Goal: Task Accomplishment & Management: Use online tool/utility

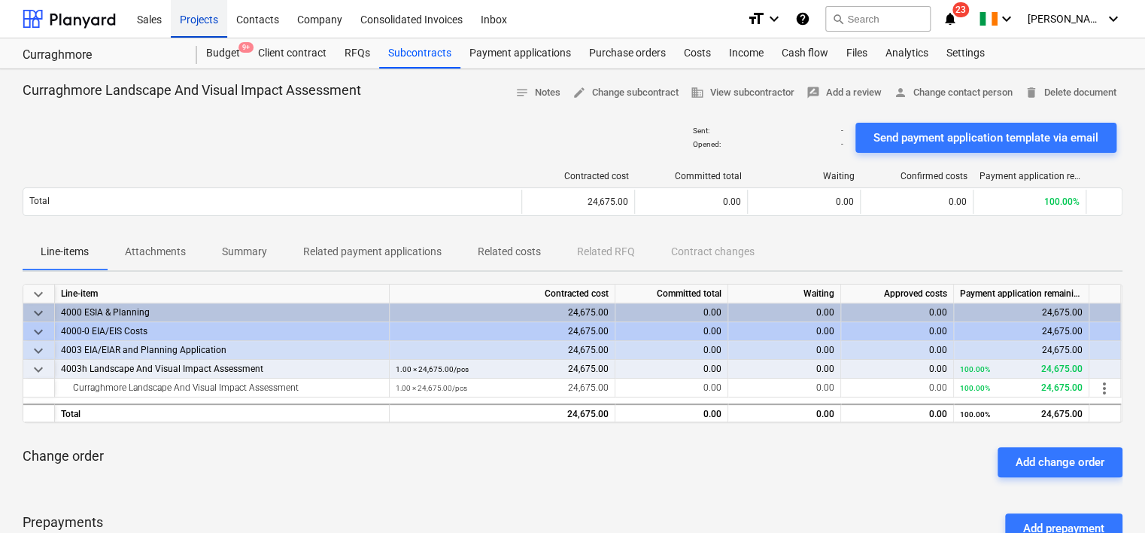
click at [208, 19] on div "Projects" at bounding box center [199, 18] width 56 height 38
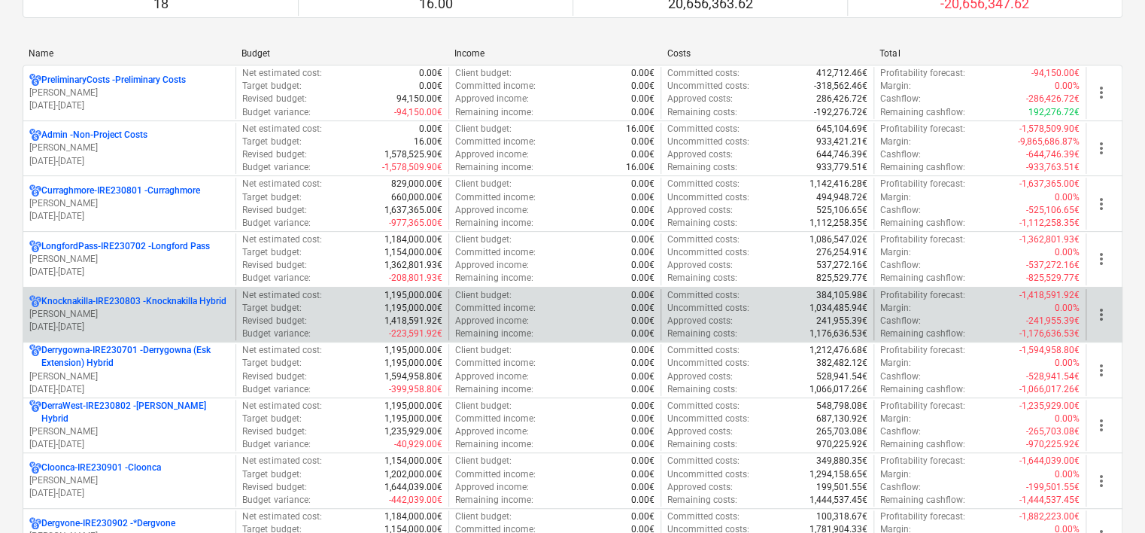
scroll to position [226, 0]
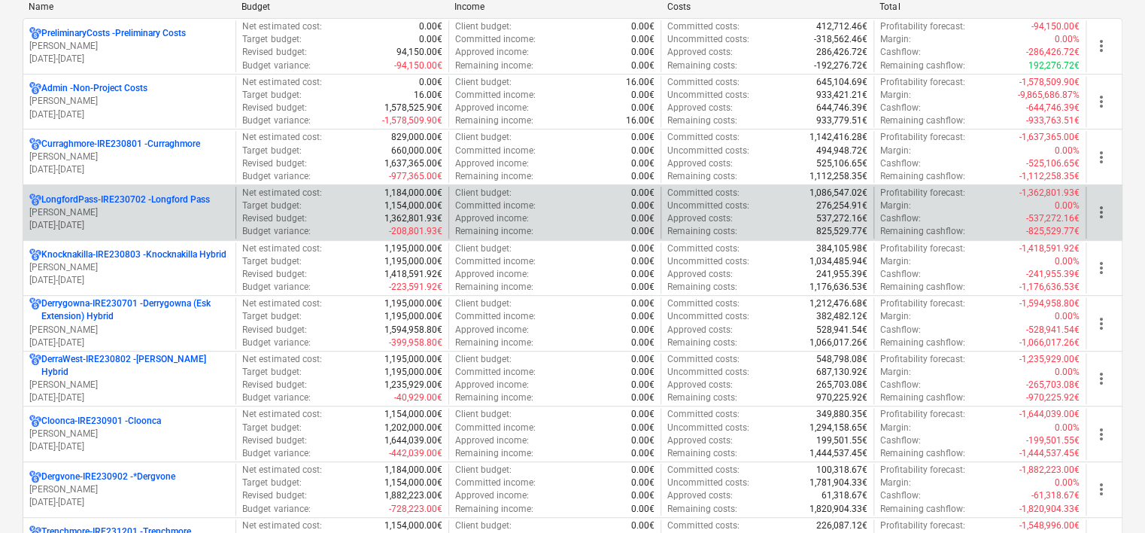
click at [179, 190] on div "LongfordPass-IRE230702 - Longford Pass c. langley 01.01.2024 - 31.03.2027" at bounding box center [129, 213] width 212 height 52
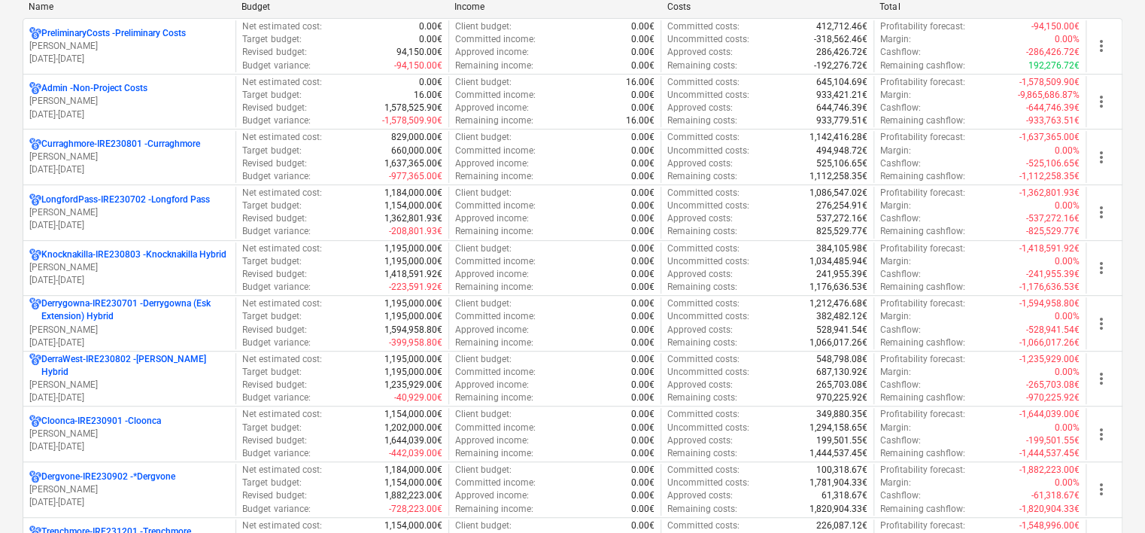
click at [177, 211] on p "[PERSON_NAME]" at bounding box center [129, 212] width 200 height 13
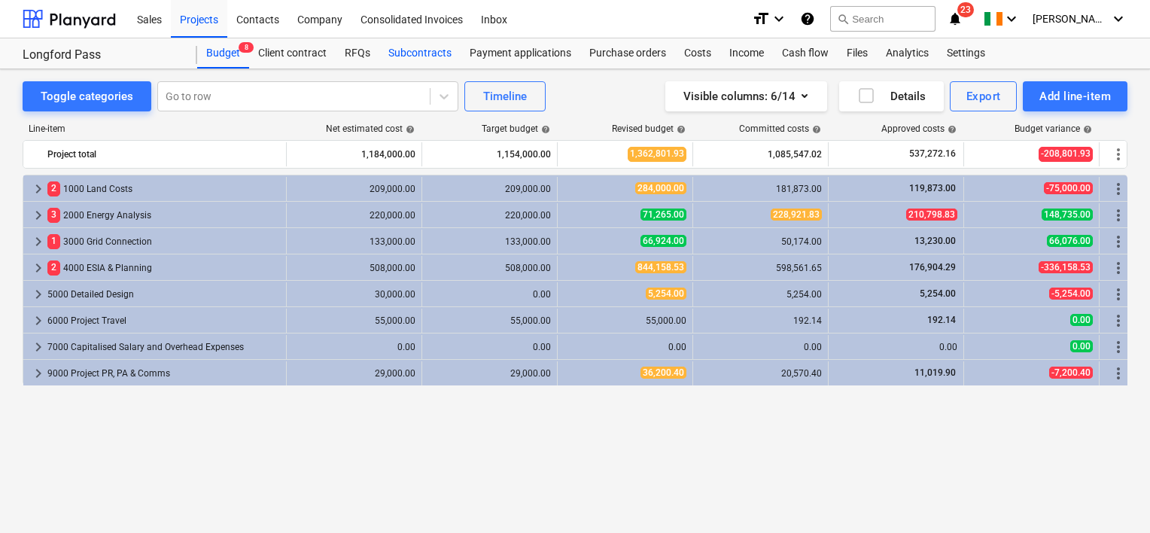
click at [415, 49] on div "Subcontracts" at bounding box center [419, 53] width 81 height 30
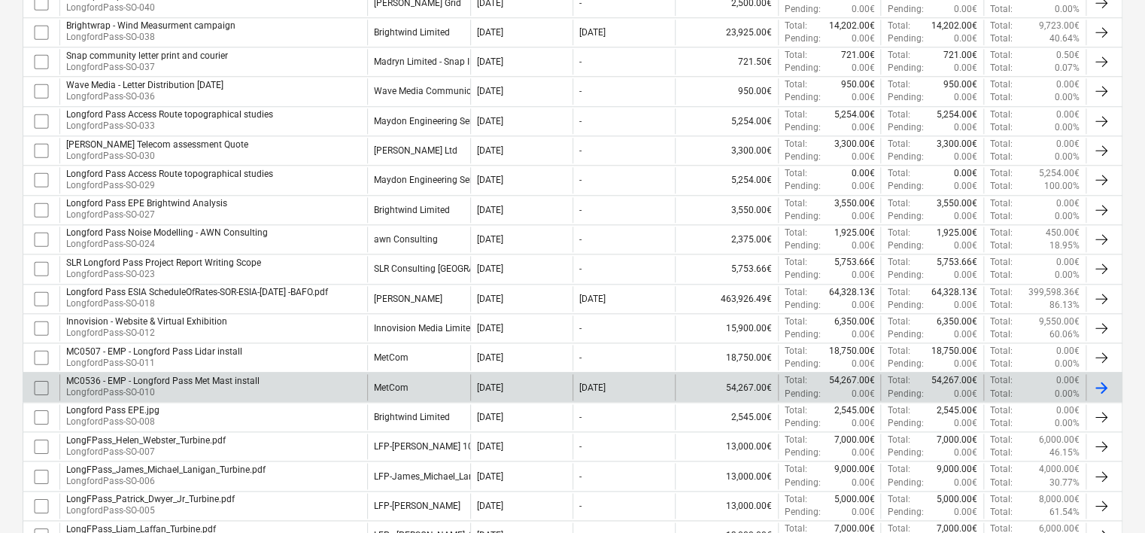
scroll to position [886, 0]
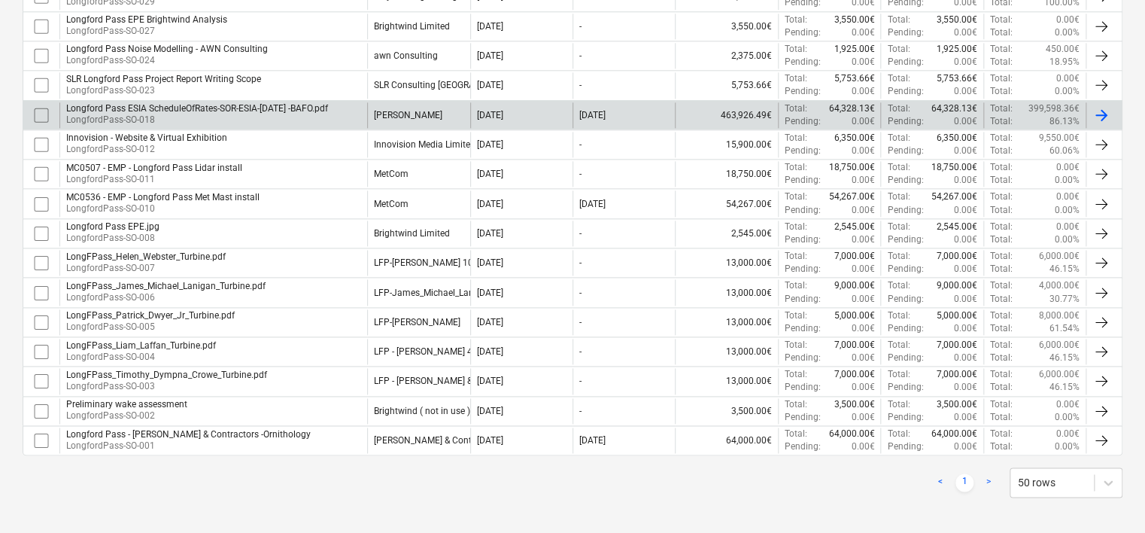
click at [305, 103] on div "Longford Pass ESIA ScheduleOfRates-SOR-ESIA-Nov2023 -BAFO.pdf" at bounding box center [197, 108] width 262 height 11
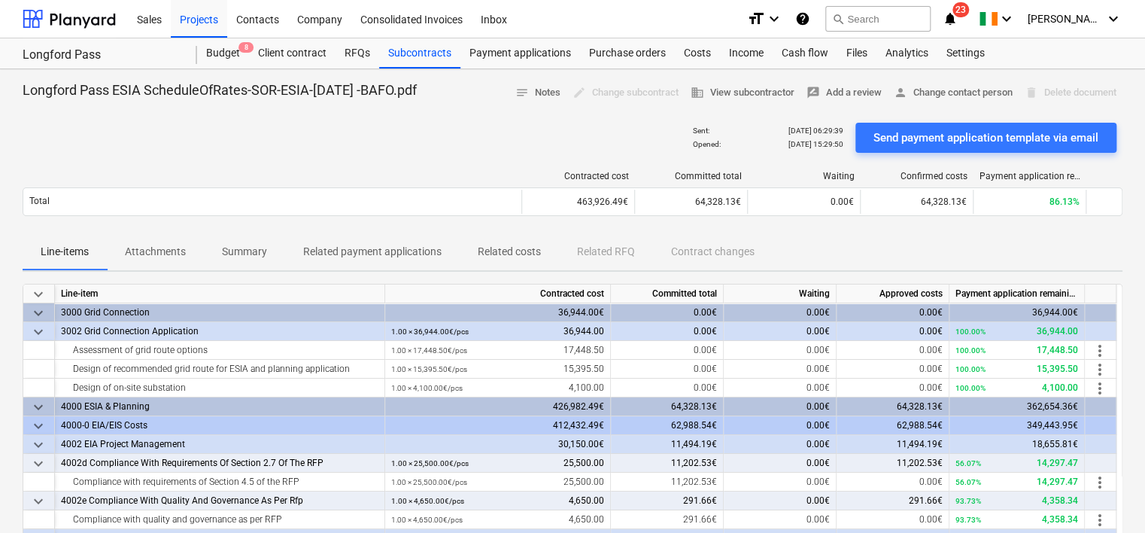
click at [138, 251] on p "Attachments" at bounding box center [155, 252] width 61 height 16
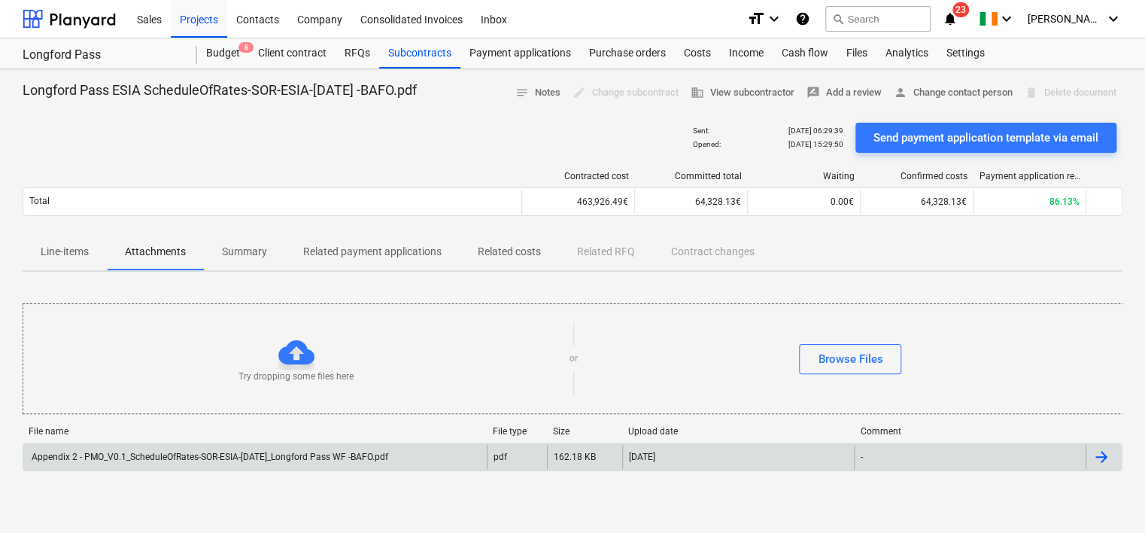
click at [173, 469] on div "Appendix 2 - PMO_V0.1_ScheduleOfRates-SOR-ESIA-Nov2023_Longford Pass WF -BAFO.p…" at bounding box center [573, 456] width 1100 height 29
click at [253, 457] on div "Appendix 2 - PMO_V0.1_ScheduleOfRates-SOR-ESIA-Nov2023_Longford Pass WF -BAFO.p…" at bounding box center [208, 456] width 359 height 11
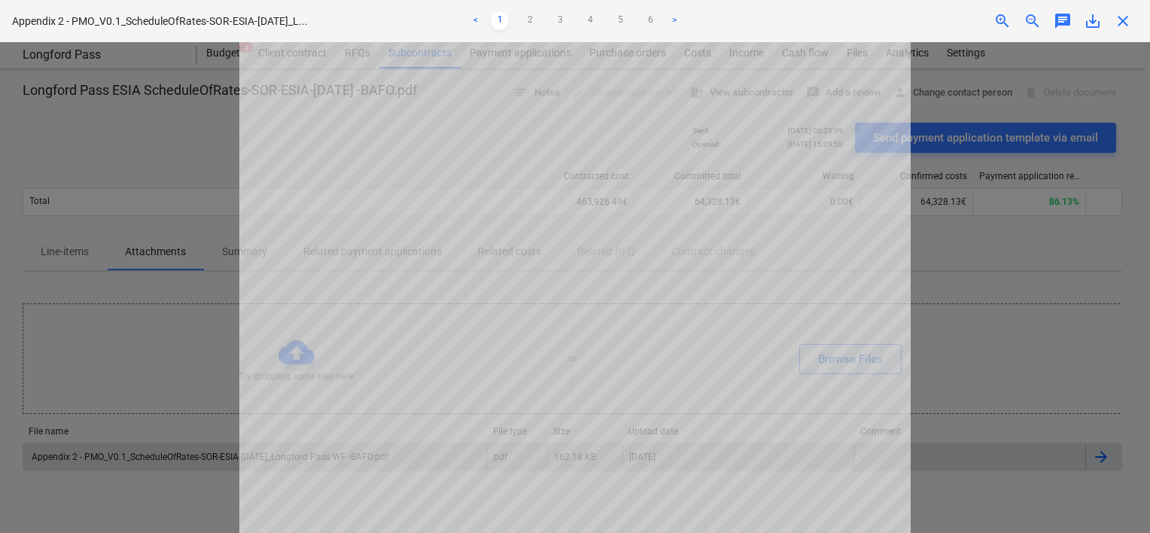
scroll to position [462, 0]
click at [531, 20] on link "2" at bounding box center [530, 21] width 18 height 18
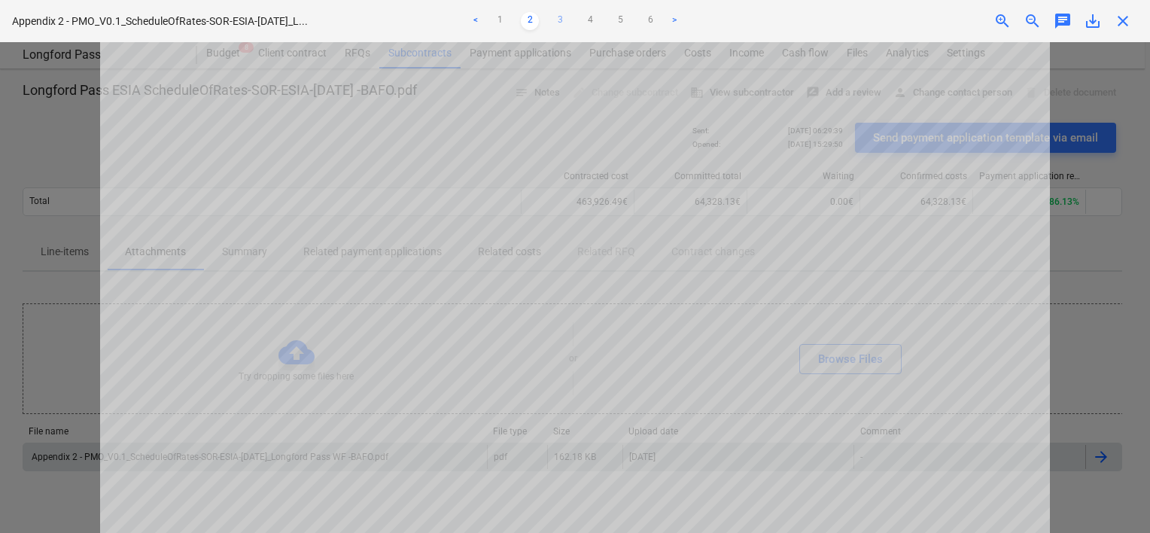
click at [560, 23] on link "3" at bounding box center [560, 21] width 18 height 18
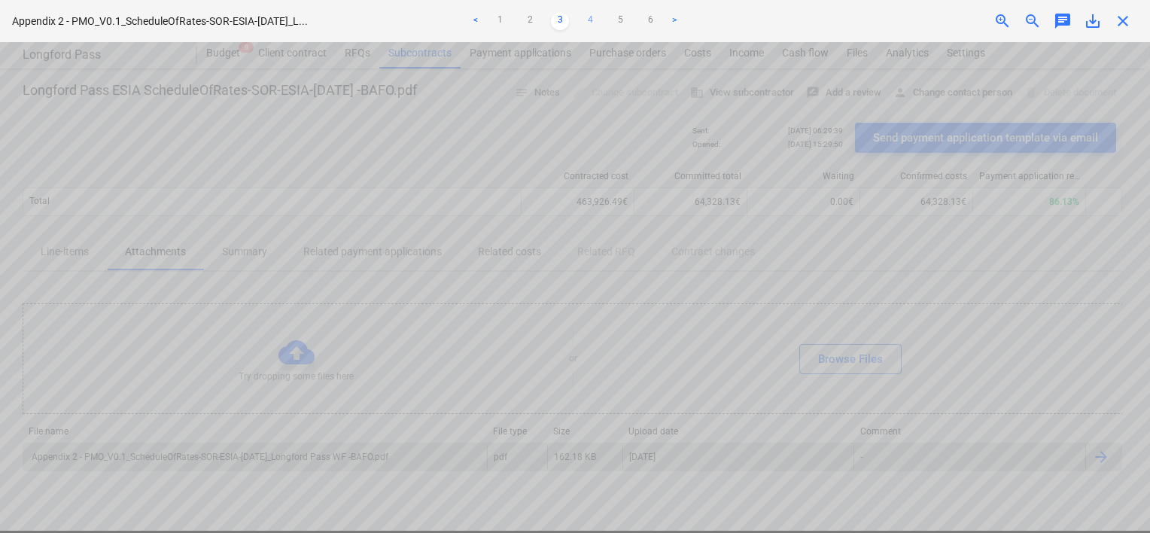
click at [586, 18] on link "4" at bounding box center [590, 21] width 18 height 18
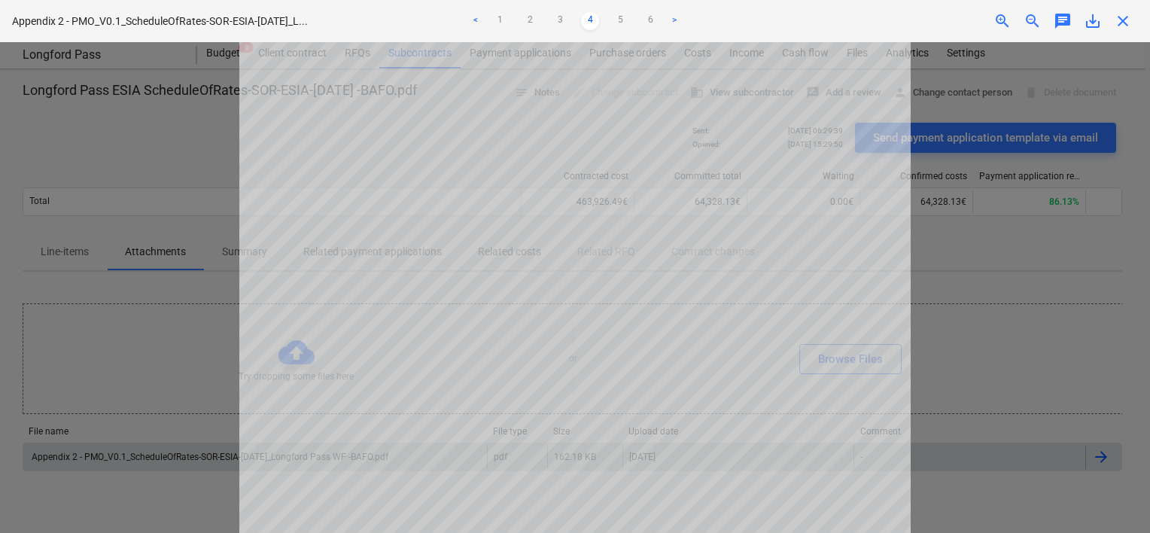
scroll to position [0, 0]
click at [620, 22] on link "5" at bounding box center [620, 21] width 18 height 18
click at [648, 21] on link "6" at bounding box center [650, 21] width 18 height 18
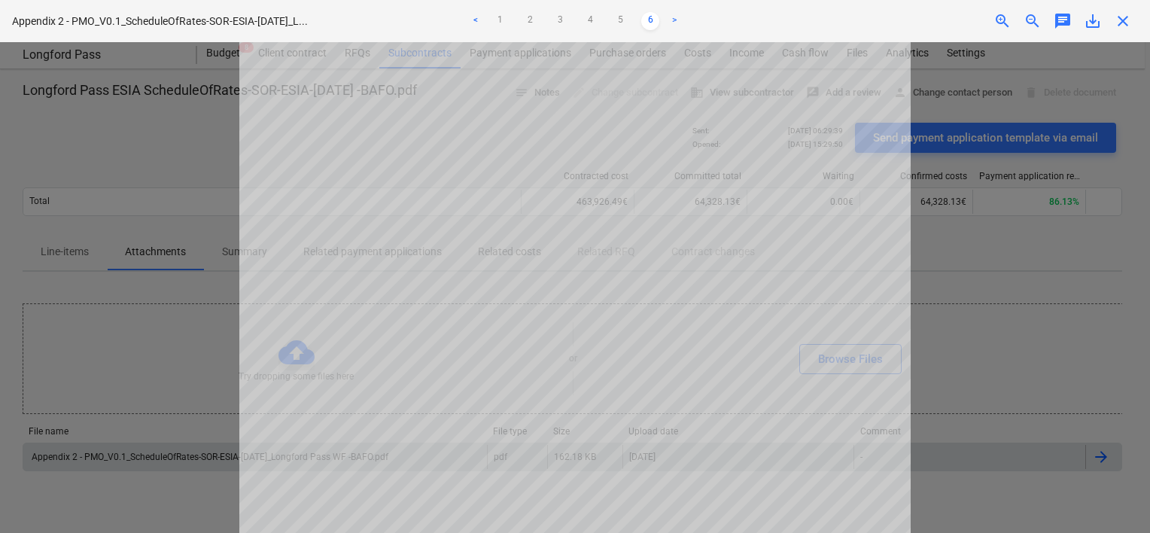
click at [677, 18] on link ">" at bounding box center [674, 21] width 18 height 18
click at [672, 20] on link ">" at bounding box center [674, 21] width 18 height 18
click at [525, 18] on link "2" at bounding box center [530, 21] width 18 height 18
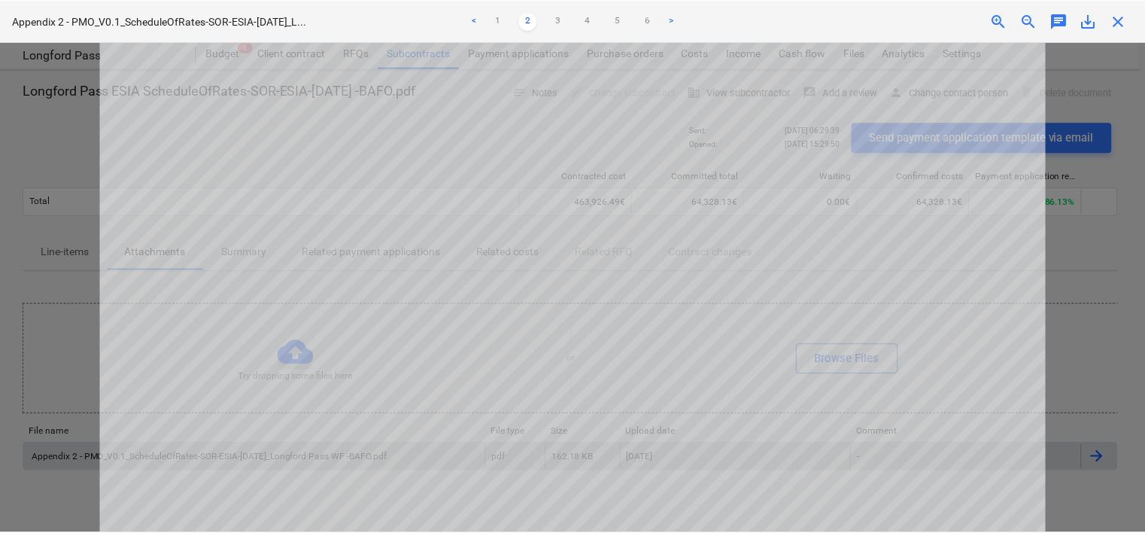
scroll to position [172, 0]
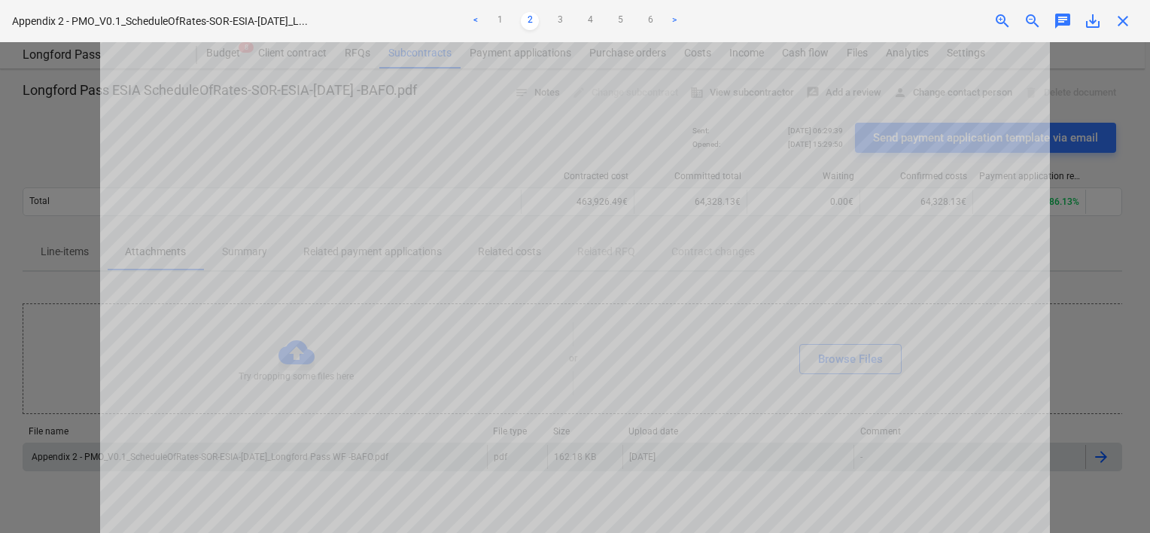
click at [1121, 28] on span "close" at bounding box center [1122, 21] width 18 height 18
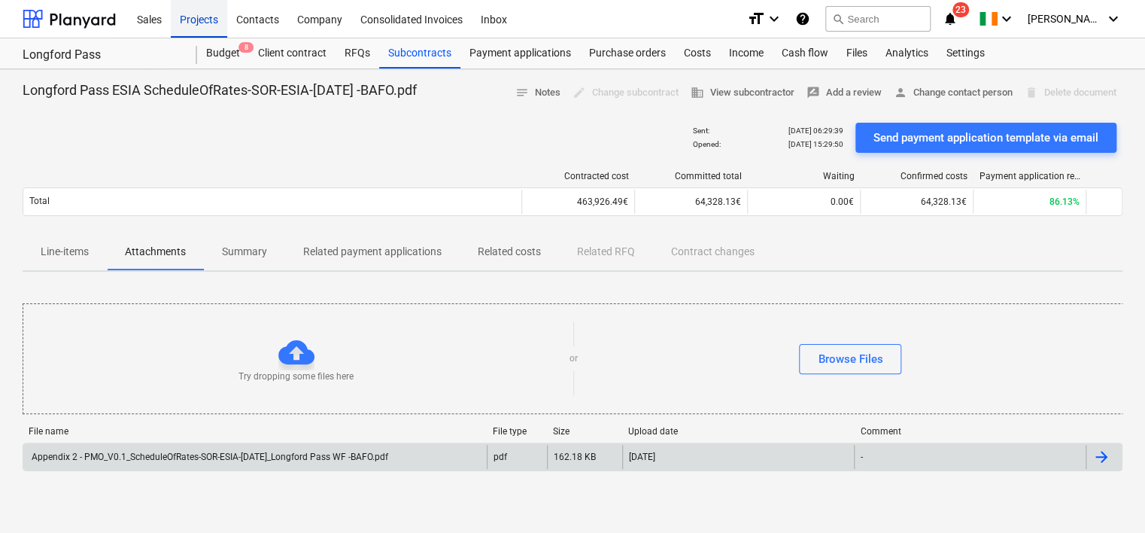
click at [189, 18] on div "Projects" at bounding box center [199, 18] width 56 height 38
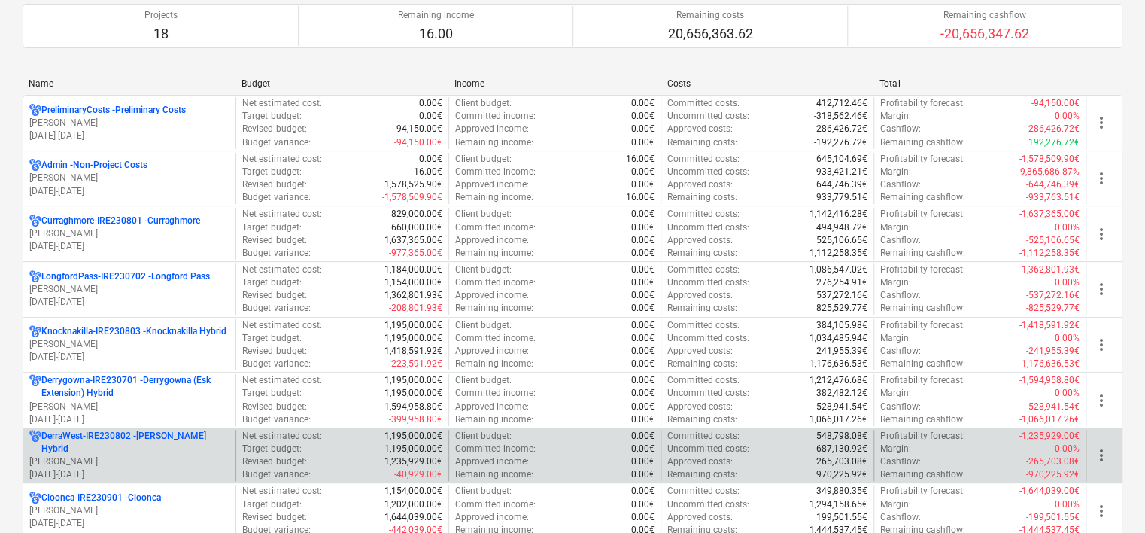
scroll to position [150, 0]
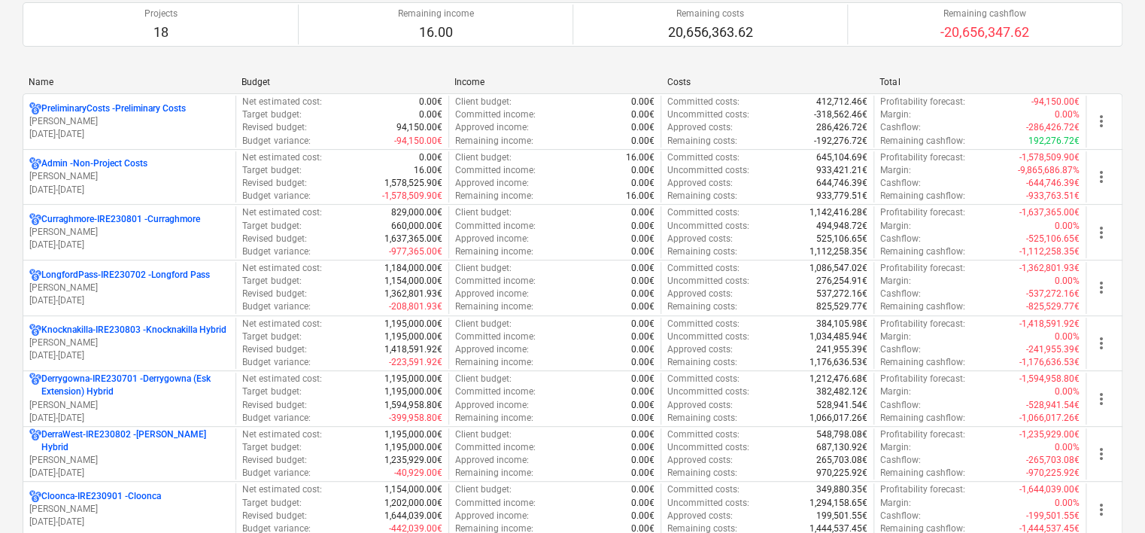
click at [144, 401] on p "[PERSON_NAME]" at bounding box center [129, 405] width 200 height 13
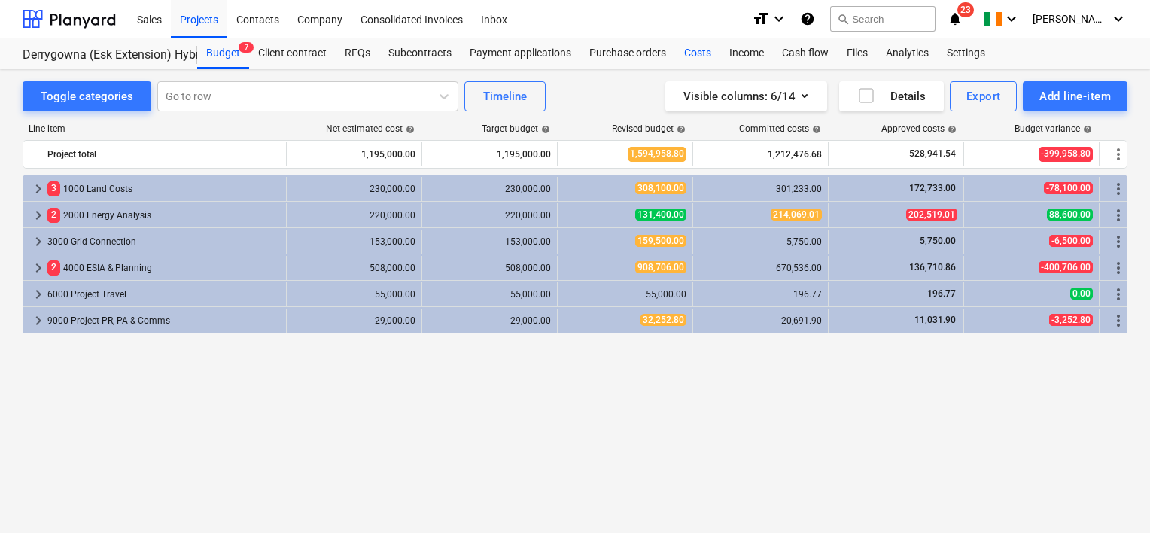
click at [695, 48] on div "Costs" at bounding box center [697, 53] width 45 height 30
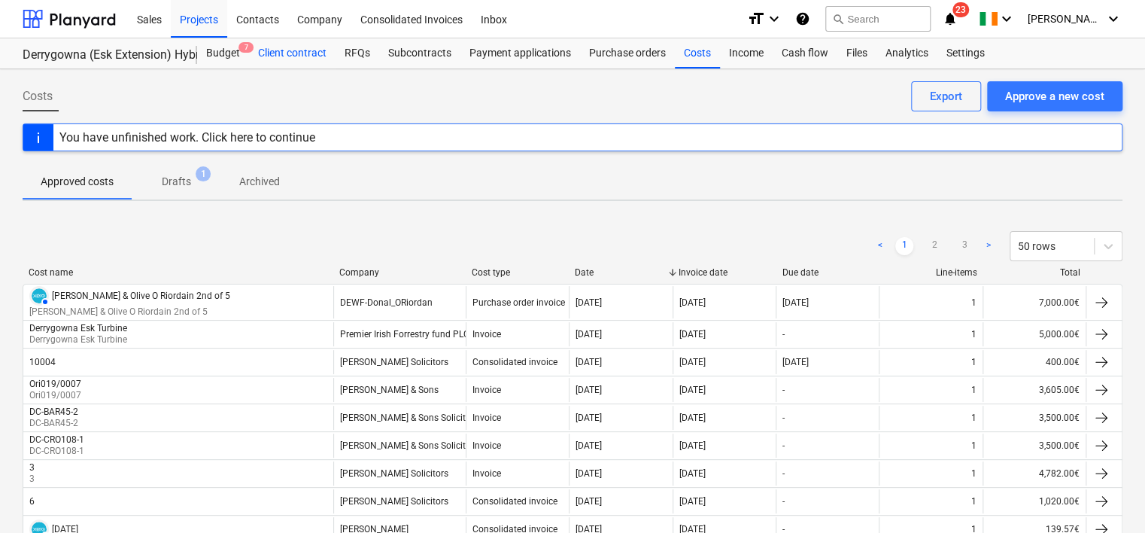
click at [287, 51] on div "Client contract" at bounding box center [292, 53] width 87 height 30
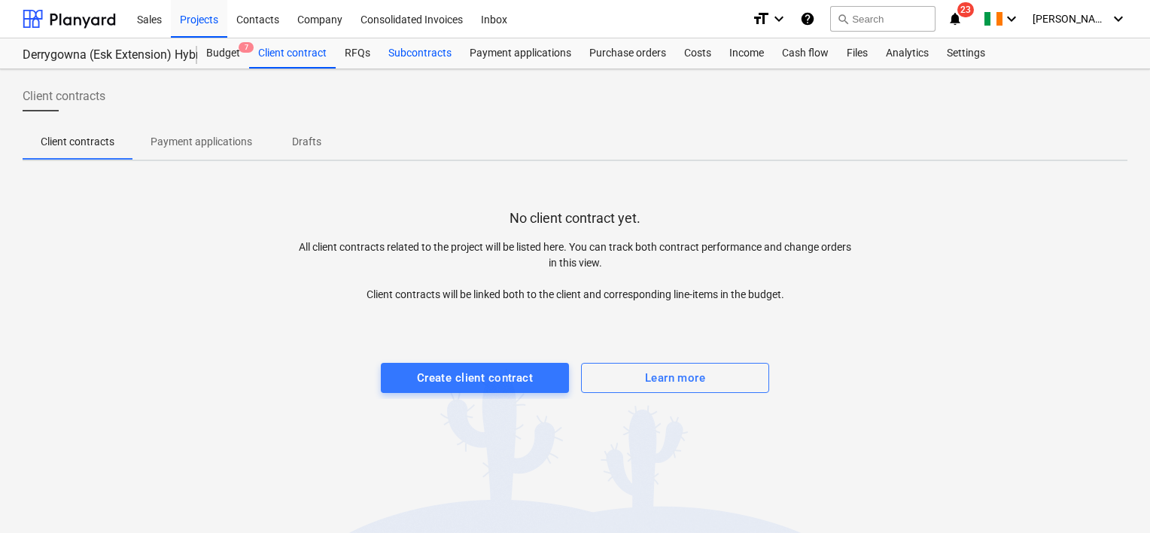
click at [406, 49] on div "Subcontracts" at bounding box center [419, 53] width 81 height 30
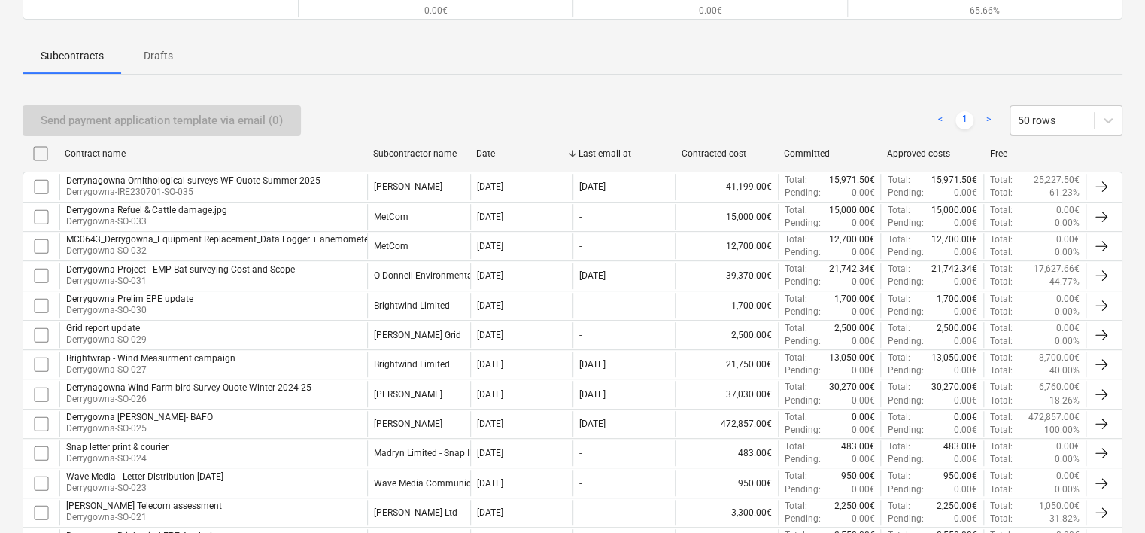
scroll to position [150, 0]
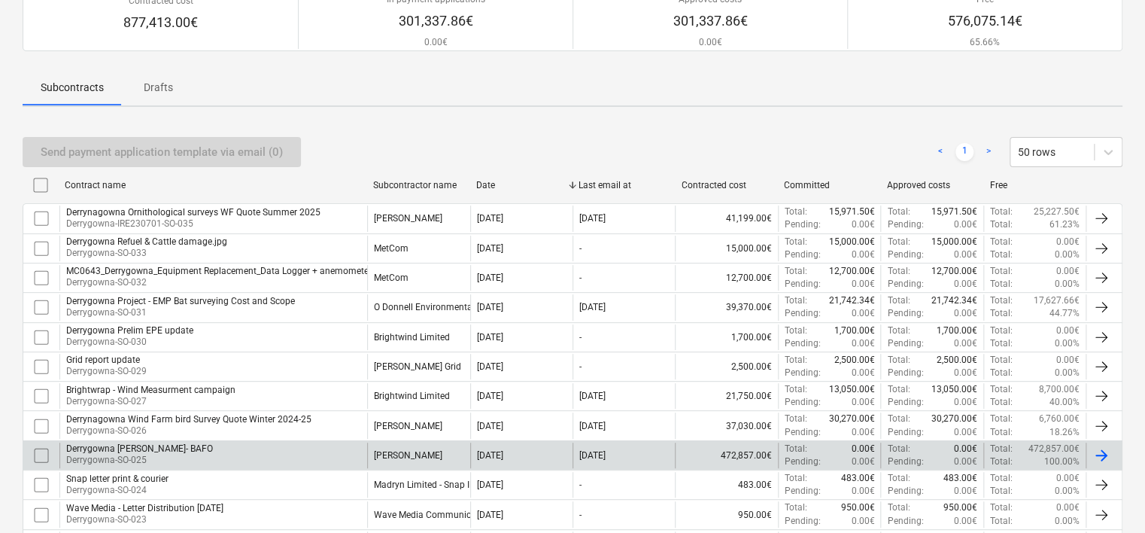
click at [213, 449] on div "Derrygowna ESIA Fehily Timoney ScheduleOfRates- BAFO" at bounding box center [139, 448] width 147 height 11
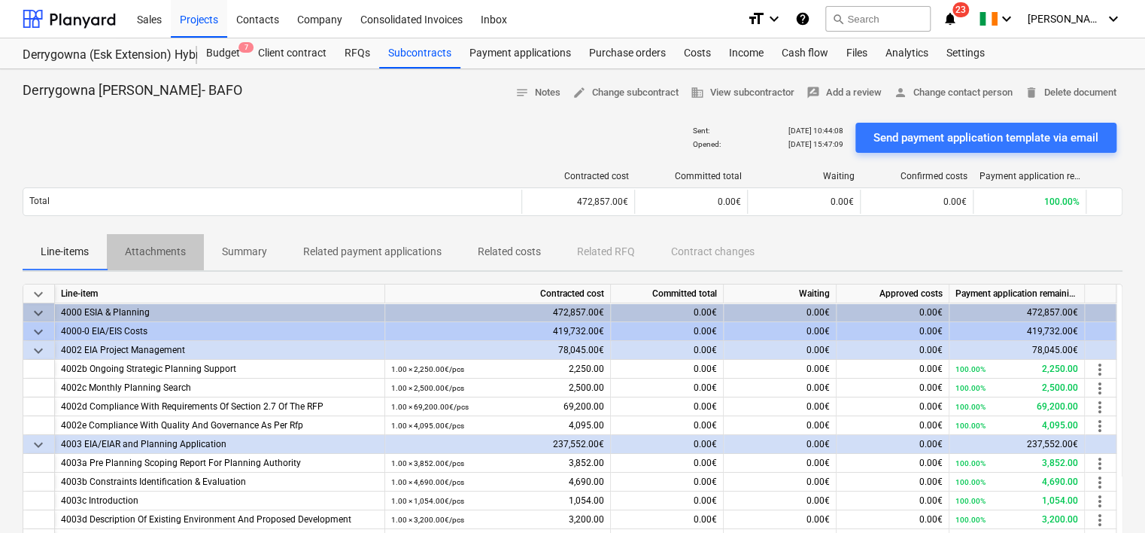
click at [175, 251] on p "Attachments" at bounding box center [155, 252] width 61 height 16
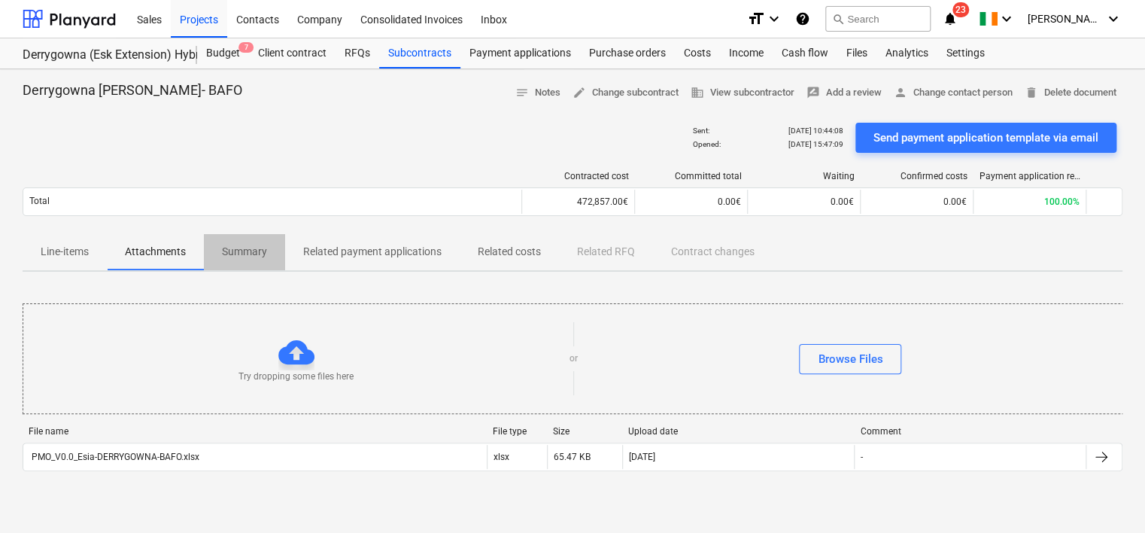
click at [254, 257] on p "Summary" at bounding box center [244, 252] width 45 height 16
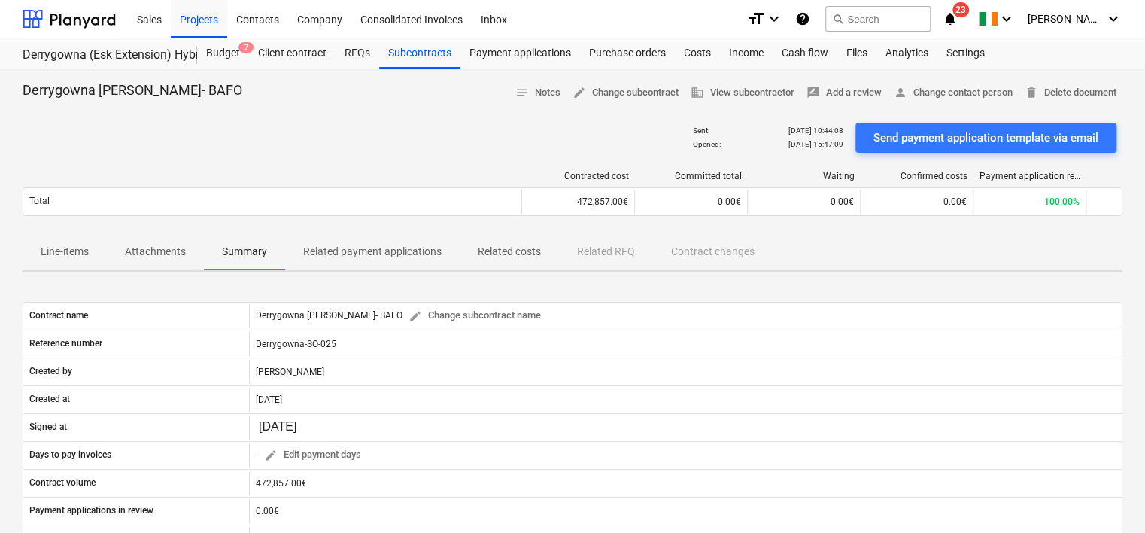
click at [512, 245] on p "Related costs" at bounding box center [509, 252] width 63 height 16
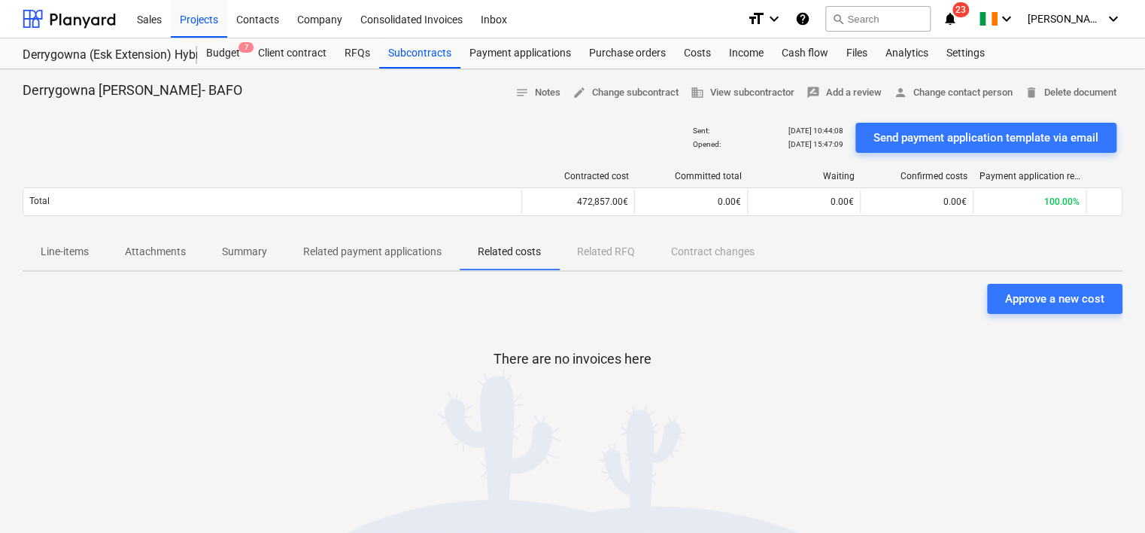
click at [99, 248] on span "Line-items" at bounding box center [65, 251] width 84 height 25
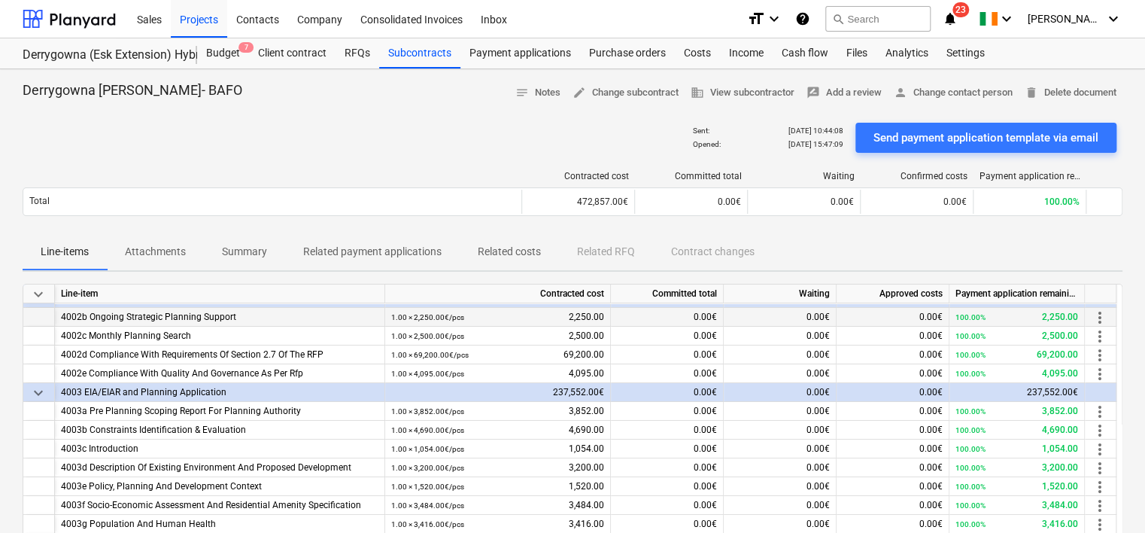
scroll to position [75, 0]
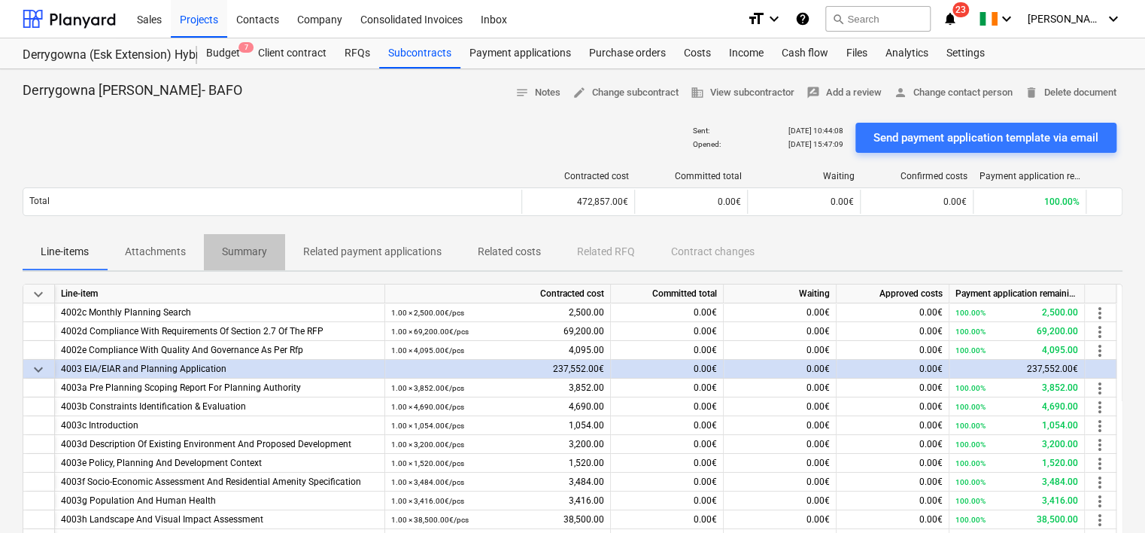
click at [238, 246] on p "Summary" at bounding box center [244, 252] width 45 height 16
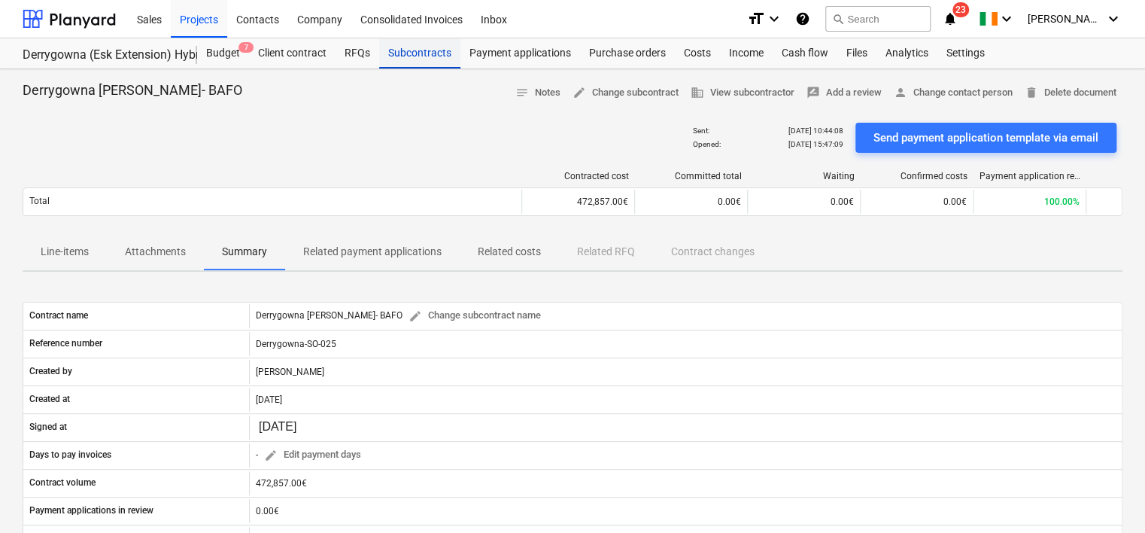
click at [427, 60] on div "Subcontracts" at bounding box center [419, 53] width 81 height 30
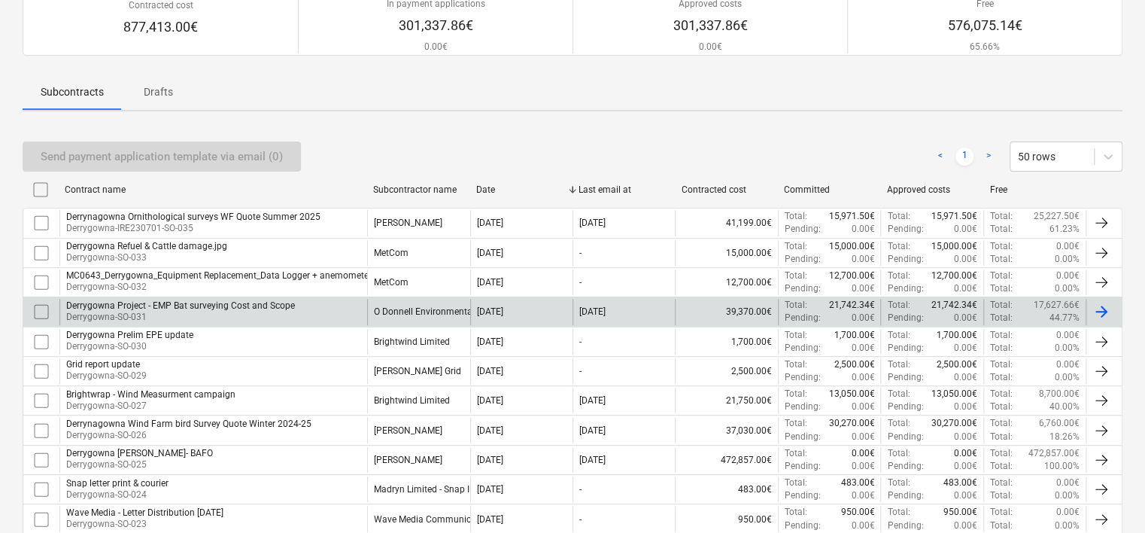
scroll to position [150, 0]
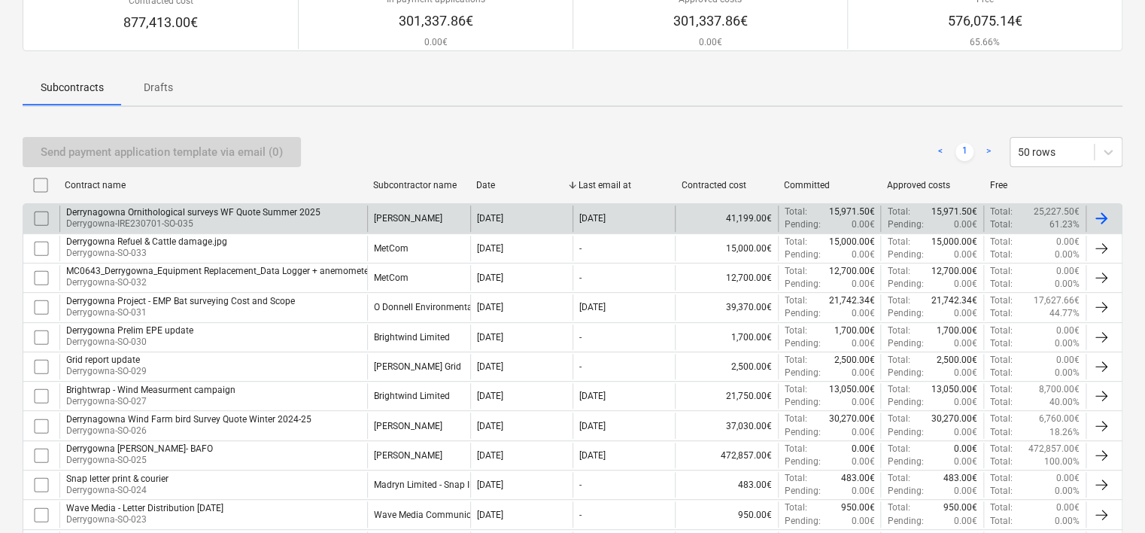
click at [238, 218] on p "Derrygowna-IRE230701-SO-035" at bounding box center [193, 223] width 254 height 13
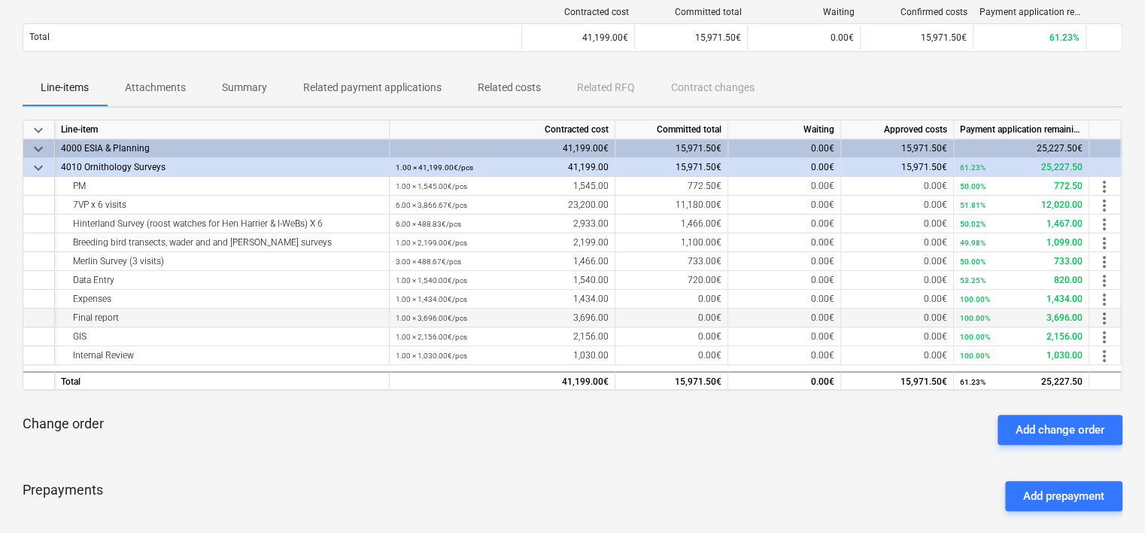
scroll to position [75, 0]
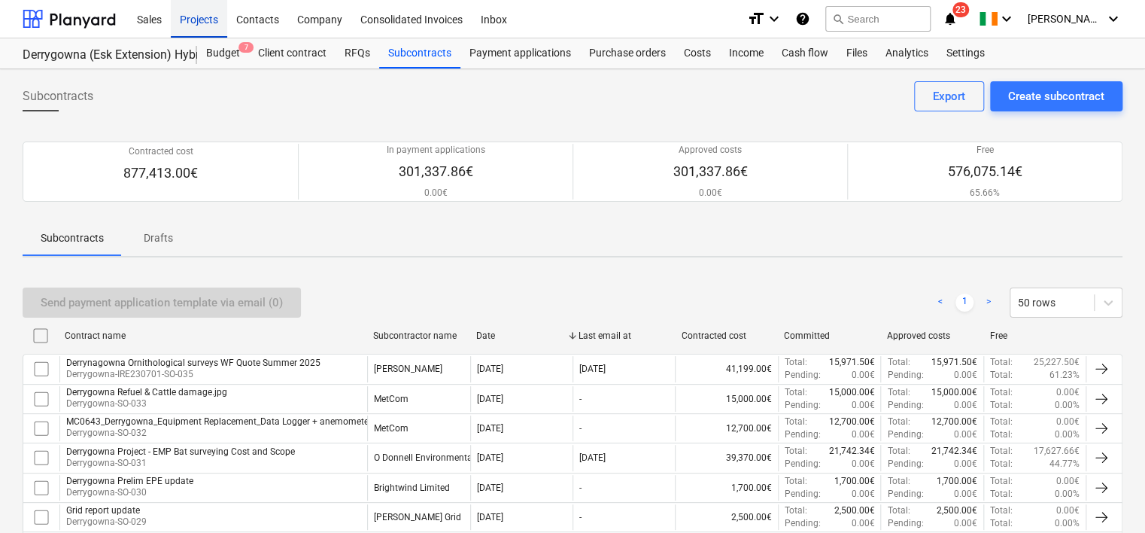
click at [205, 24] on div "Projects" at bounding box center [199, 18] width 56 height 38
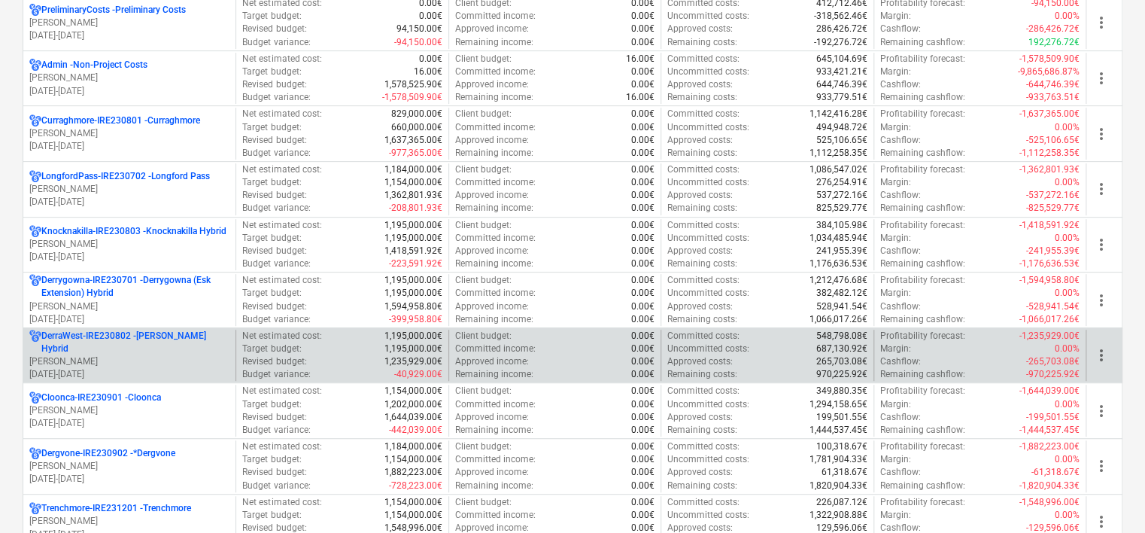
scroll to position [226, 0]
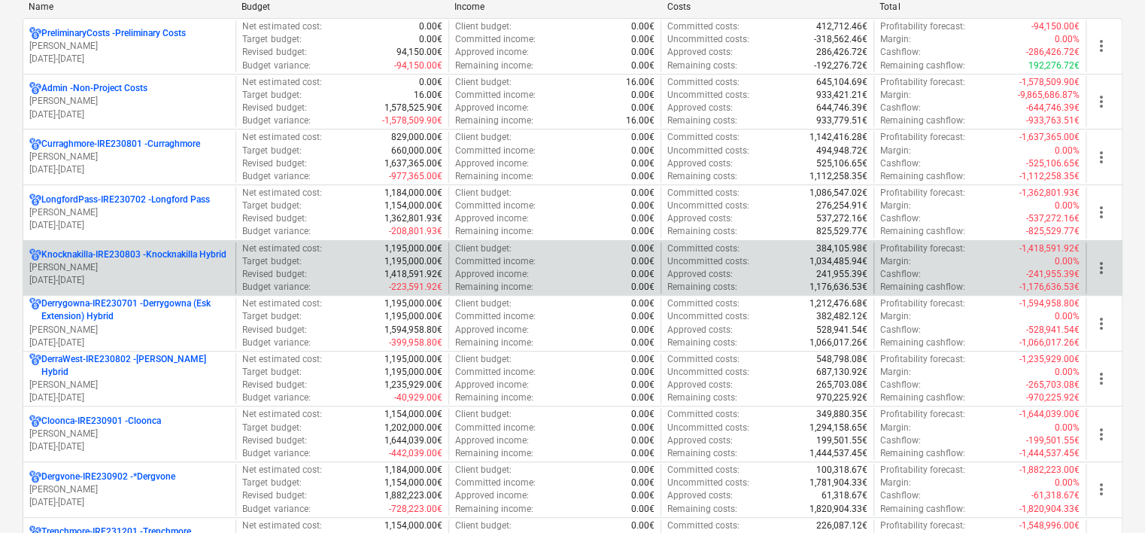
click at [151, 251] on p "Knocknakilla-IRE230803 - Knocknakilla Hybrid" at bounding box center [133, 254] width 185 height 13
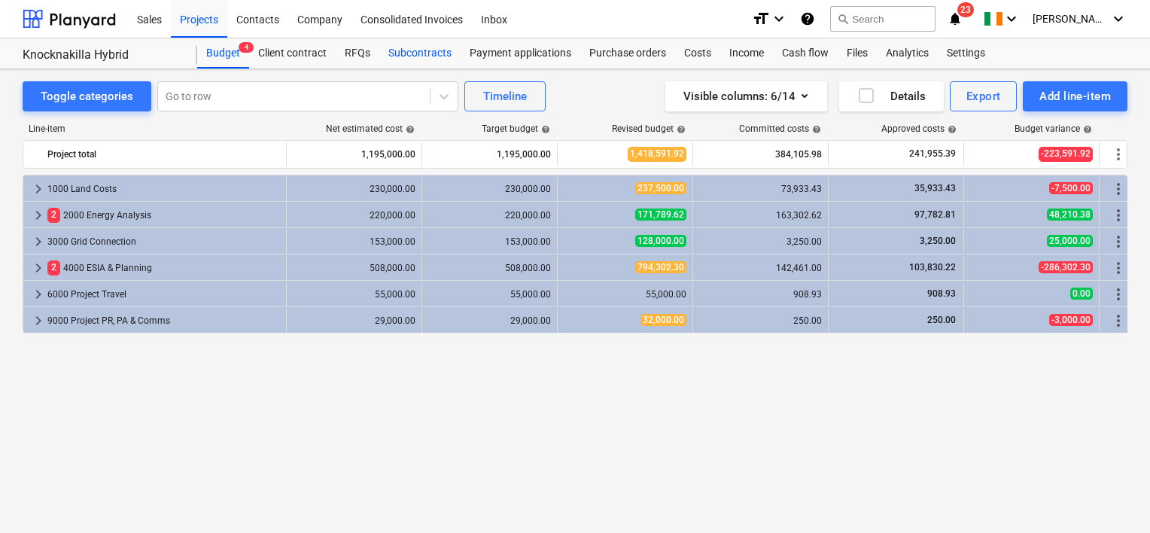
click at [427, 54] on div "Subcontracts" at bounding box center [419, 53] width 81 height 30
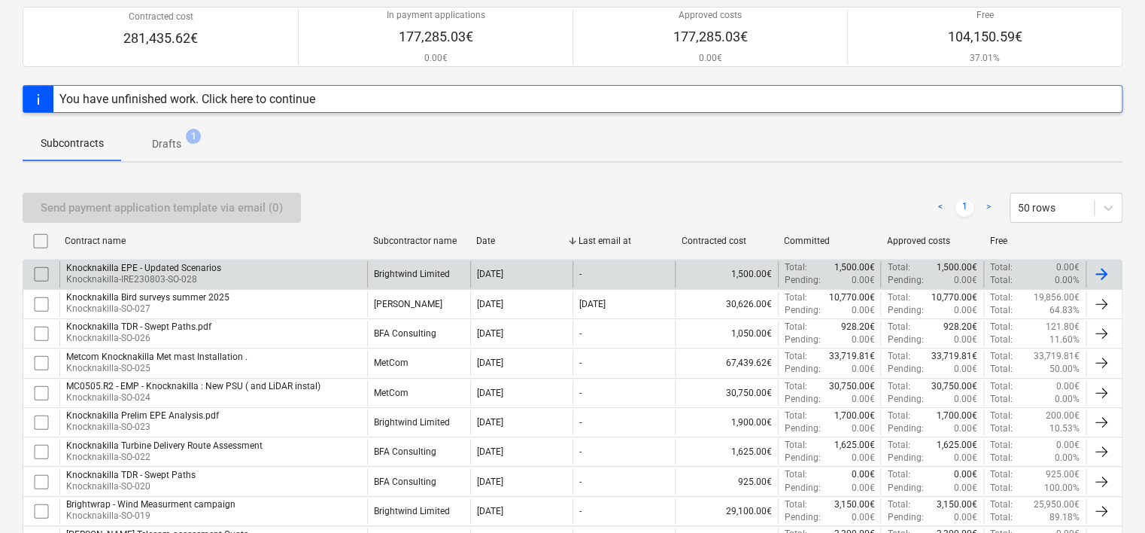
scroll to position [150, 0]
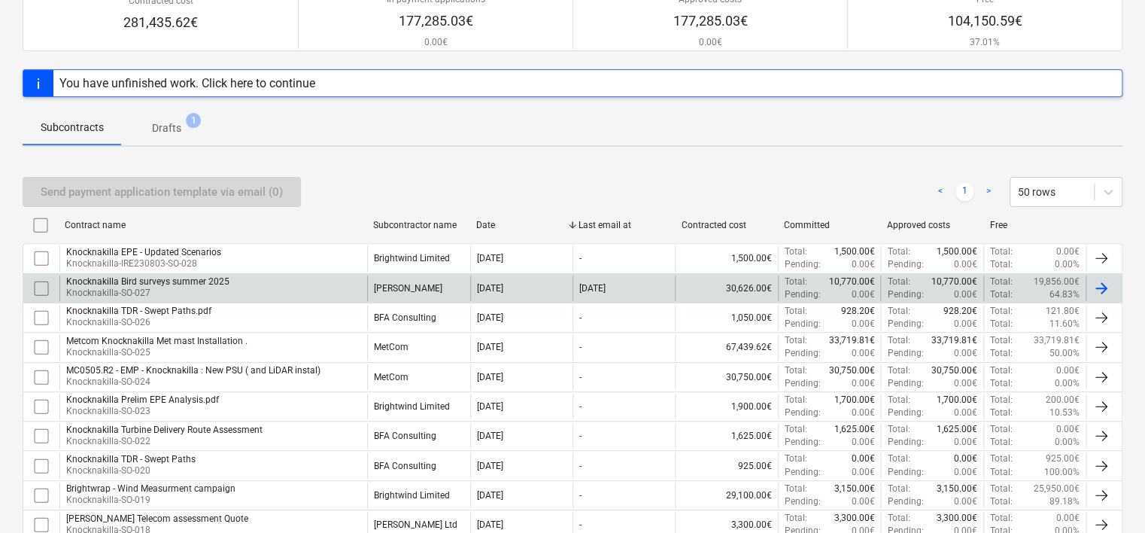
click at [205, 287] on p "Knocknakilla-SO-027" at bounding box center [147, 293] width 163 height 13
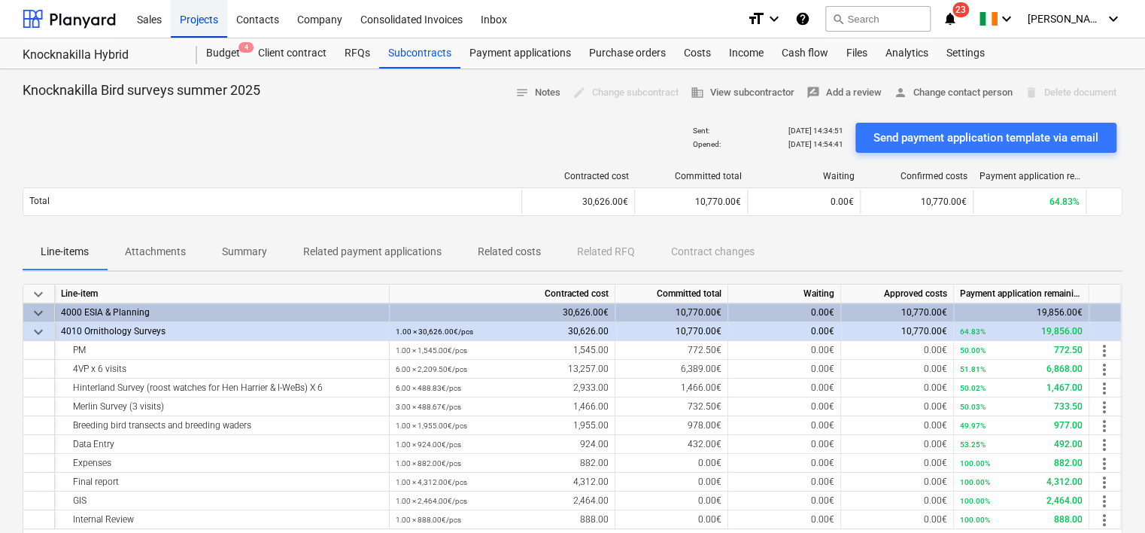
click at [191, 24] on div "Projects" at bounding box center [199, 18] width 56 height 38
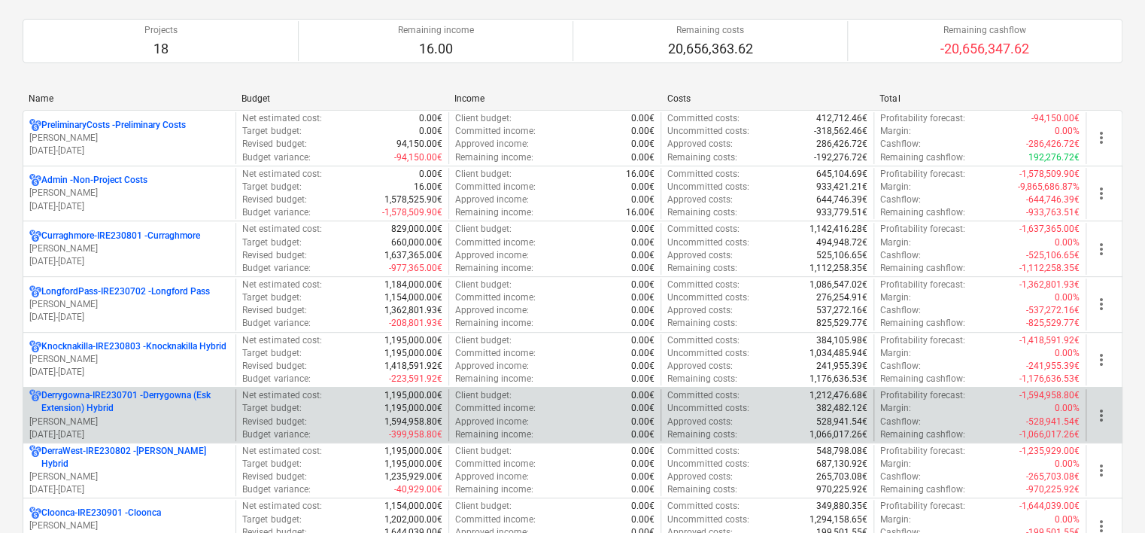
scroll to position [150, 0]
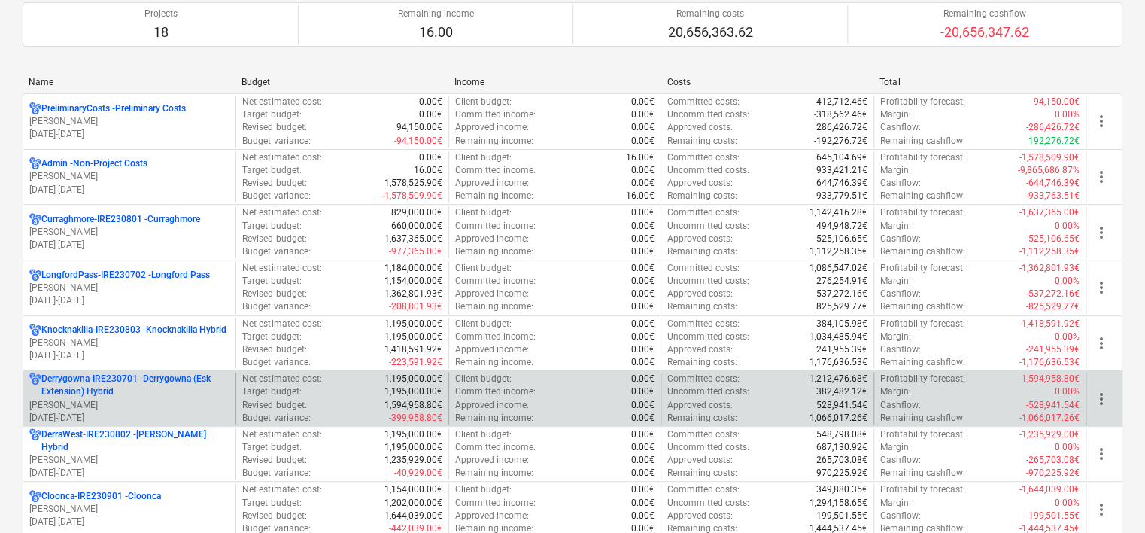
click at [184, 378] on p "Derrygowna-IRE230701 - Derrygowna (Esk Extension) Hybrid" at bounding box center [135, 385] width 188 height 26
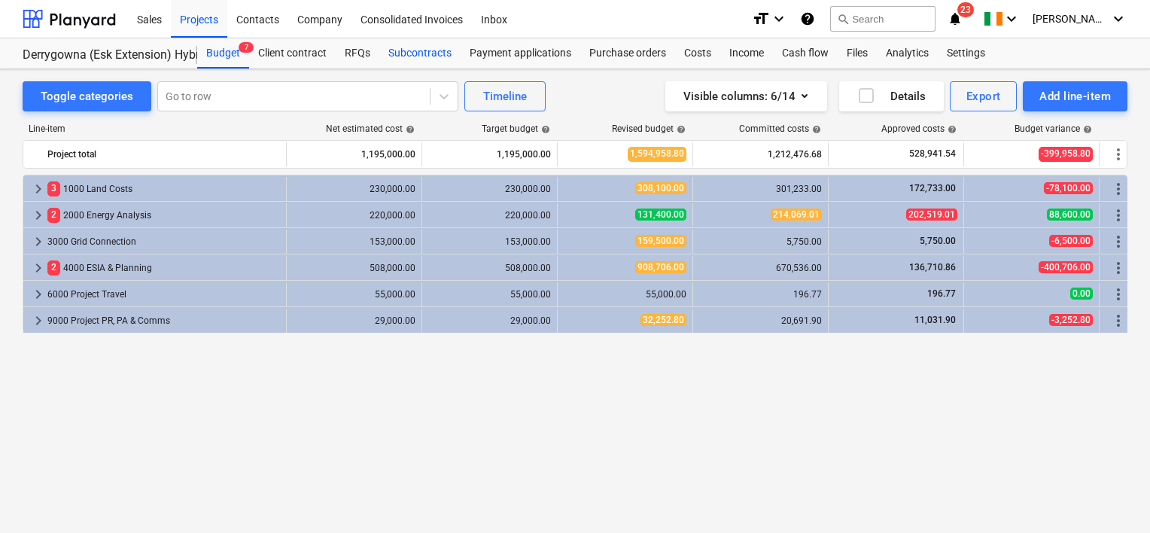
click at [418, 59] on div "Subcontracts" at bounding box center [419, 53] width 81 height 30
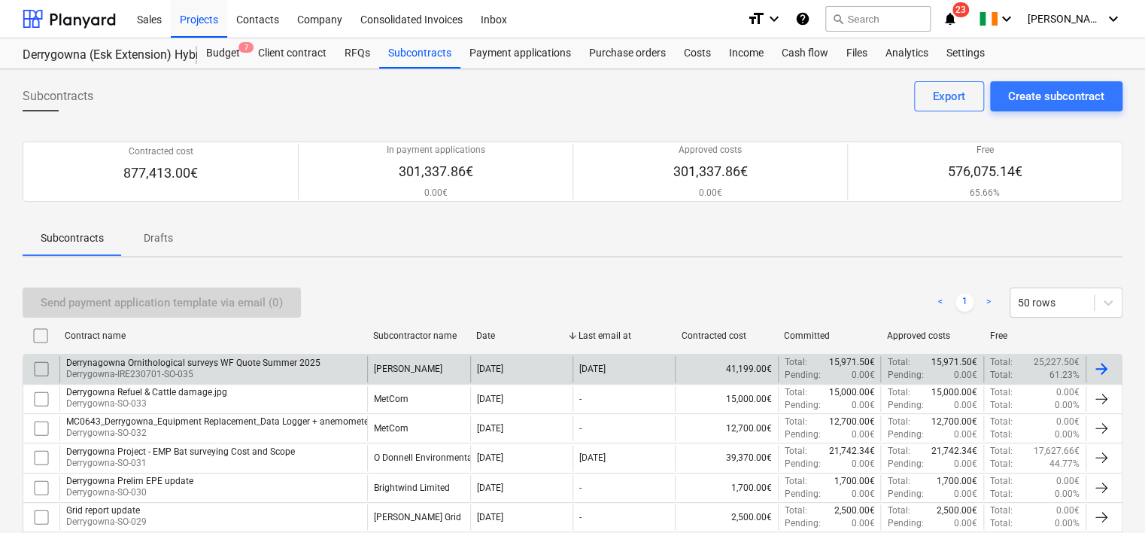
click at [257, 366] on div "Derrynagowna Ornithological surveys WF Quote Summer 2025" at bounding box center [193, 362] width 254 height 11
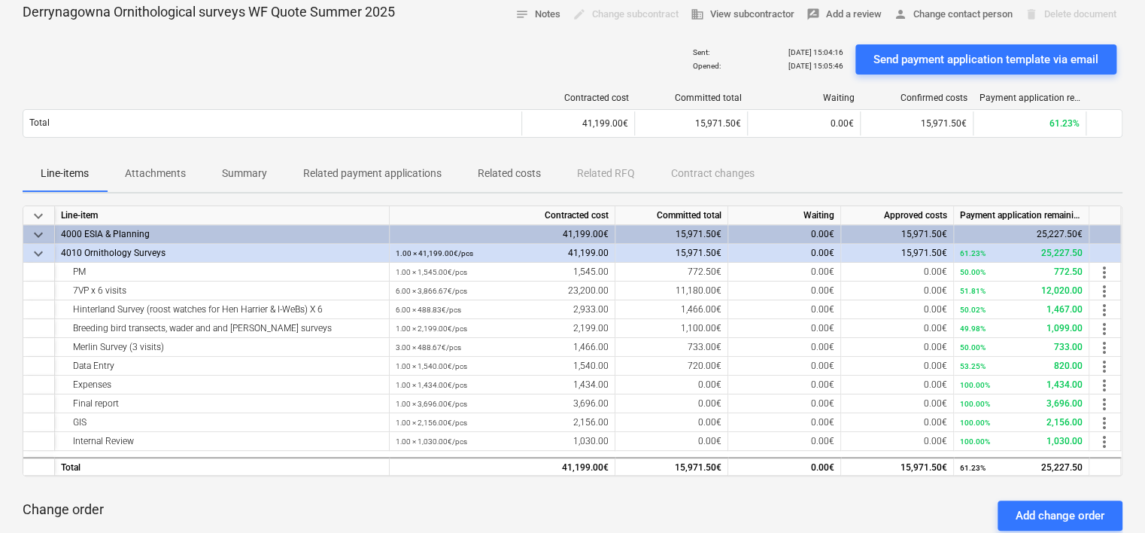
scroll to position [75, 0]
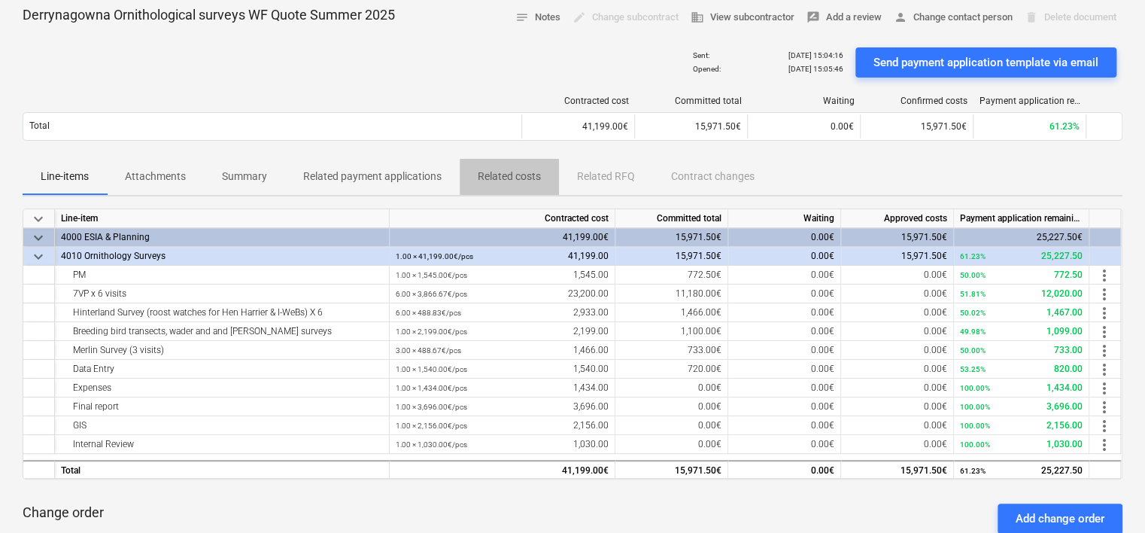
click at [504, 173] on p "Related costs" at bounding box center [509, 177] width 63 height 16
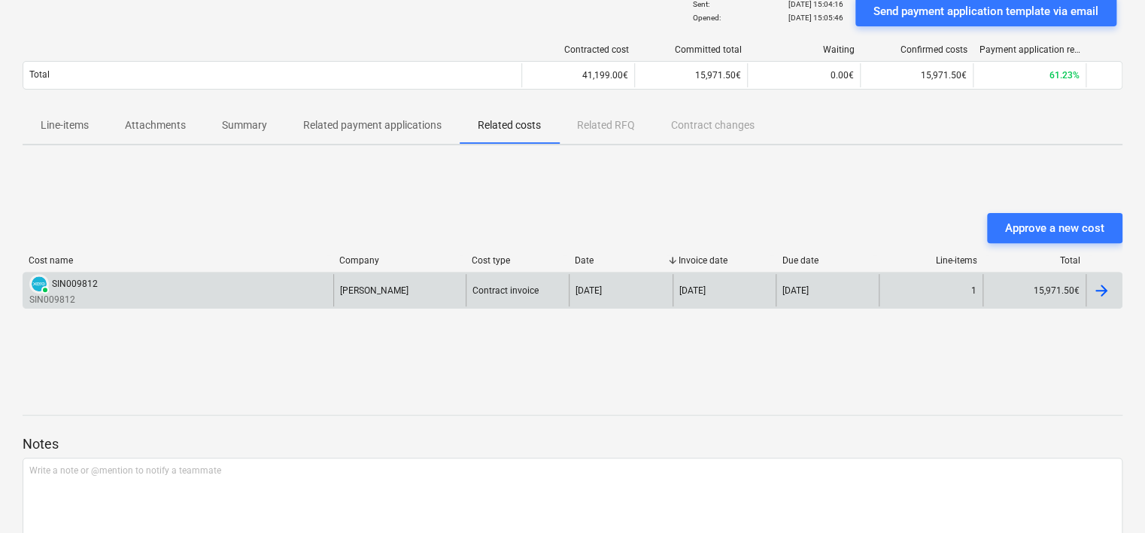
scroll to position [150, 0]
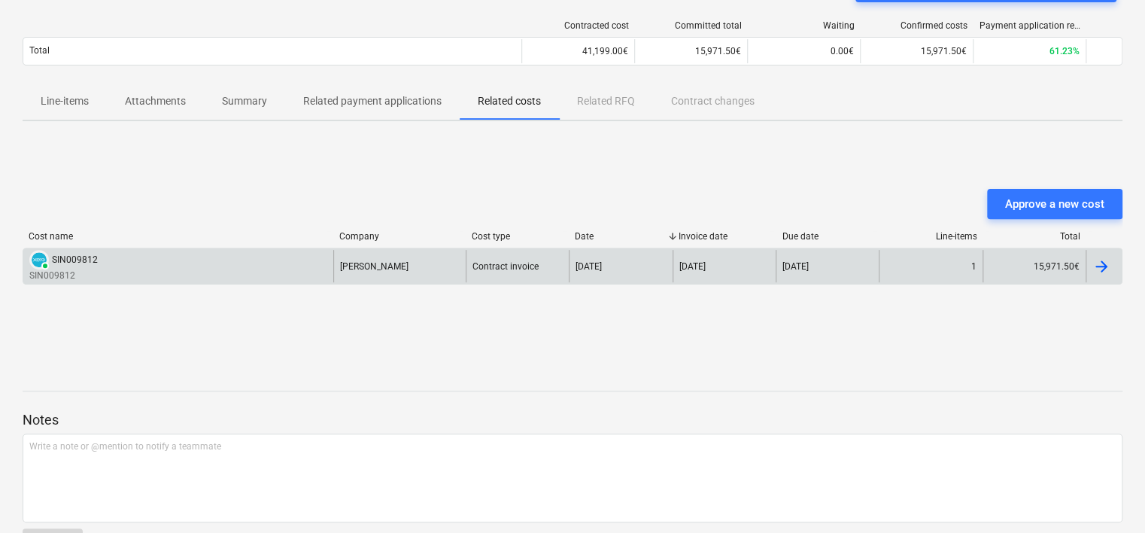
click at [123, 269] on div "PAID SIN009812 SIN009812" at bounding box center [178, 266] width 310 height 32
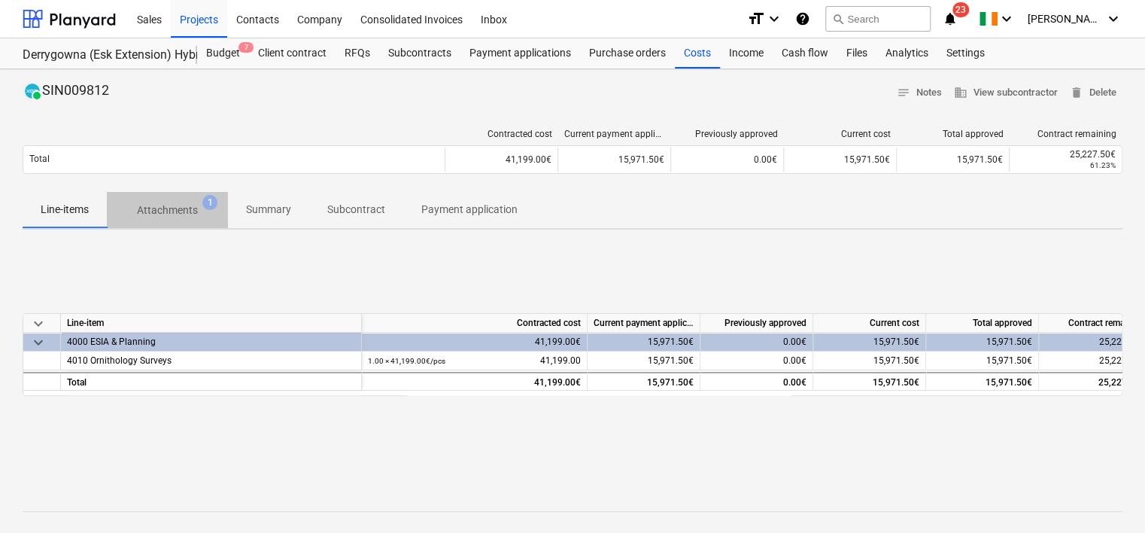
click at [167, 211] on p "Attachments" at bounding box center [167, 210] width 61 height 16
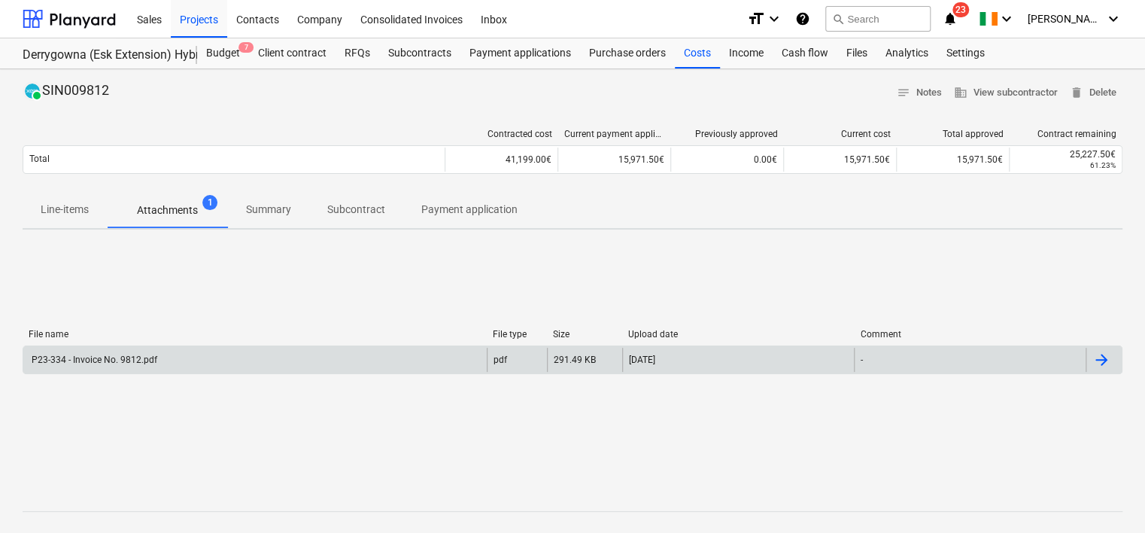
click at [154, 357] on div "P23-334 - Invoice No. 9812.pdf" at bounding box center [93, 359] width 128 height 11
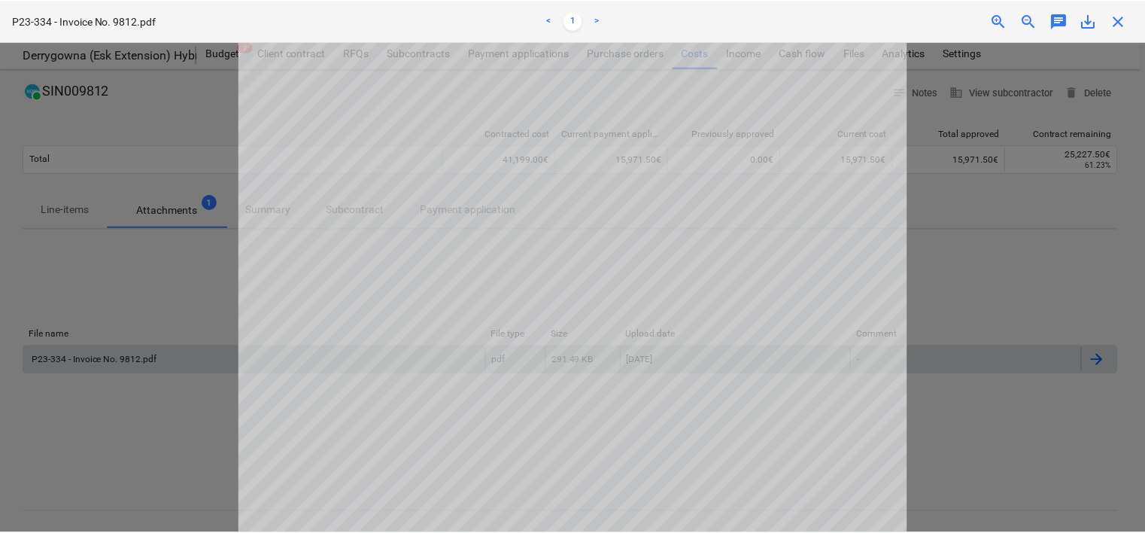
scroll to position [75, 0]
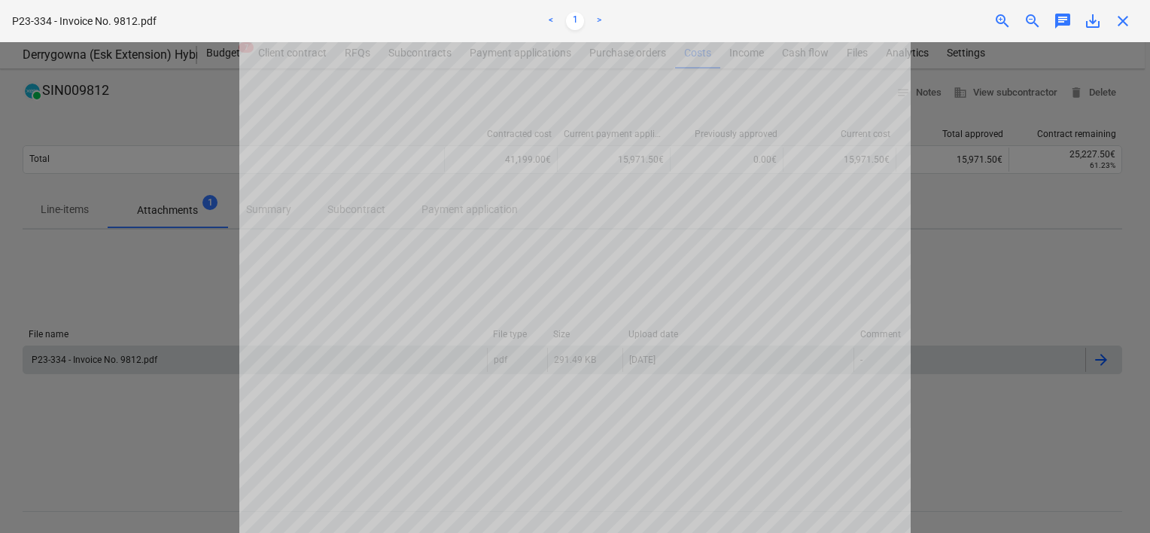
click at [1097, 18] on span "save_alt" at bounding box center [1092, 21] width 18 height 18
click at [1119, 24] on span "close" at bounding box center [1122, 21] width 18 height 18
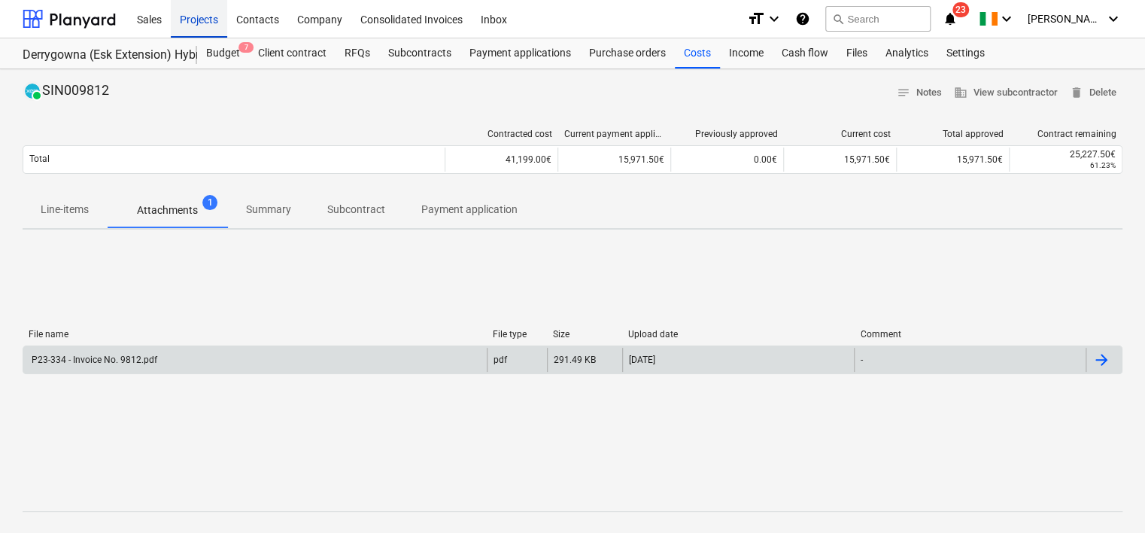
click at [193, 21] on div "Projects" at bounding box center [199, 18] width 56 height 38
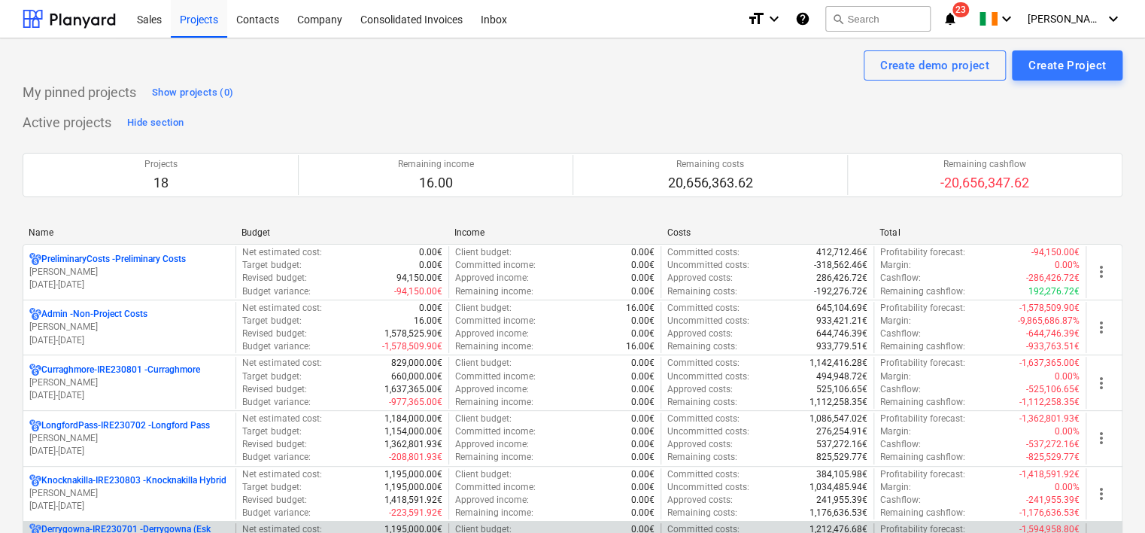
click at [161, 529] on p "Derrygowna-IRE230701 - Derrygowna (Esk Extension) Hybrid" at bounding box center [135, 536] width 188 height 26
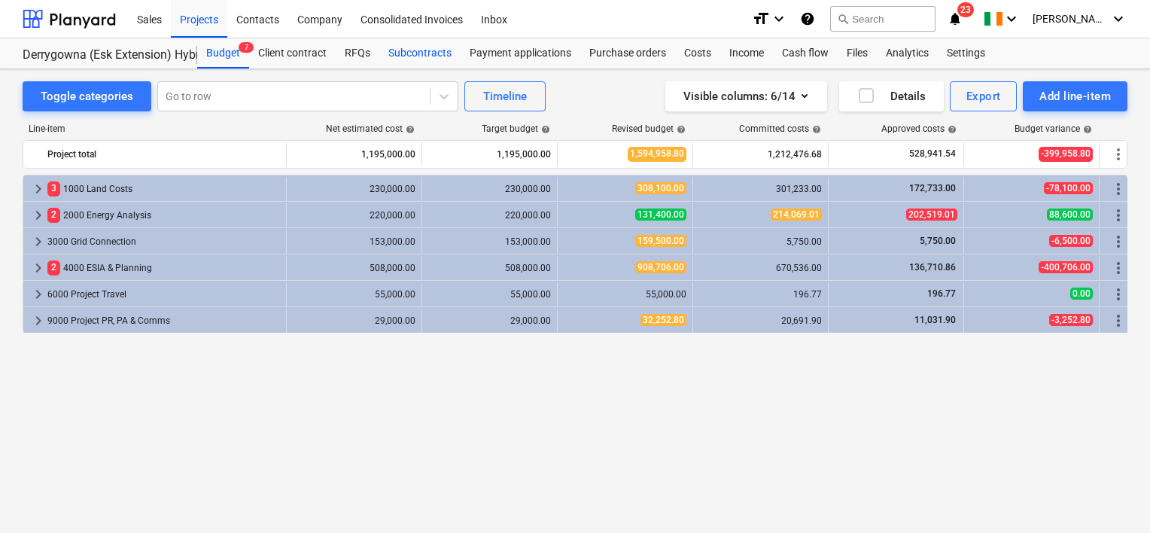
click at [412, 52] on div "Subcontracts" at bounding box center [419, 53] width 81 height 30
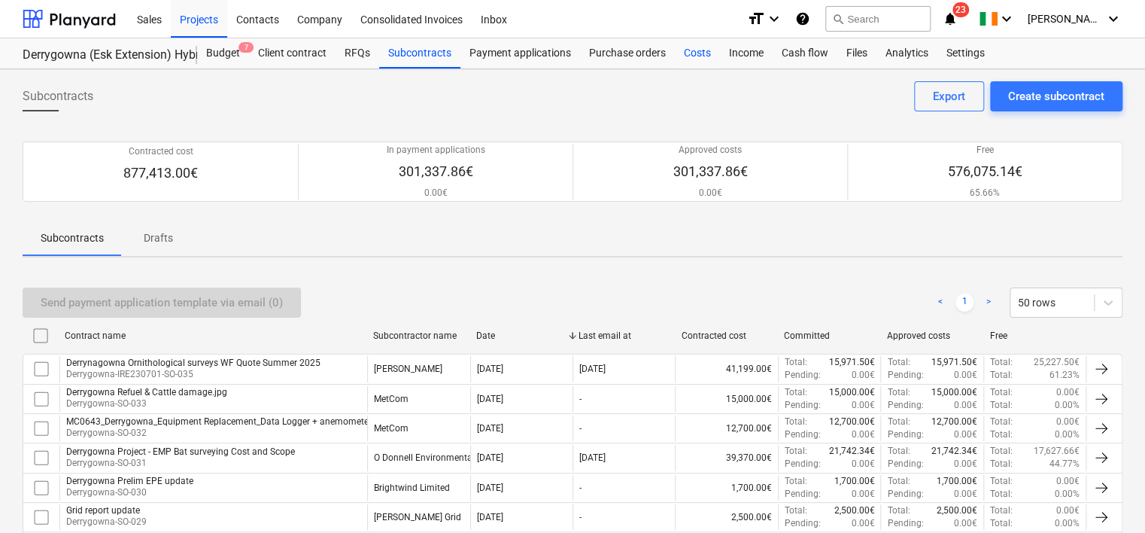
click at [695, 56] on div "Costs" at bounding box center [697, 53] width 45 height 30
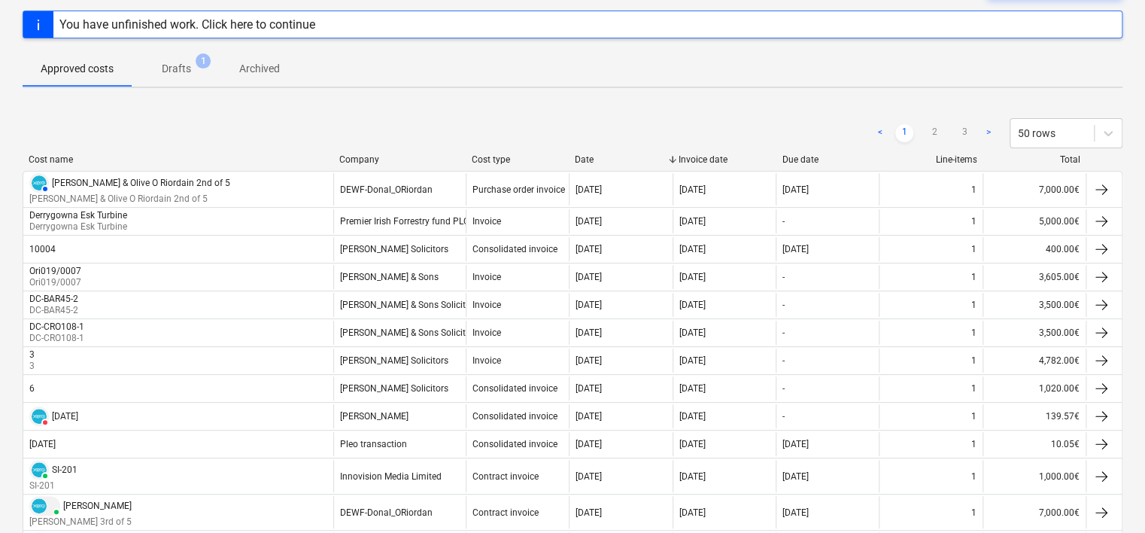
scroll to position [111, 0]
click at [180, 72] on p "Drafts" at bounding box center [176, 70] width 29 height 16
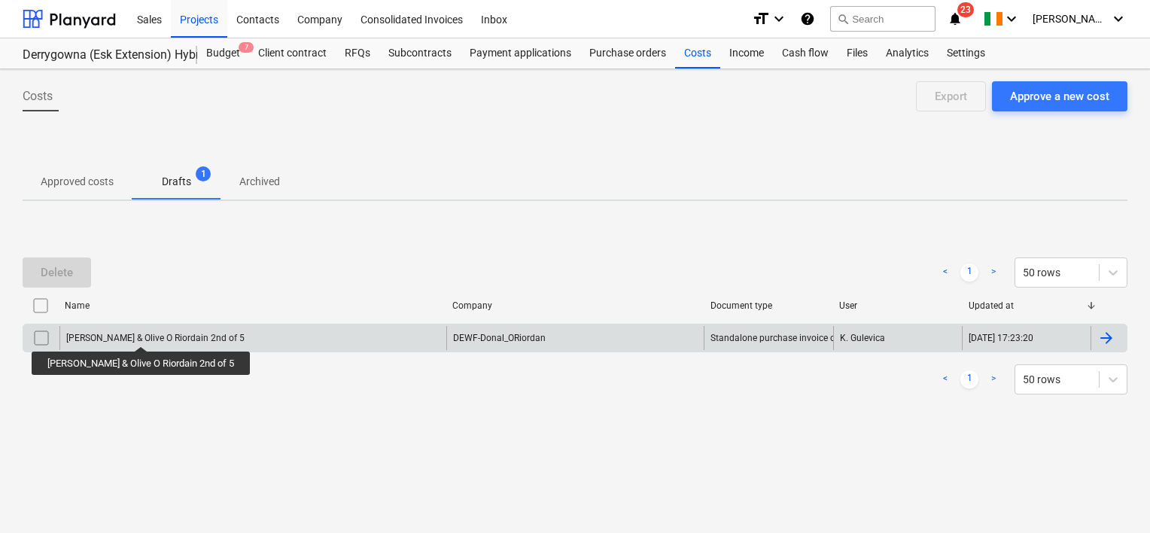
click at [119, 333] on div "Donal & Olive O Riordain 2nd of 5" at bounding box center [155, 338] width 178 height 11
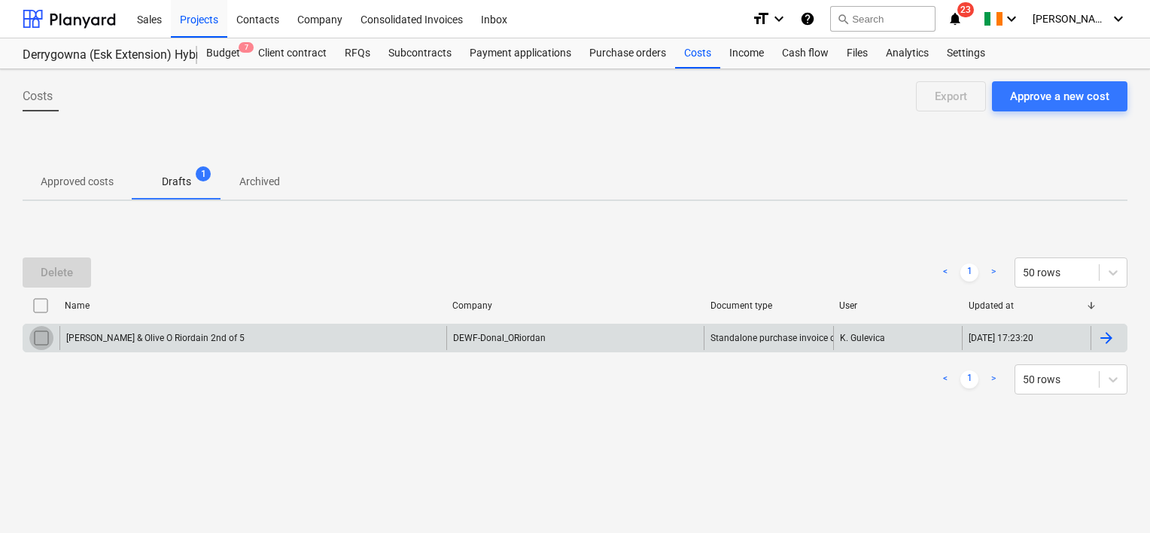
click at [45, 339] on input "checkbox" at bounding box center [41, 338] width 24 height 24
click at [63, 274] on div "Delete" at bounding box center [57, 273] width 32 height 20
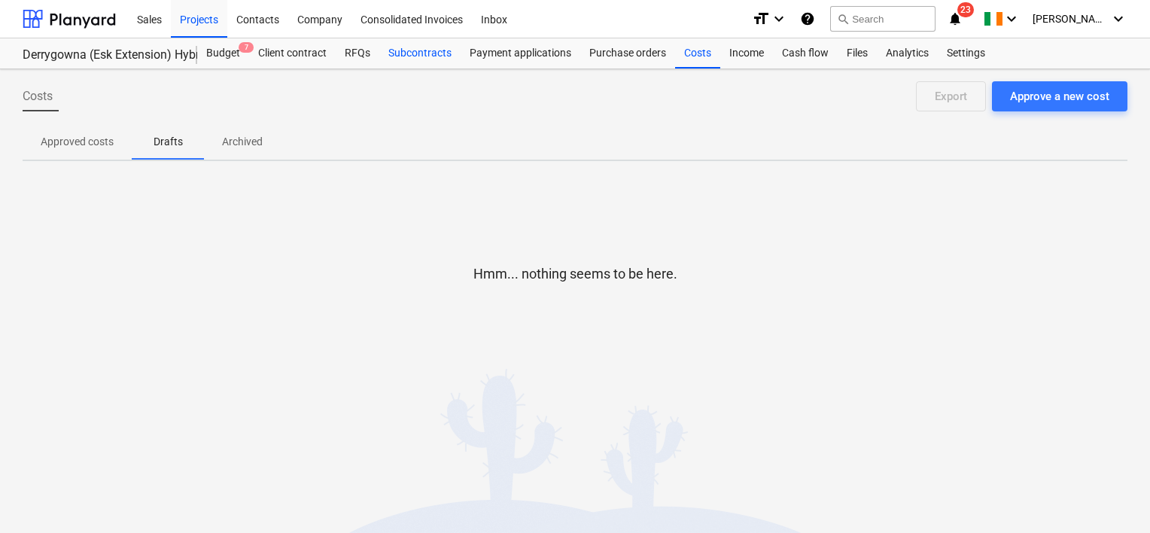
click at [403, 50] on div "Subcontracts" at bounding box center [419, 53] width 81 height 30
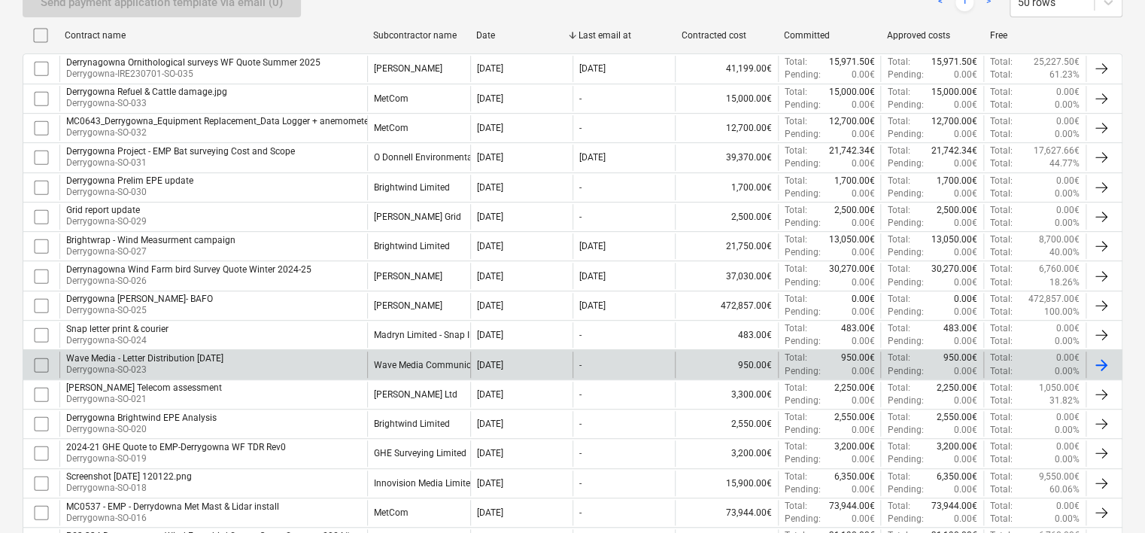
scroll to position [301, 0]
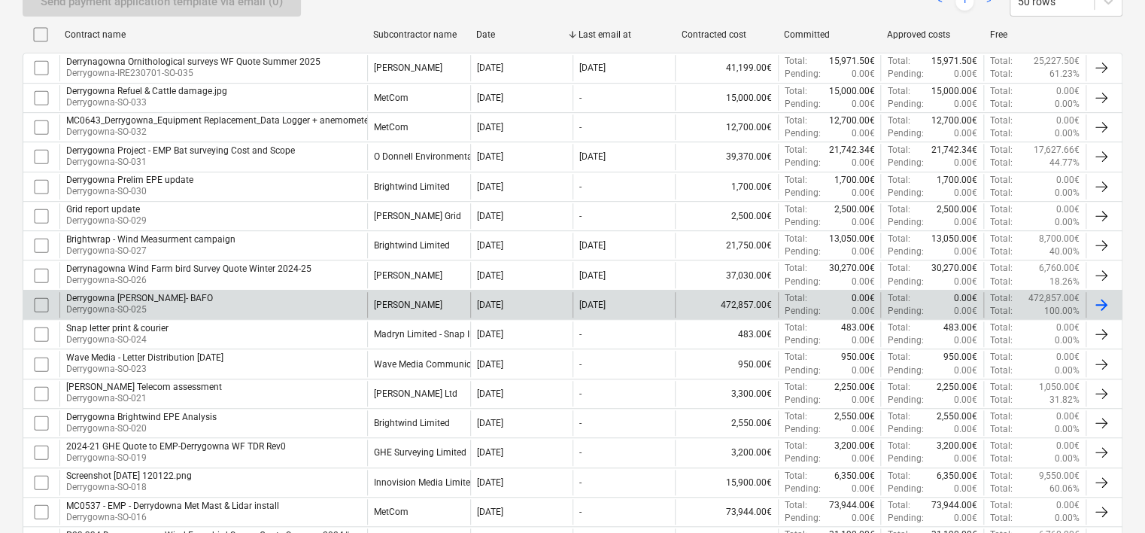
click at [213, 297] on div "Derrygowna ESIA Fehily Timoney ScheduleOfRates- BAFO" at bounding box center [139, 298] width 147 height 11
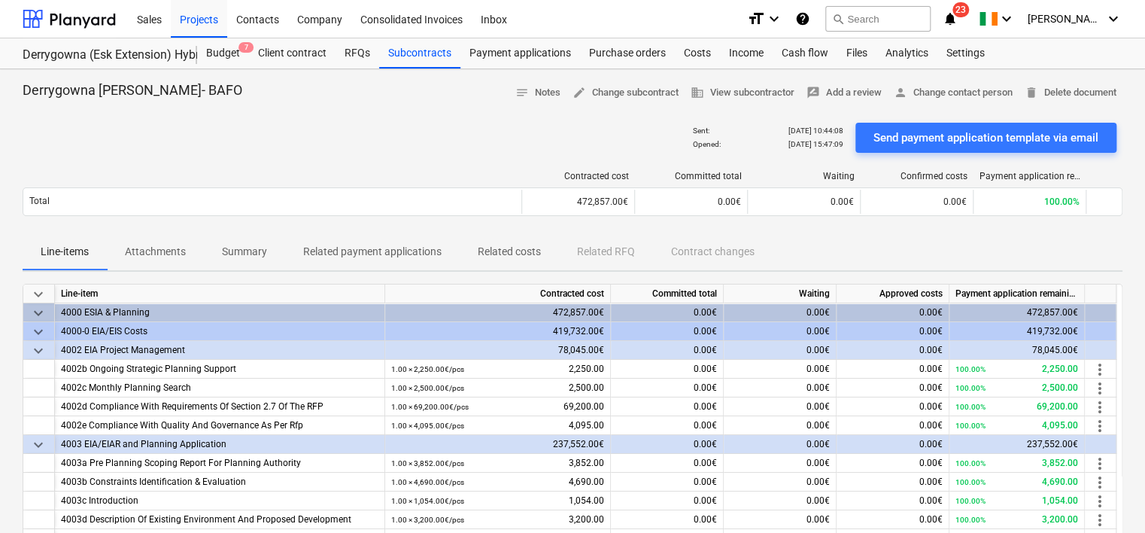
click at [526, 256] on p "Related costs" at bounding box center [509, 252] width 63 height 16
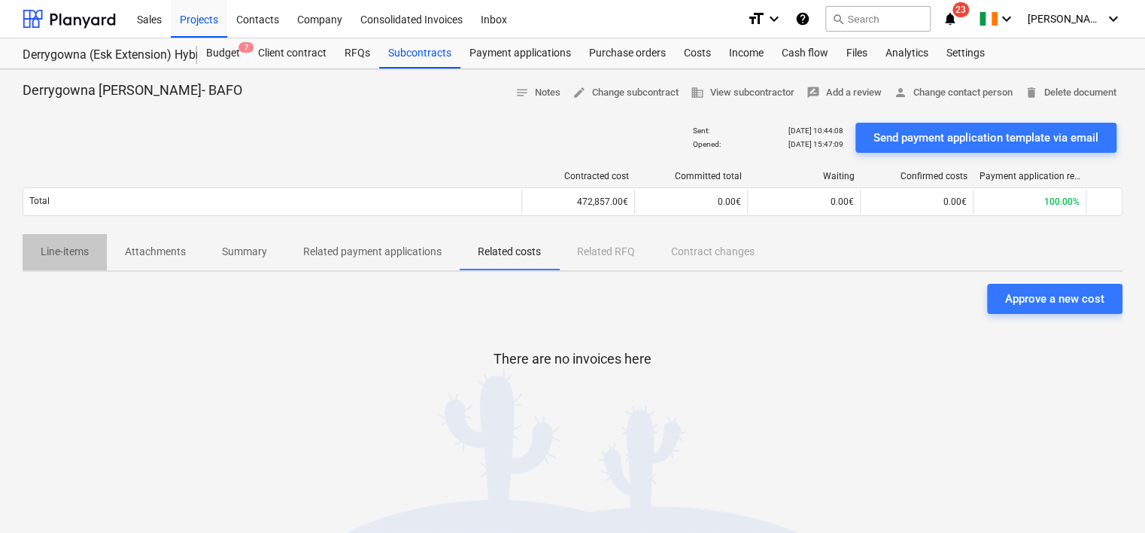
click at [71, 254] on p "Line-items" at bounding box center [65, 252] width 48 height 16
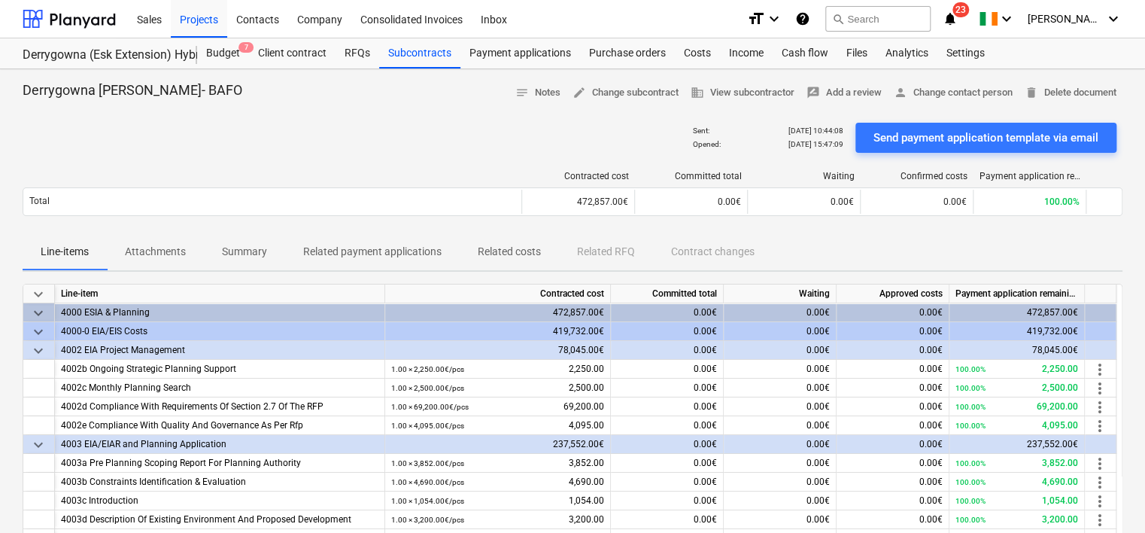
click at [497, 254] on p "Related costs" at bounding box center [509, 252] width 63 height 16
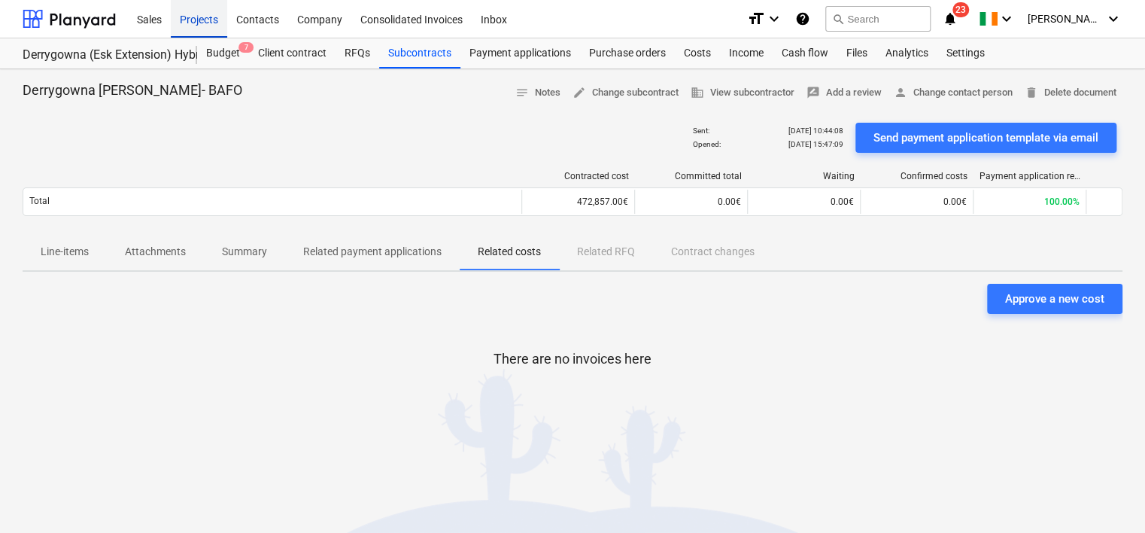
click at [205, 19] on div "Projects" at bounding box center [199, 18] width 56 height 38
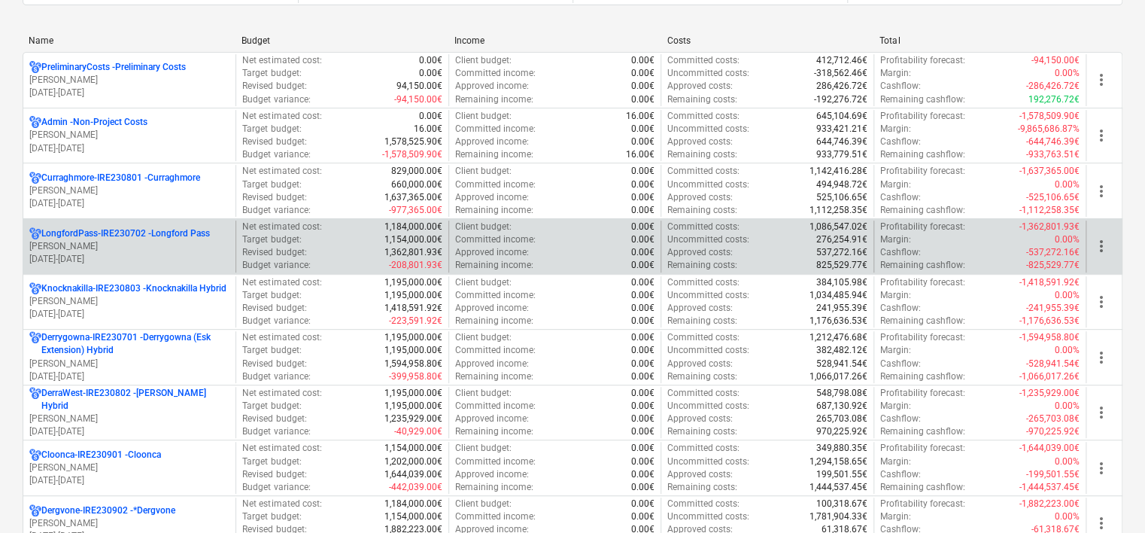
scroll to position [226, 0]
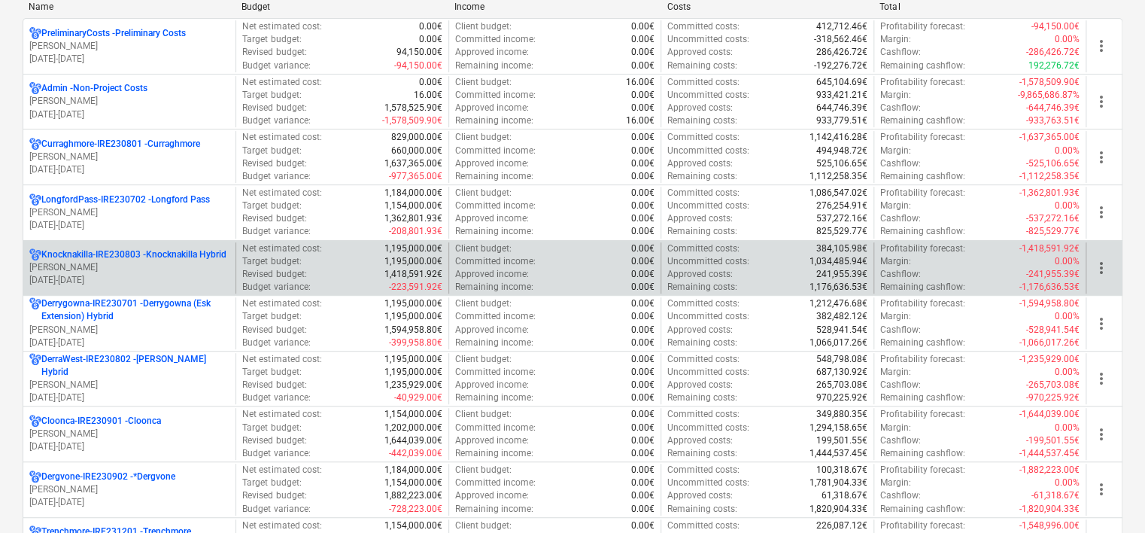
click at [155, 265] on p "[PERSON_NAME]" at bounding box center [129, 267] width 200 height 13
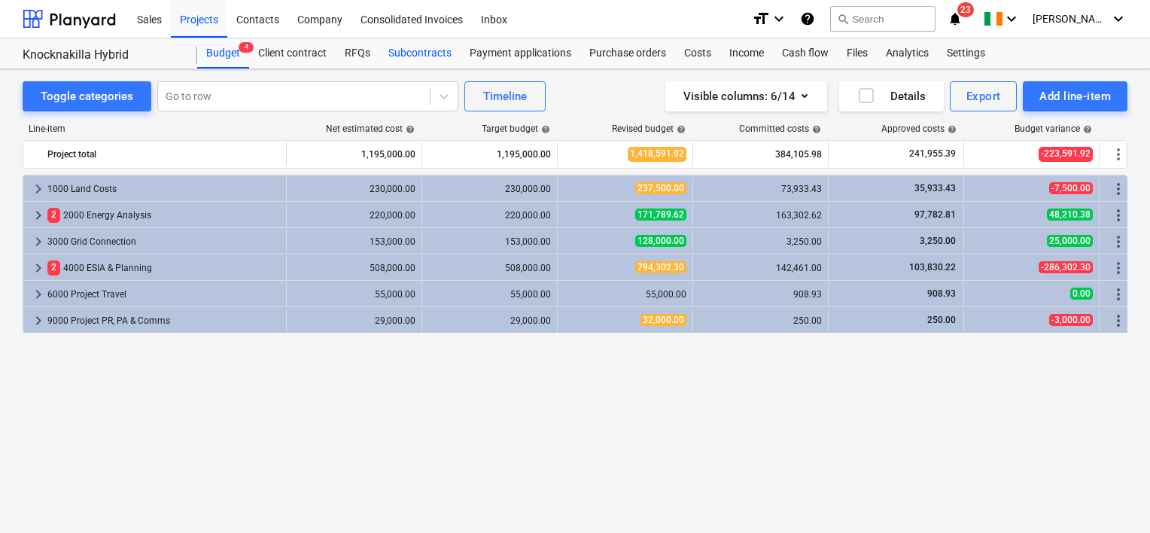
click at [406, 53] on div "Subcontracts" at bounding box center [419, 53] width 81 height 30
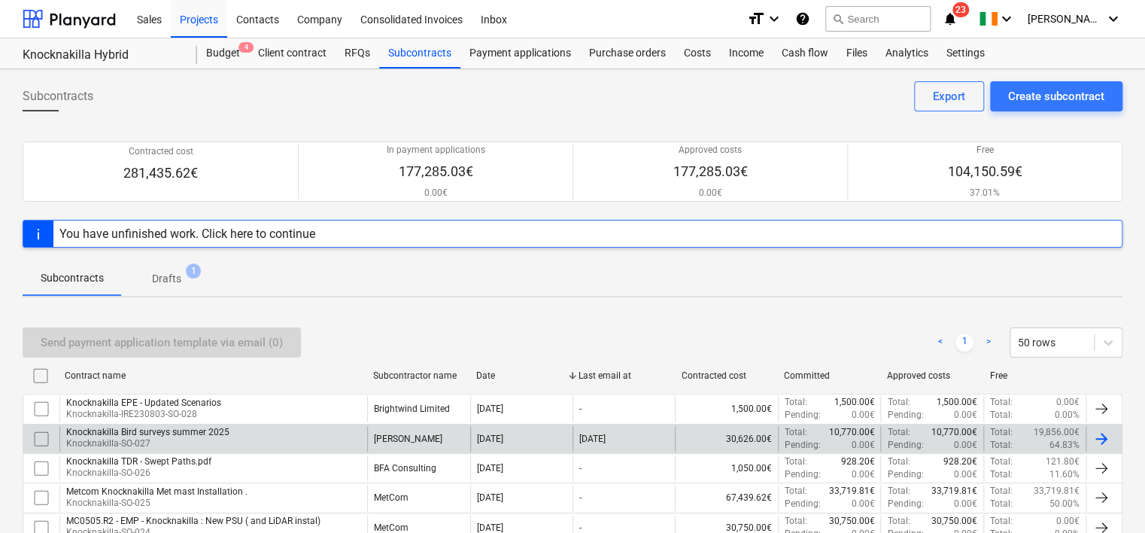
click at [202, 439] on p "Knocknakilla-SO-027" at bounding box center [147, 443] width 163 height 13
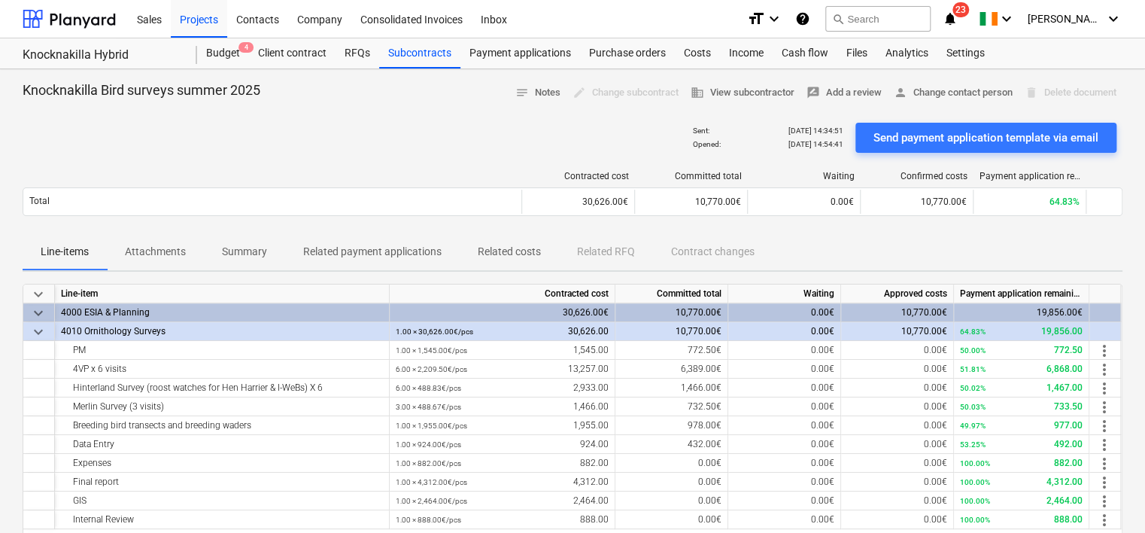
click at [253, 254] on p "Summary" at bounding box center [244, 252] width 45 height 16
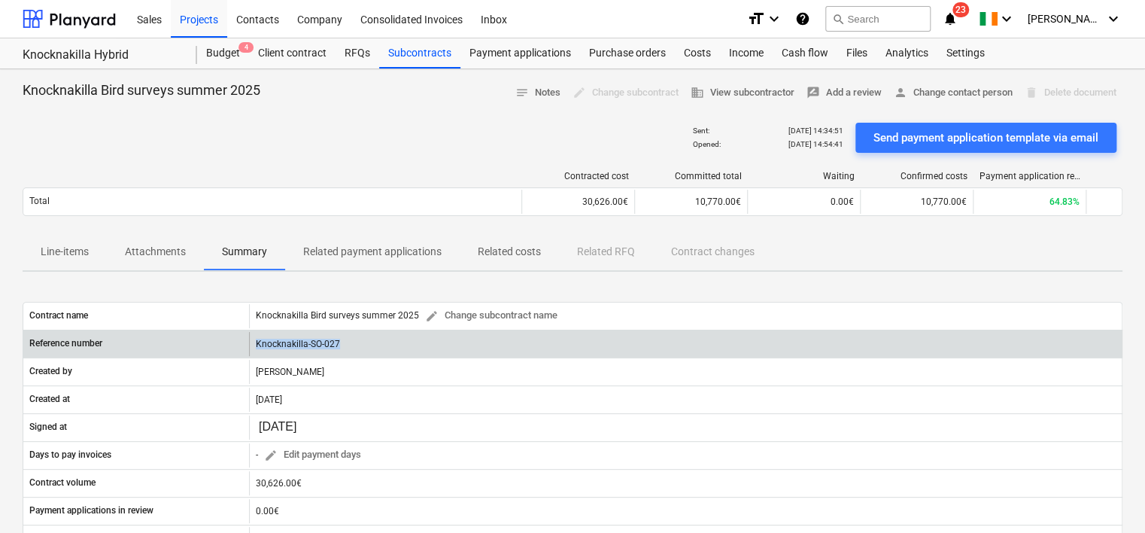
drag, startPoint x: 342, startPoint y: 346, endPoint x: 256, endPoint y: 347, distance: 86.5
click at [256, 347] on div "Knocknakilla-SO-027" at bounding box center [685, 344] width 873 height 24
drag, startPoint x: 256, startPoint y: 347, endPoint x: 275, endPoint y: 342, distance: 20.1
copy div "Knocknakilla-SO-027"
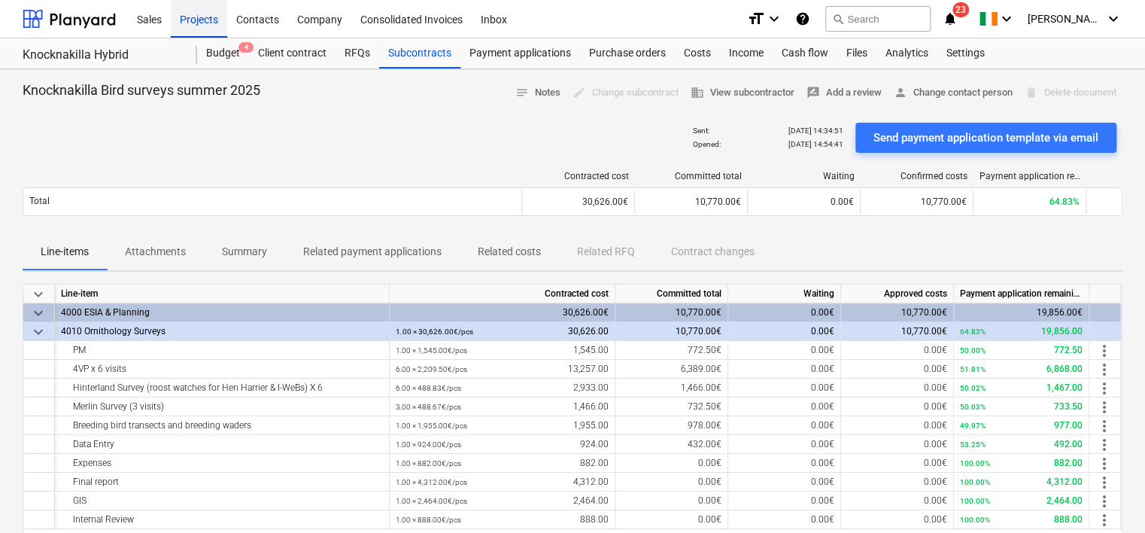
drag, startPoint x: 205, startPoint y: 15, endPoint x: 196, endPoint y: 23, distance: 11.2
click at [205, 15] on div "Projects" at bounding box center [199, 18] width 56 height 38
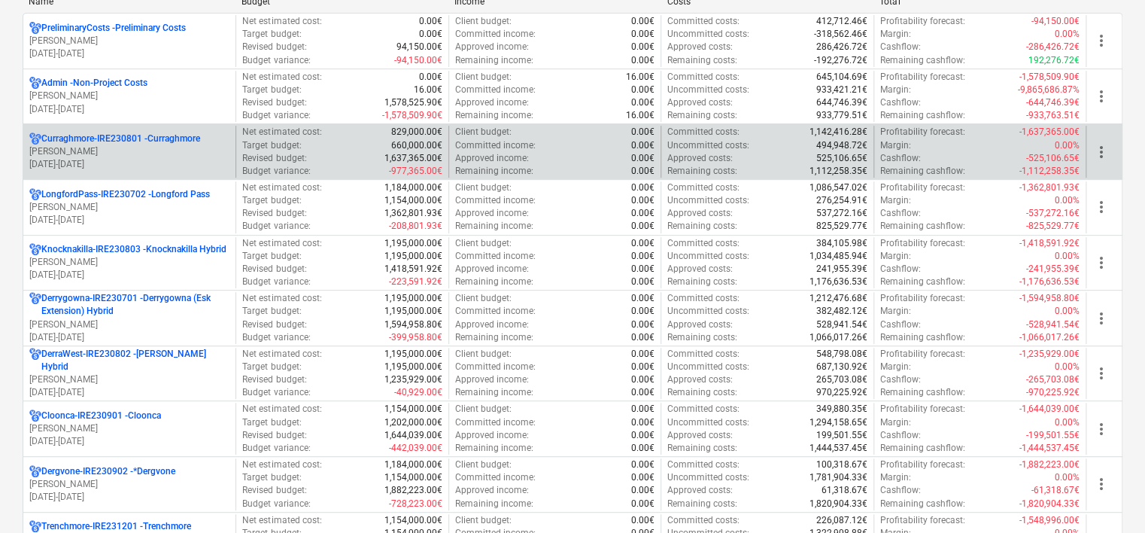
scroll to position [150, 0]
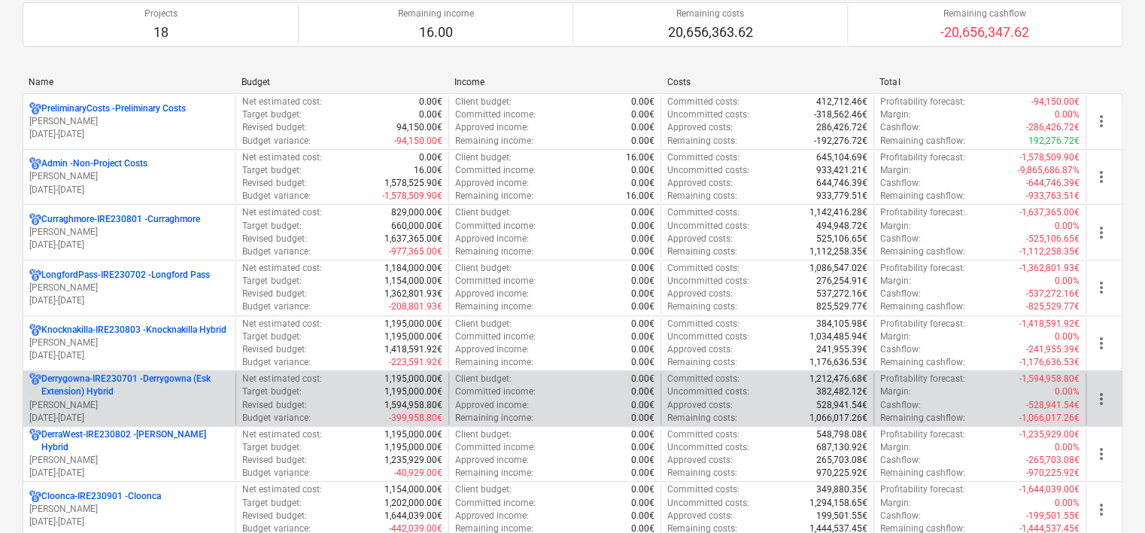
click at [188, 376] on p "Derrygowna-IRE230701 - Derrygowna (Esk Extension) Hybrid" at bounding box center [135, 385] width 188 height 26
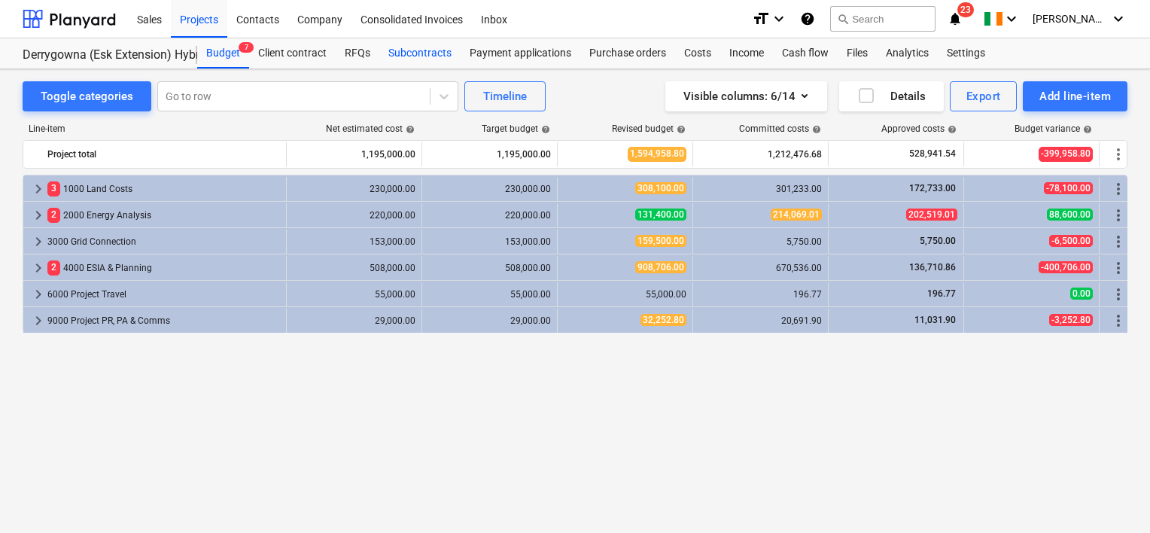
click at [402, 51] on div "Subcontracts" at bounding box center [419, 53] width 81 height 30
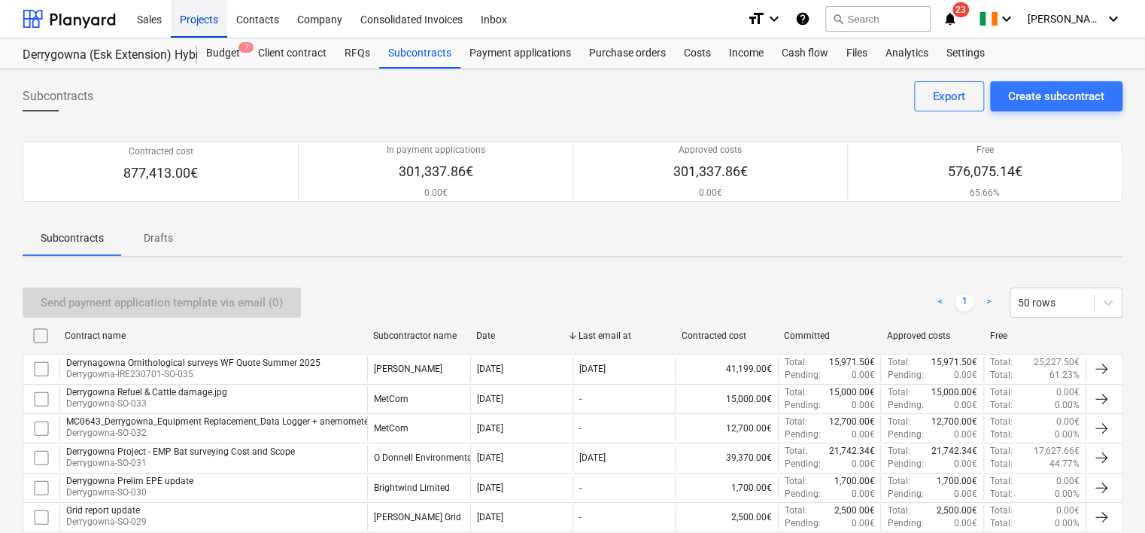
click at [191, 22] on div "Projects" at bounding box center [199, 18] width 56 height 38
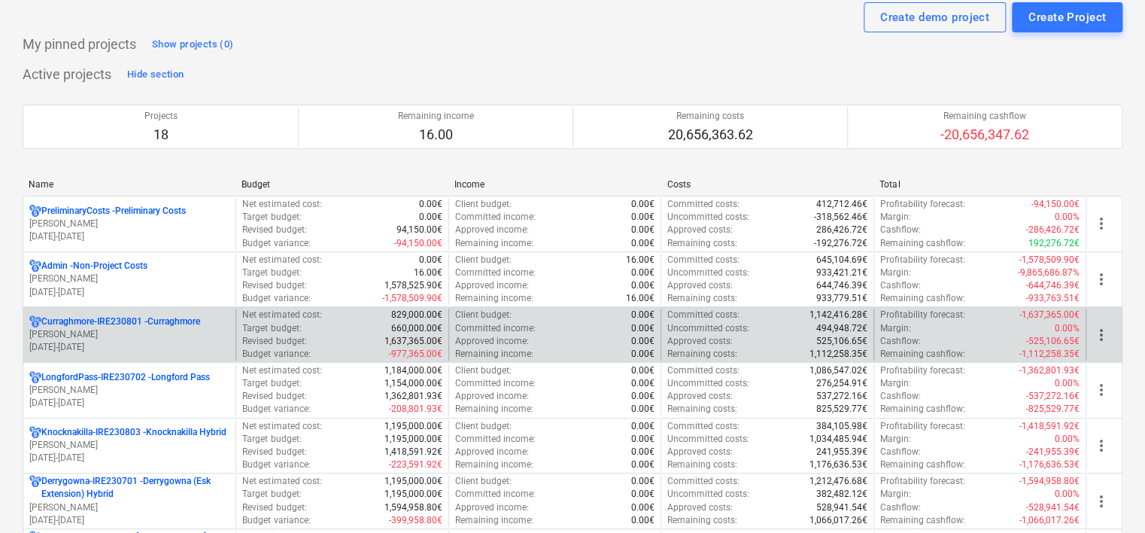
scroll to position [150, 0]
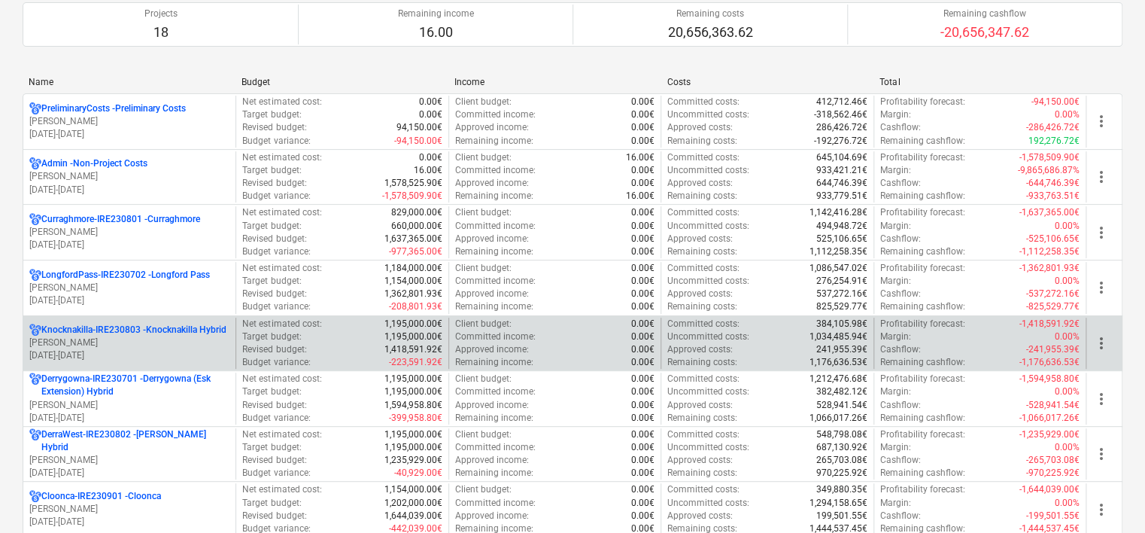
click at [175, 344] on p "[PERSON_NAME]" at bounding box center [129, 342] width 200 height 13
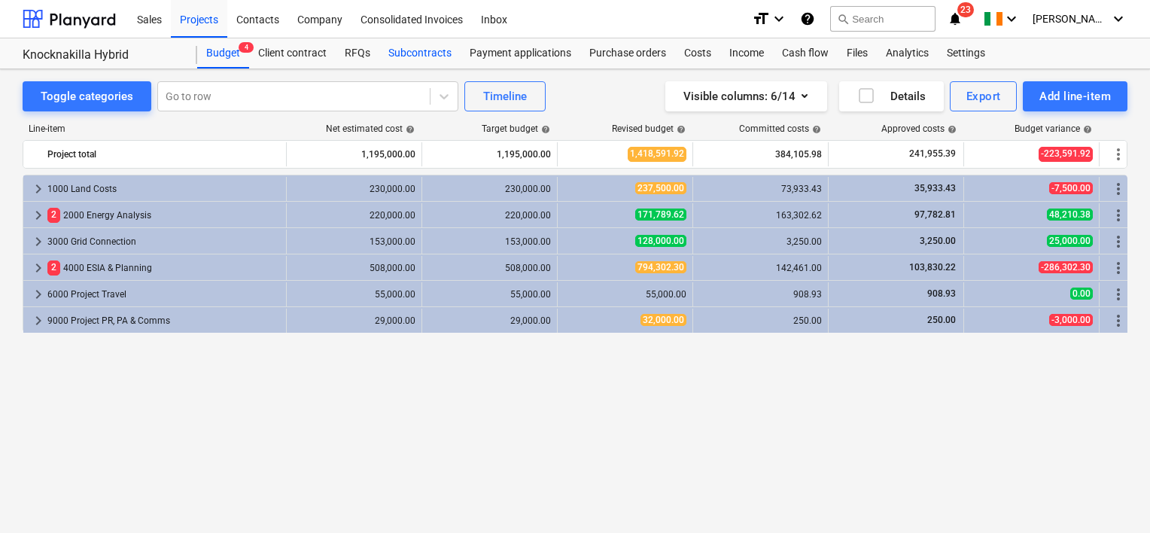
click at [415, 54] on div "Subcontracts" at bounding box center [419, 53] width 81 height 30
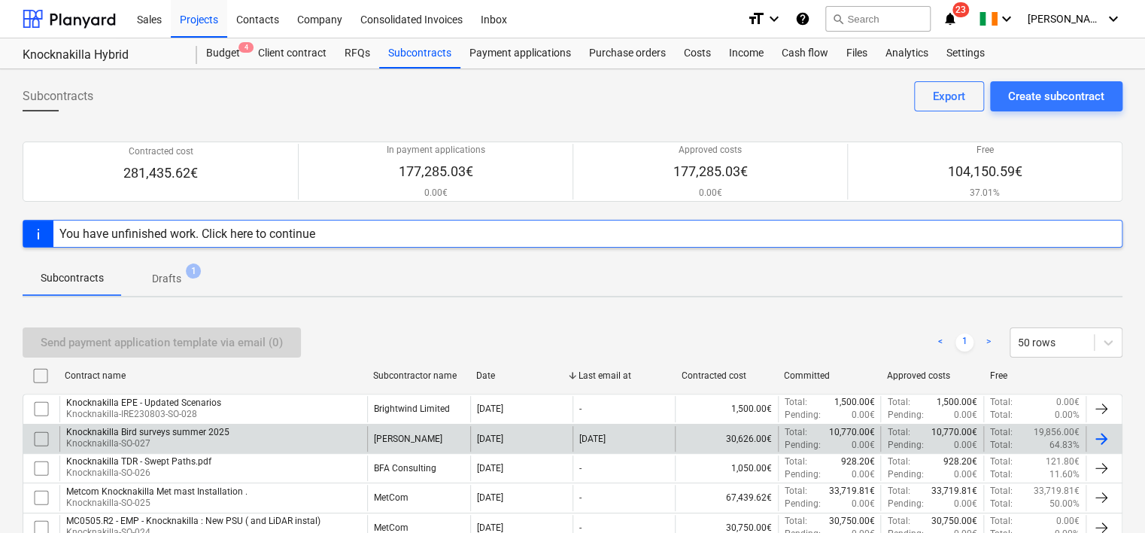
click at [204, 437] on p "Knocknakilla-SO-027" at bounding box center [147, 443] width 163 height 13
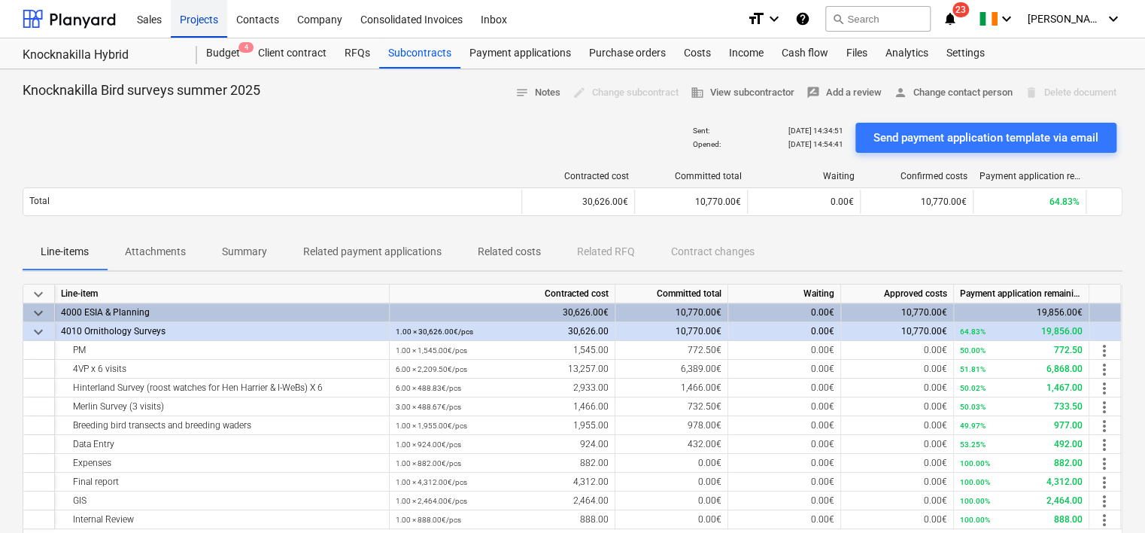
click at [175, 20] on div "Projects" at bounding box center [199, 18] width 56 height 38
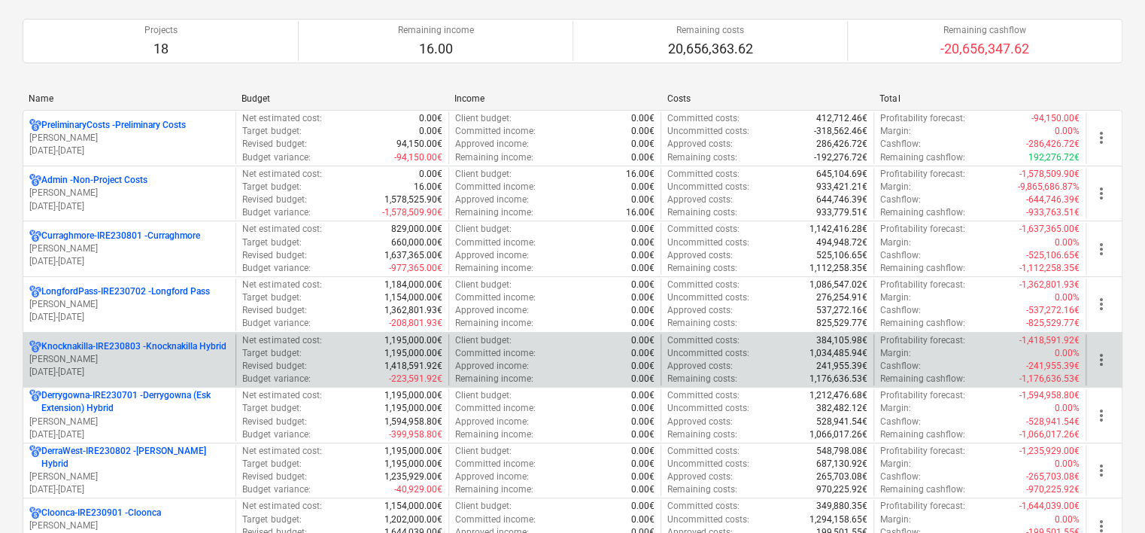
scroll to position [150, 0]
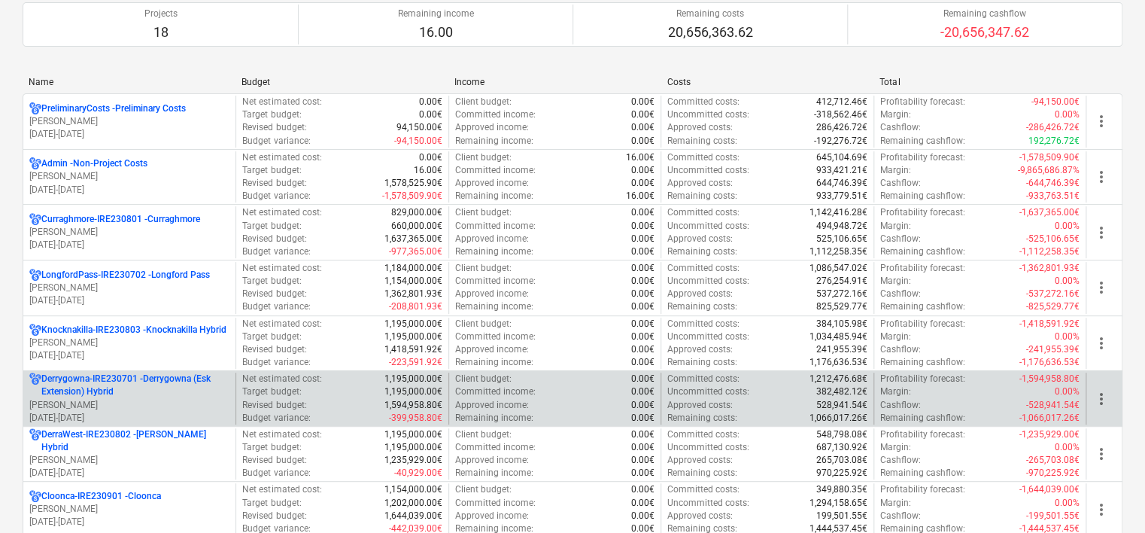
click at [177, 380] on p "Derrygowna-IRE230701 - Derrygowna (Esk Extension) Hybrid" at bounding box center [135, 385] width 188 height 26
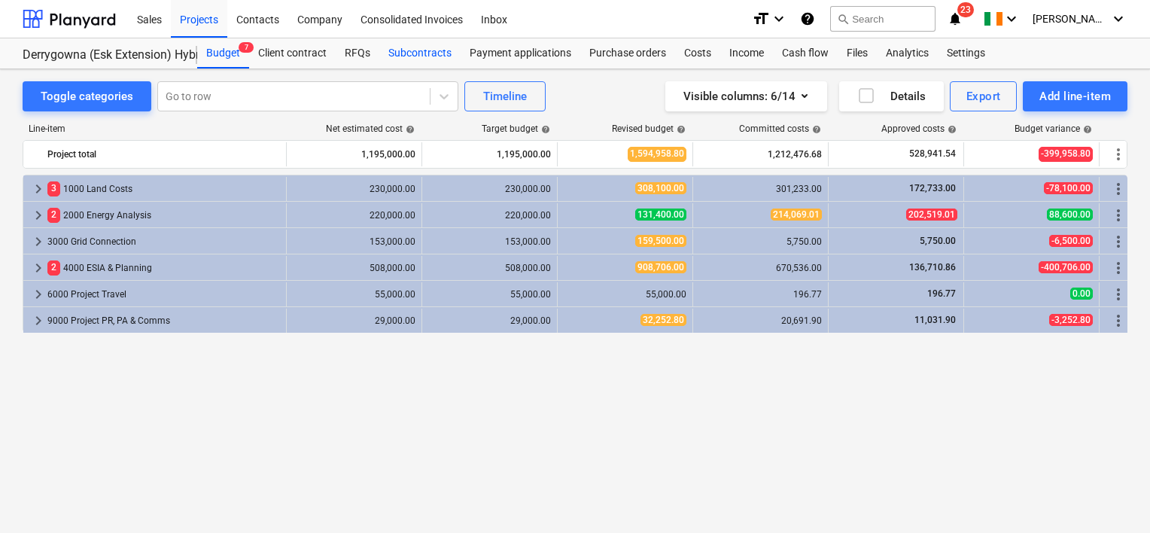
click at [422, 52] on div "Subcontracts" at bounding box center [419, 53] width 81 height 30
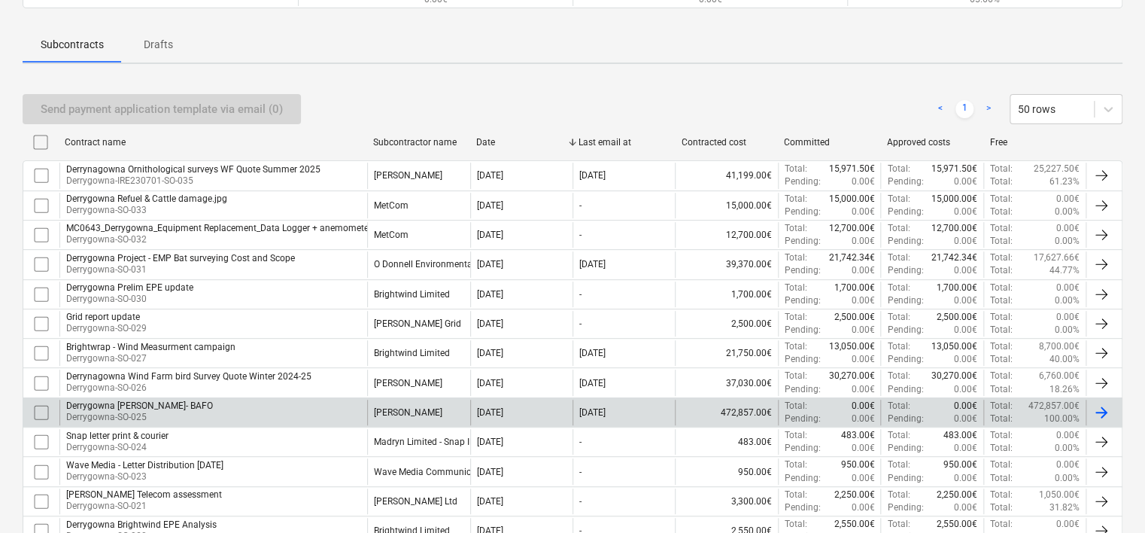
scroll to position [226, 0]
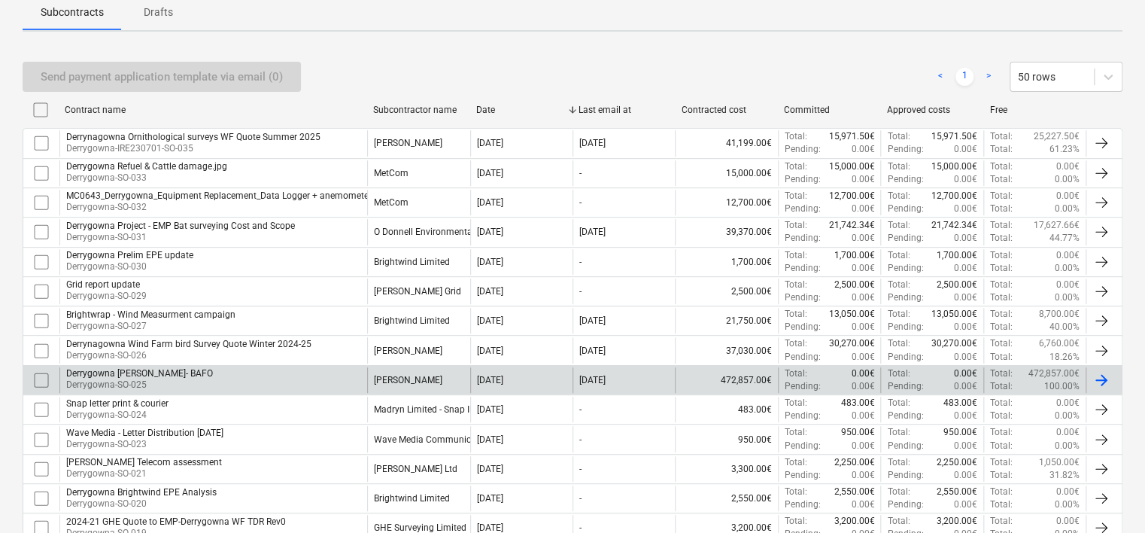
click at [203, 368] on div "Derrygowna ESIA Fehily Timoney ScheduleOfRates- BAFO" at bounding box center [139, 373] width 147 height 11
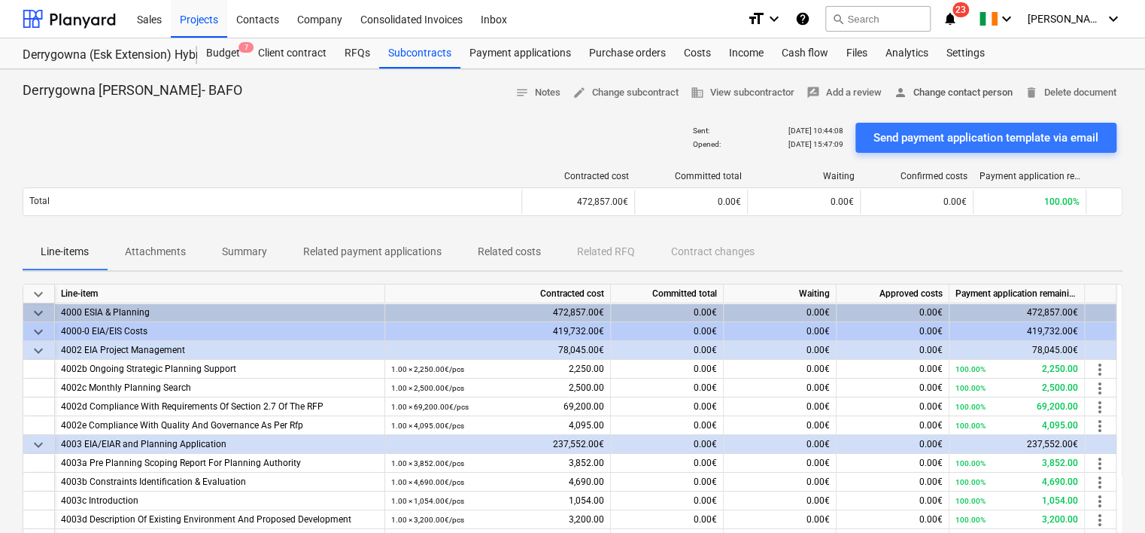
click at [971, 87] on span "person Change contact person" at bounding box center [953, 92] width 119 height 17
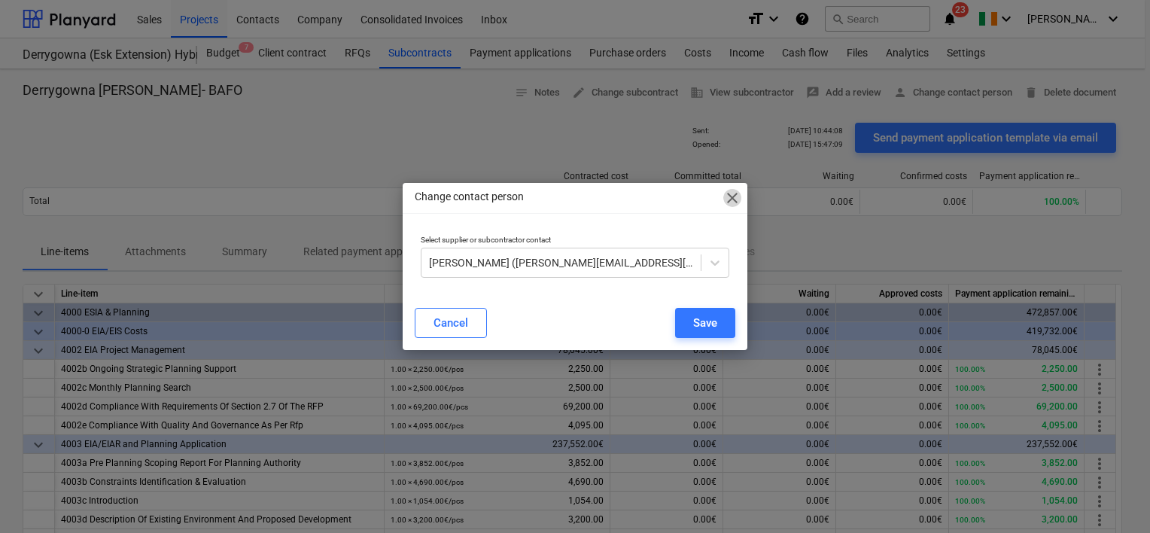
click at [737, 197] on span "close" at bounding box center [732, 198] width 18 height 18
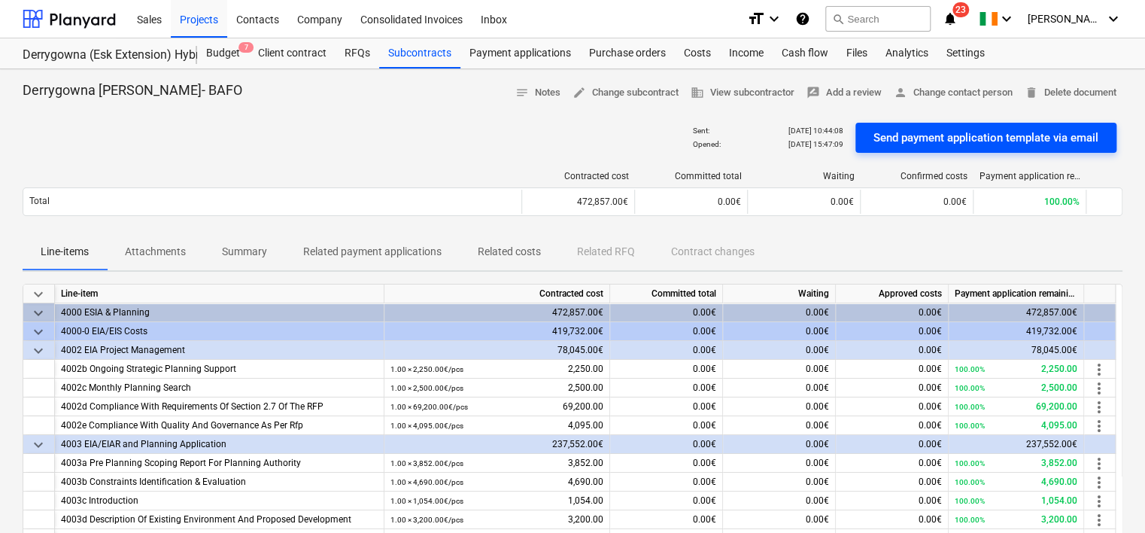
click at [936, 138] on div "Send payment application template via email" at bounding box center [985, 138] width 225 height 20
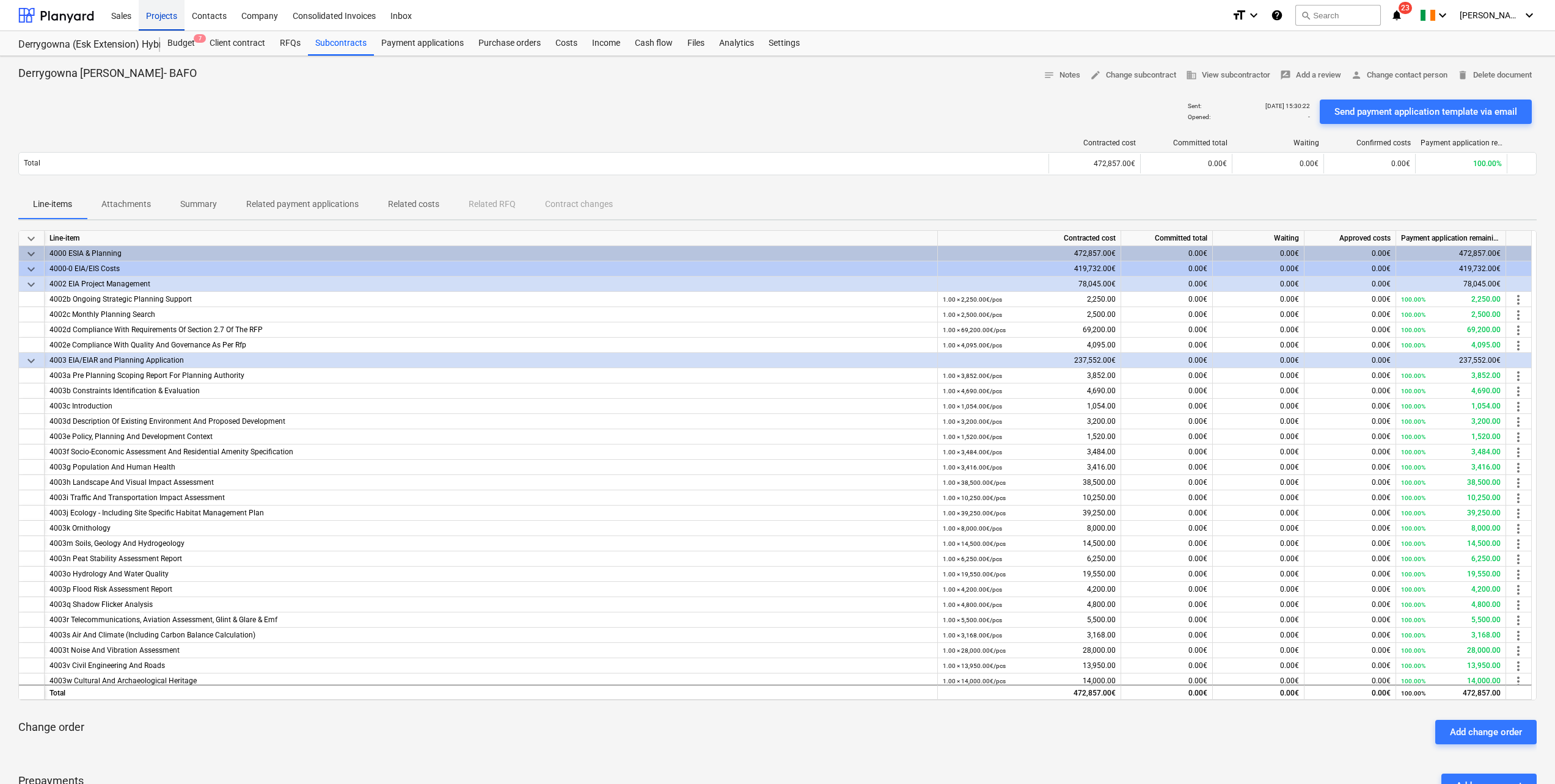
click at [169, 11] on div "Projects" at bounding box center [162, 15] width 45 height 31
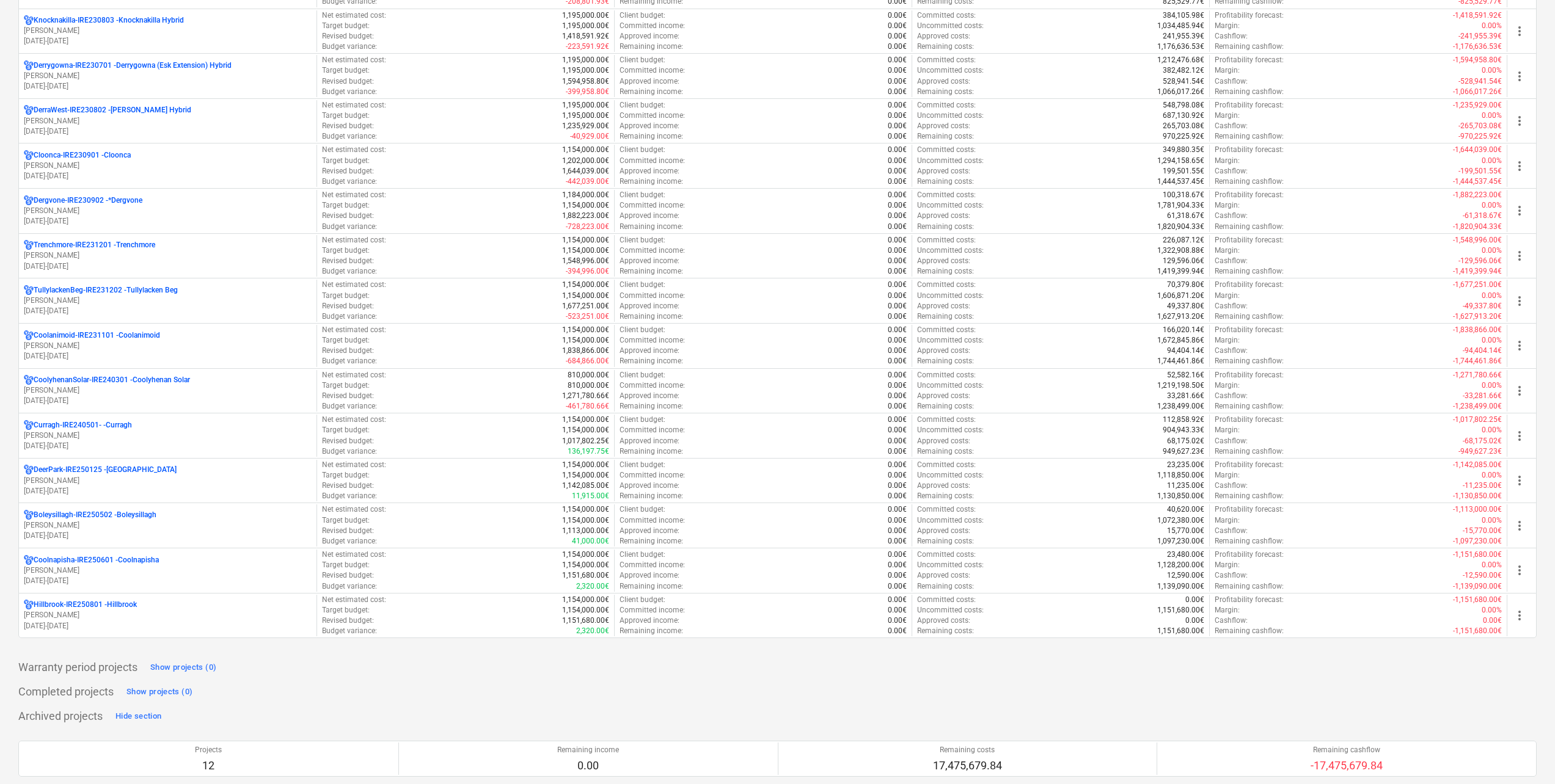
scroll to position [489, 0]
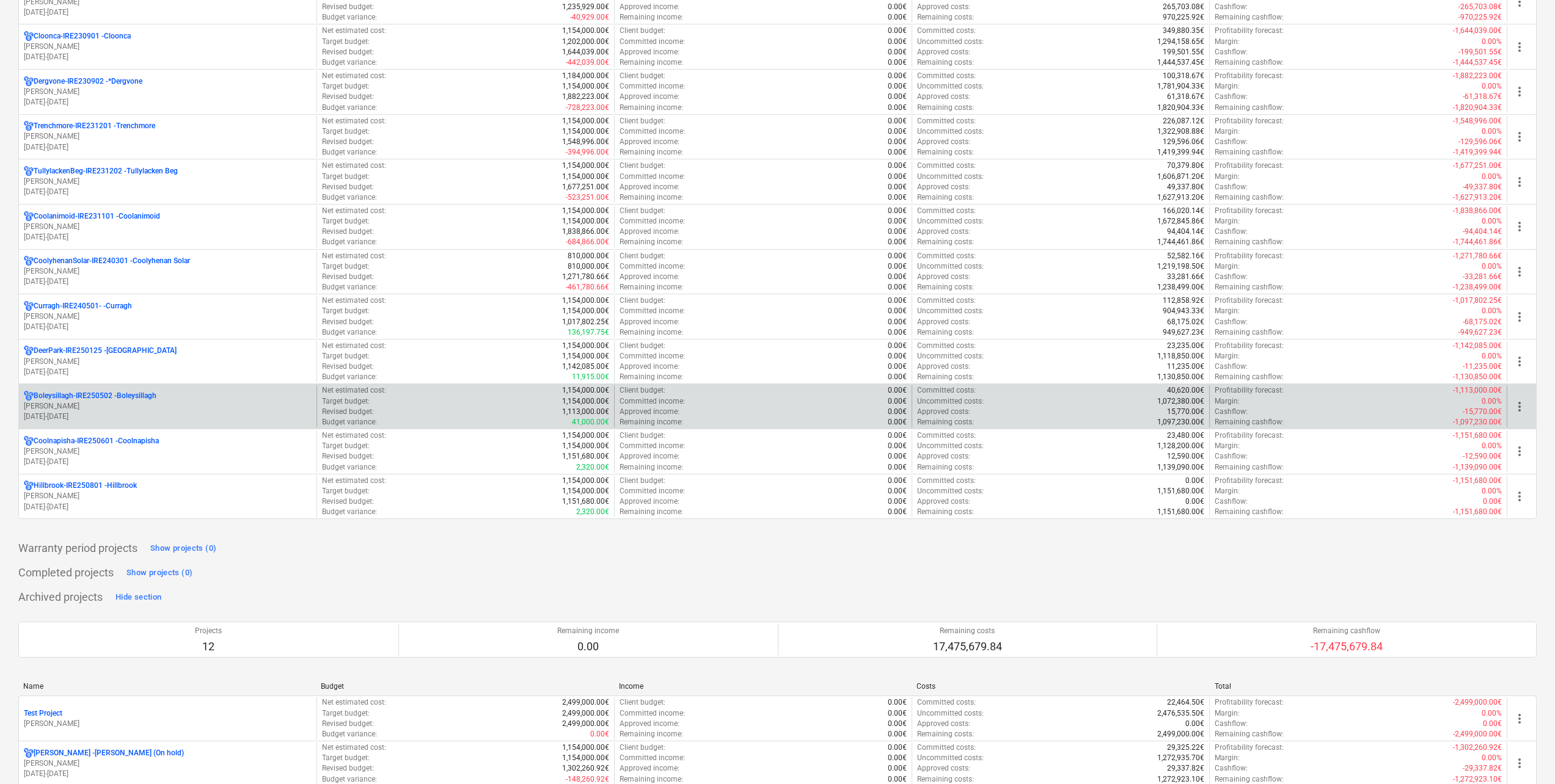
click at [159, 398] on div "Boleysillagh-IRE250502 - Boleysillagh" at bounding box center [167, 395] width 287 height 11
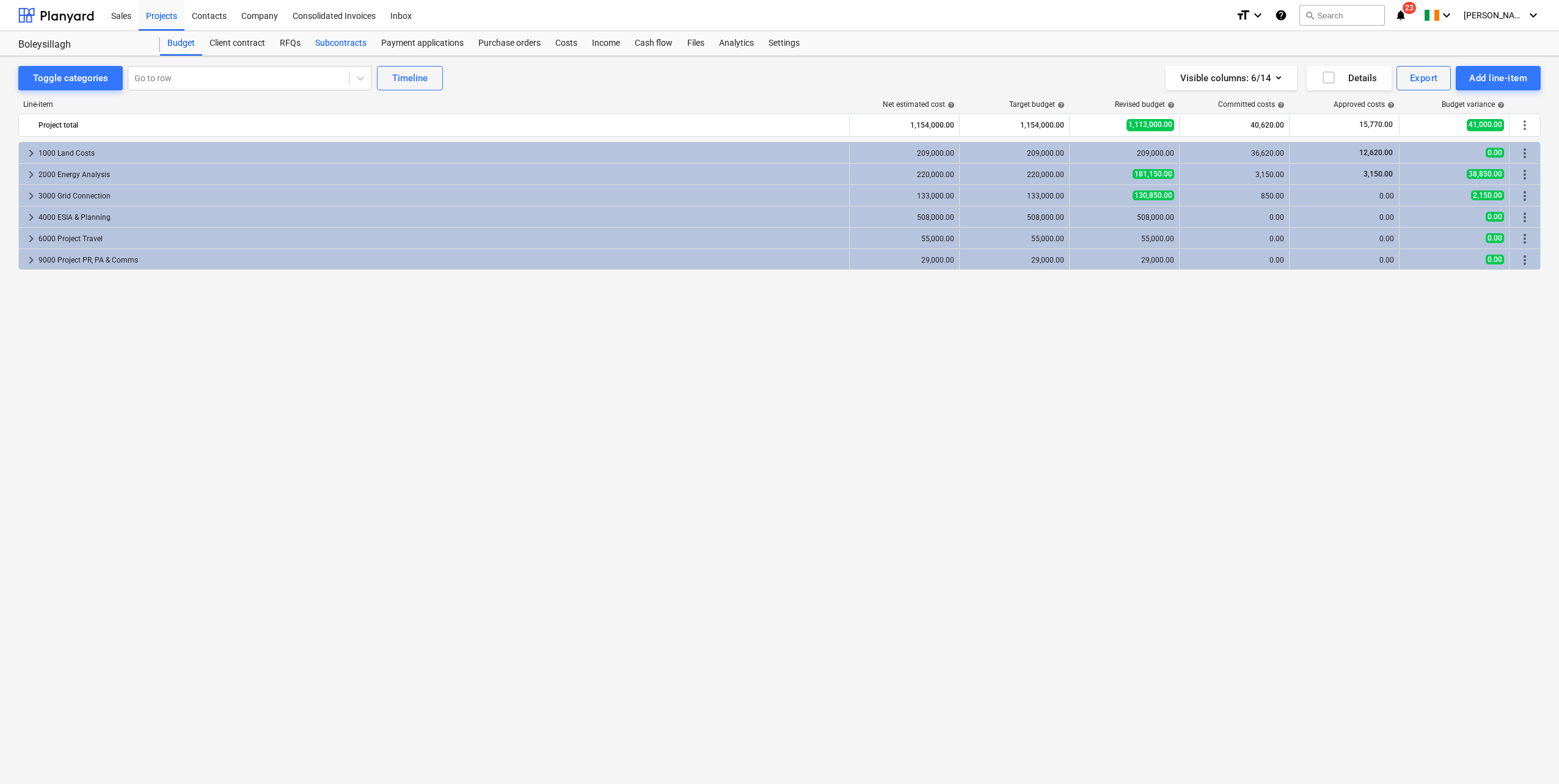
click at [348, 45] on div "Subcontracts" at bounding box center [340, 43] width 66 height 24
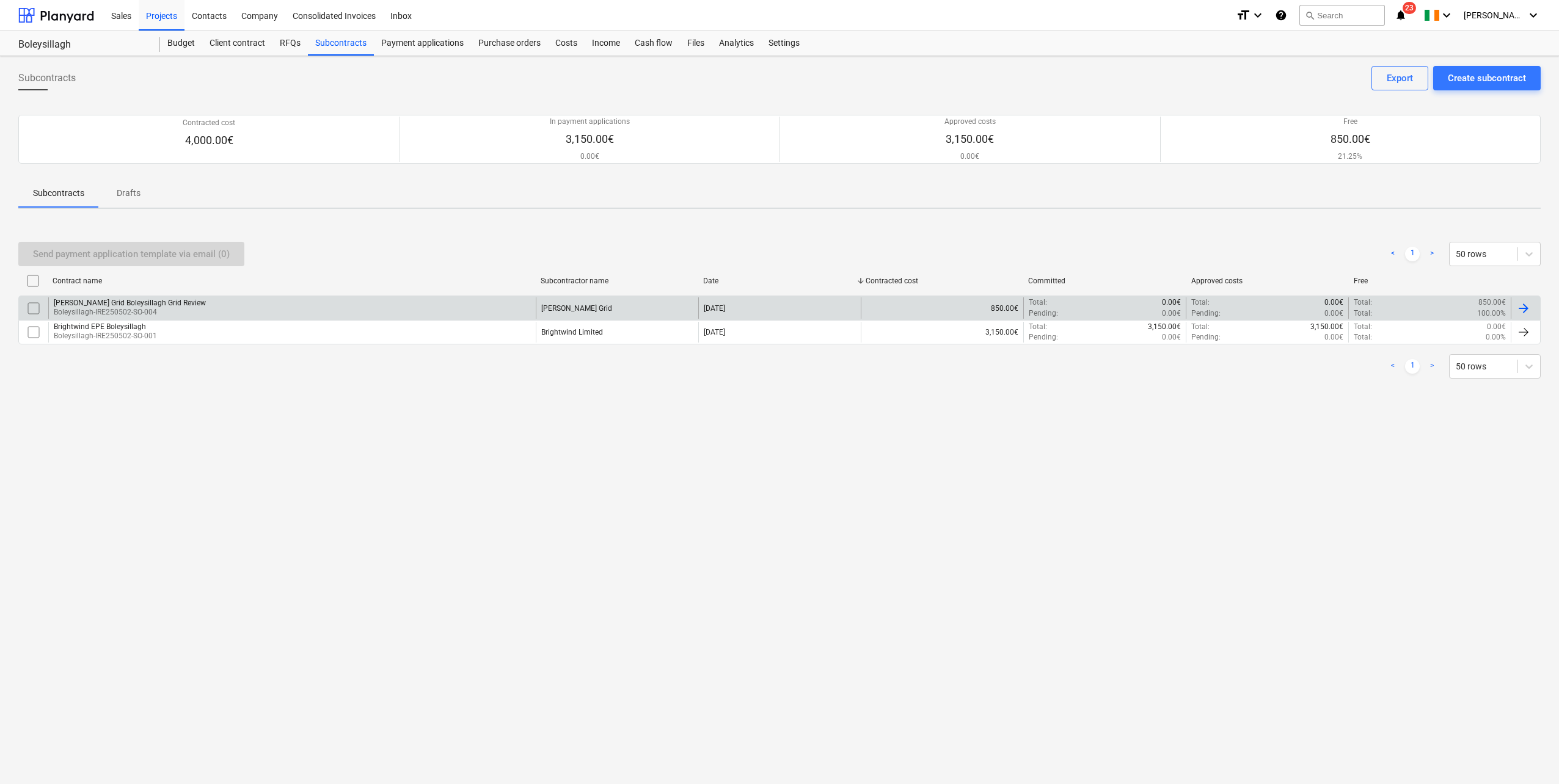
click at [232, 304] on div "Mullan Grid Boleysillagh Grid Review Boleysillagh-IRE250502-SO-004" at bounding box center [292, 308] width 487 height 21
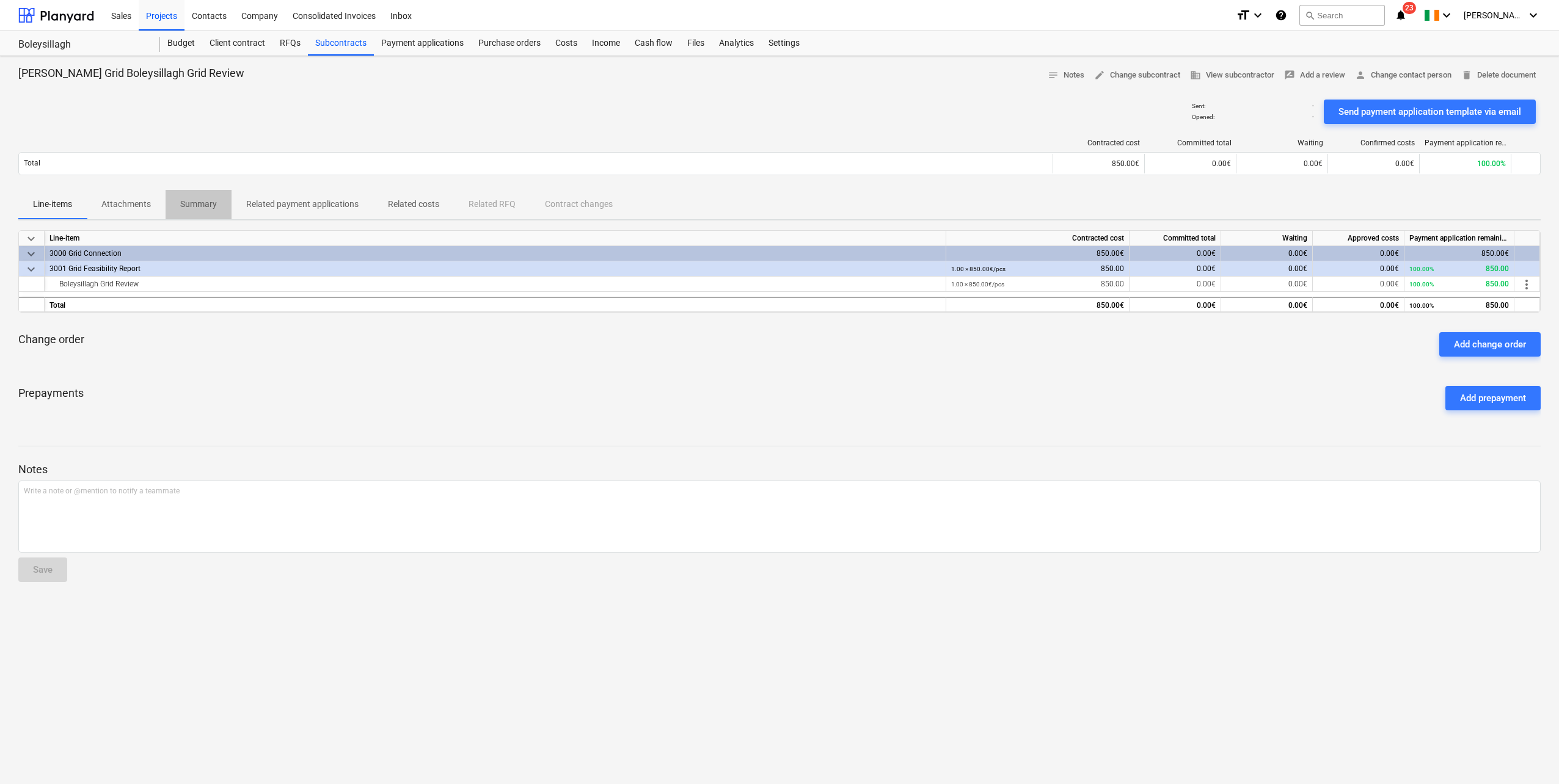
click at [184, 206] on p "Summary" at bounding box center [198, 205] width 37 height 13
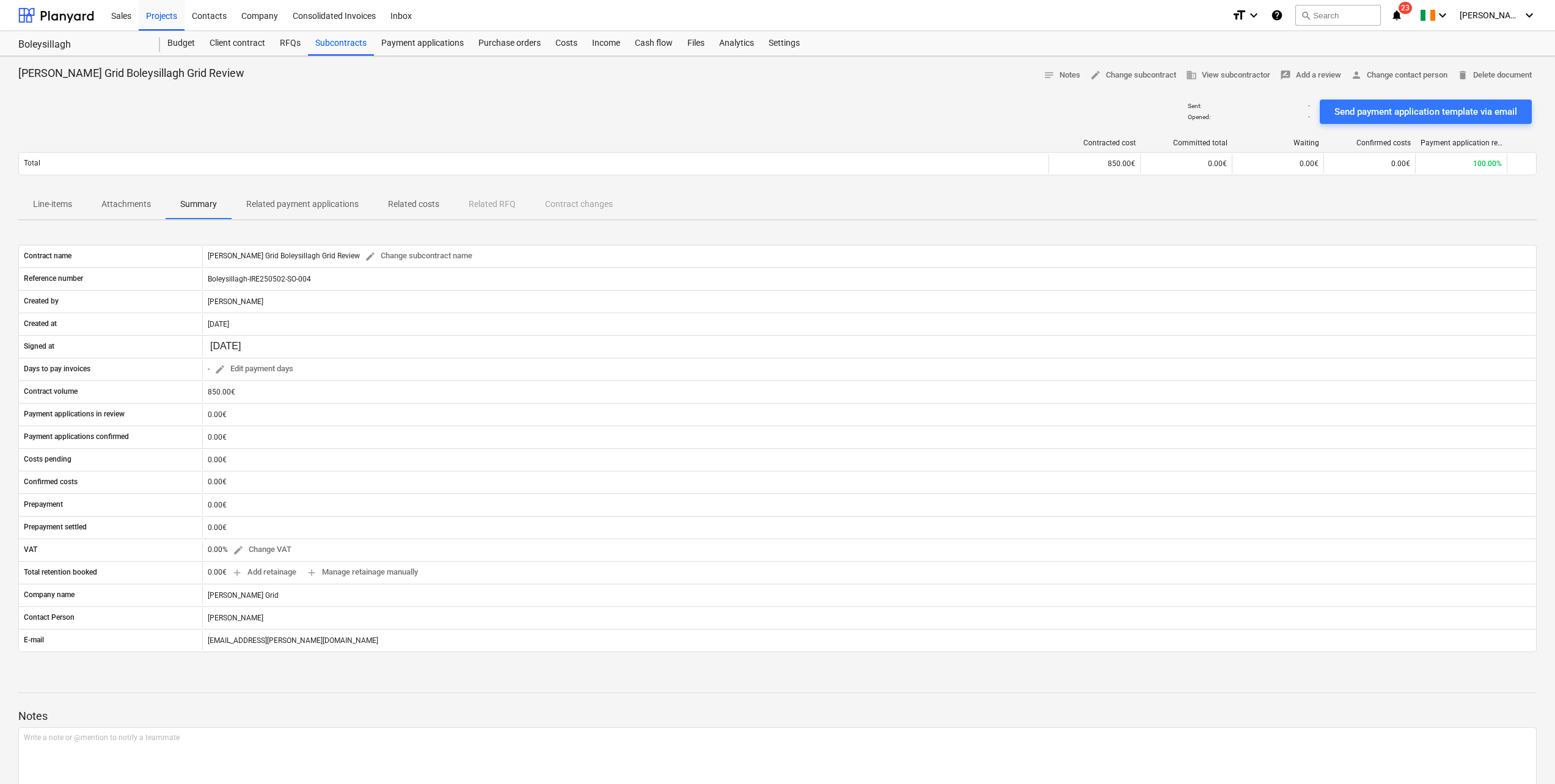
click at [43, 200] on p "Line-items" at bounding box center [53, 205] width 39 height 13
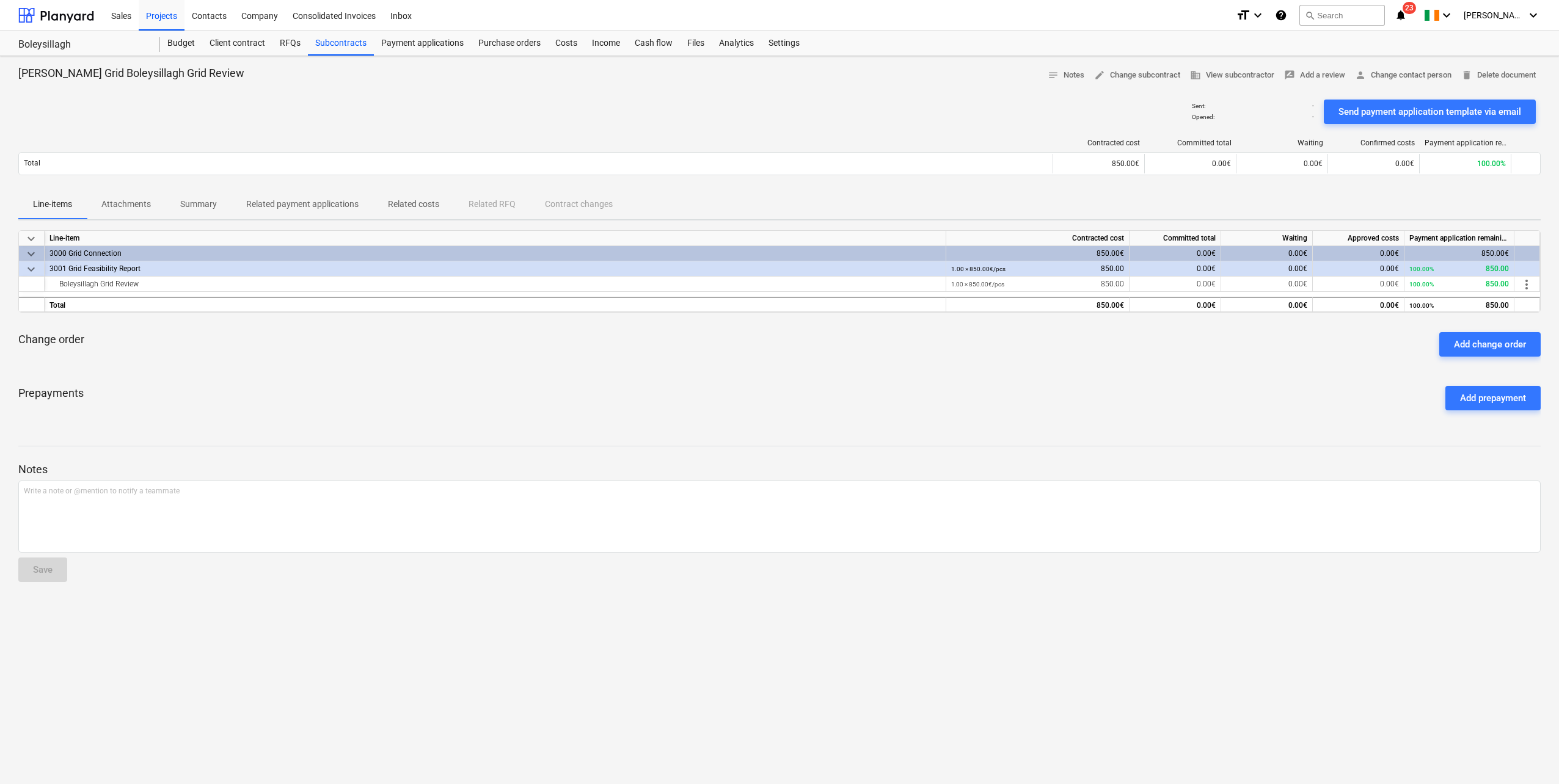
click at [421, 203] on p "Related costs" at bounding box center [413, 205] width 51 height 13
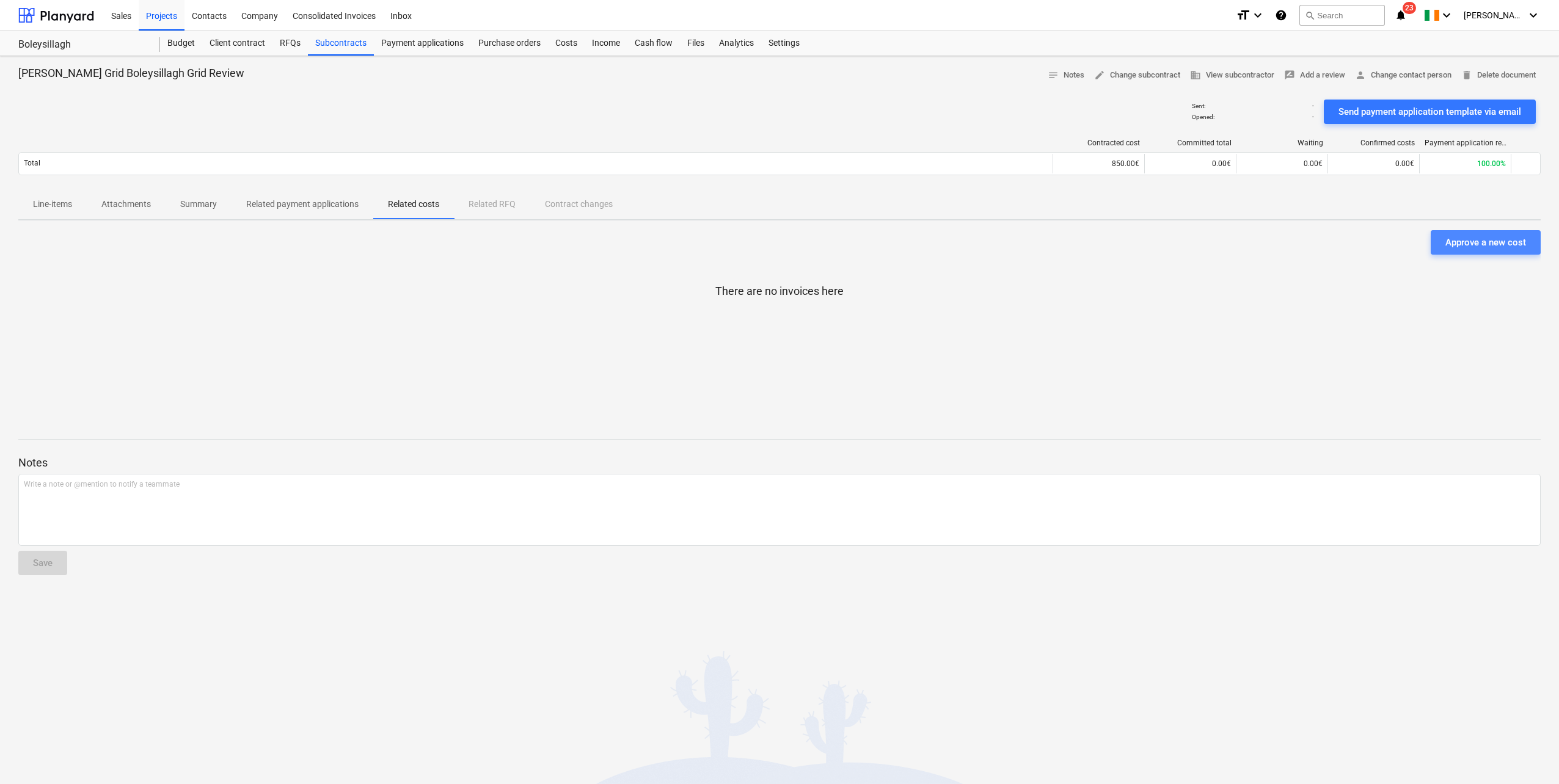
click at [929, 246] on div "Approve a new cost" at bounding box center [1485, 243] width 80 height 16
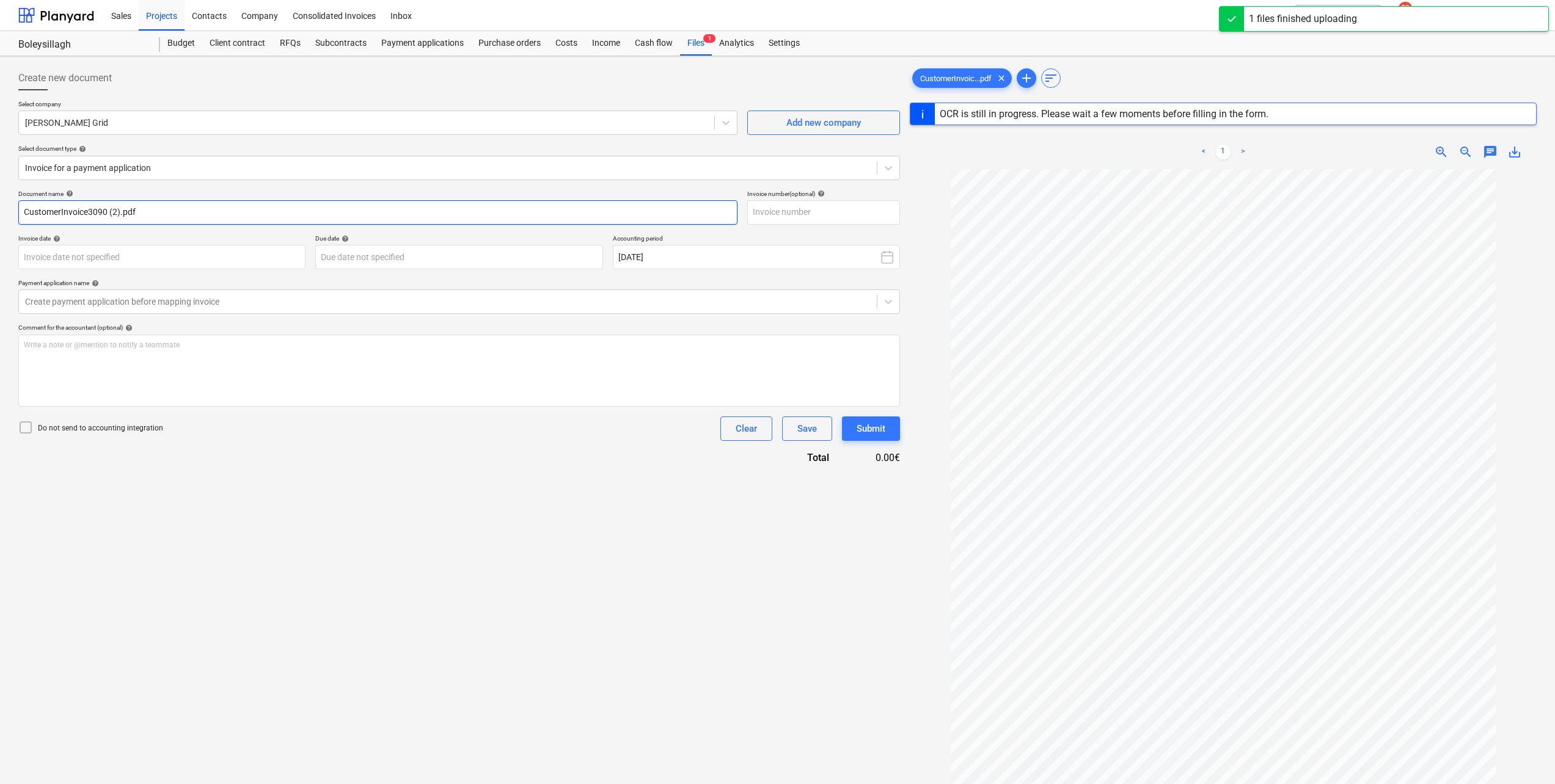
click at [150, 210] on input "CustomerInvoice3090 (2).pdf" at bounding box center [378, 213] width 719 height 24
type input "CustomerInvoice3090 (2)."
type input "07 Aug 2025"
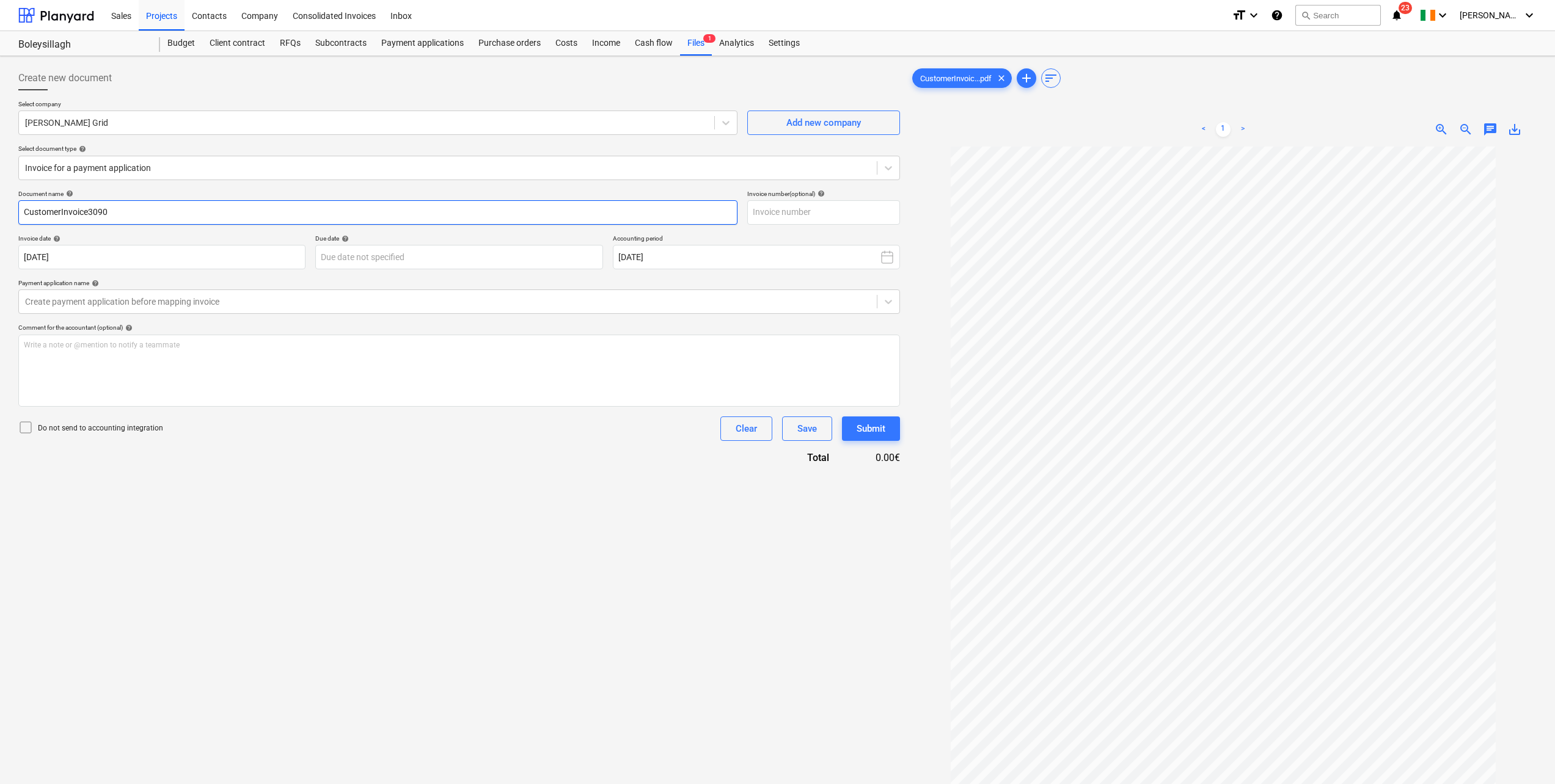
type input "CustomerInvoice3090"
click at [294, 432] on div "Do not send to accounting integration Clear Save Submit" at bounding box center [460, 429] width 882 height 24
drag, startPoint x: 114, startPoint y: 212, endPoint x: 86, endPoint y: 220, distance: 29.1
click at [86, 220] on input "CustomerInvoice3090" at bounding box center [378, 213] width 719 height 24
click at [820, 214] on input "text" at bounding box center [823, 213] width 153 height 24
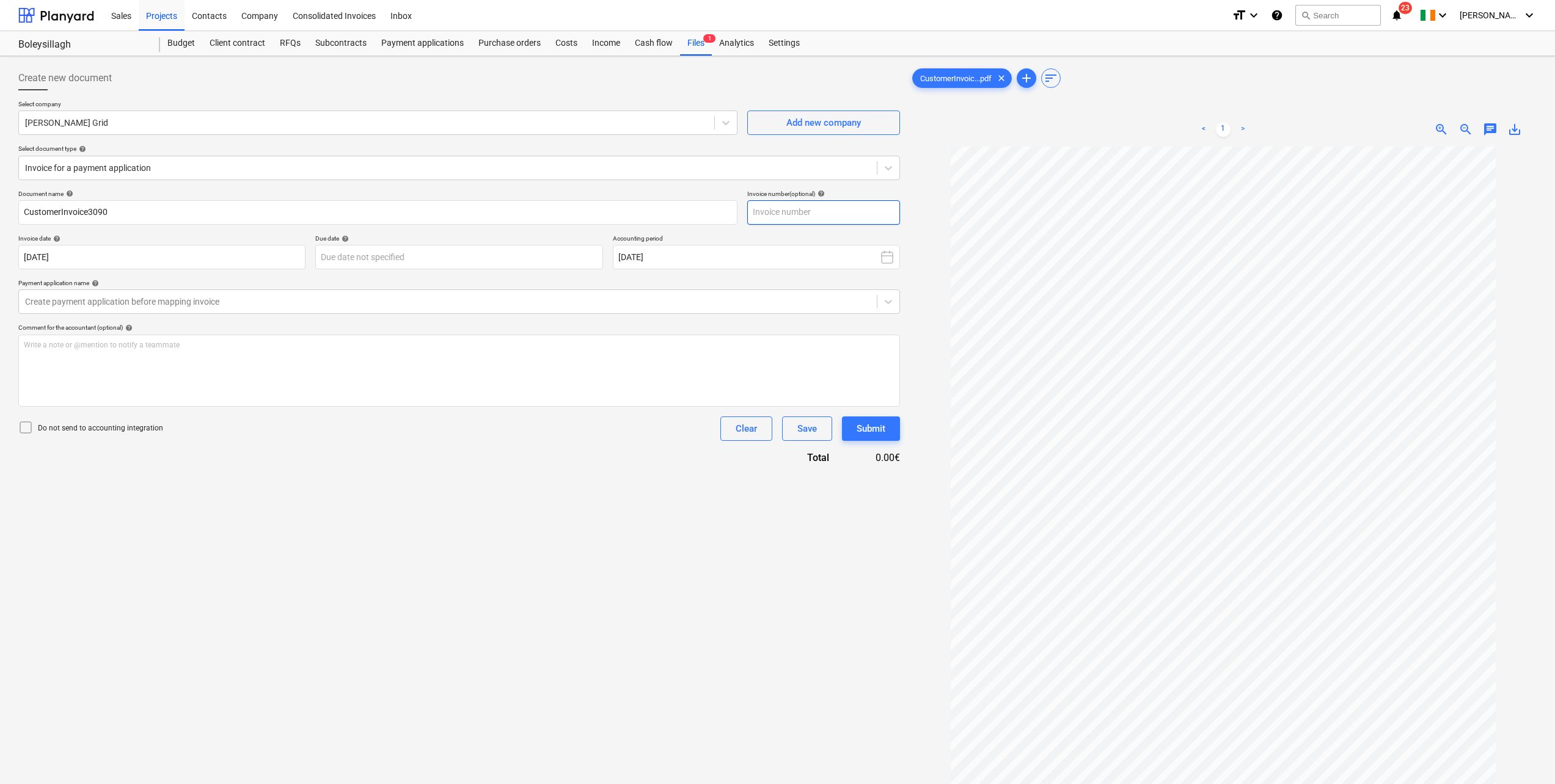
paste input "3090"
type input "3090"
click at [929, 112] on div at bounding box center [1223, 110] width 627 height 5
click at [179, 256] on body "Sales Projects Contacts Company Consolidated Invoices Inbox format_size keyboar…" at bounding box center [777, 392] width 1555 height 784
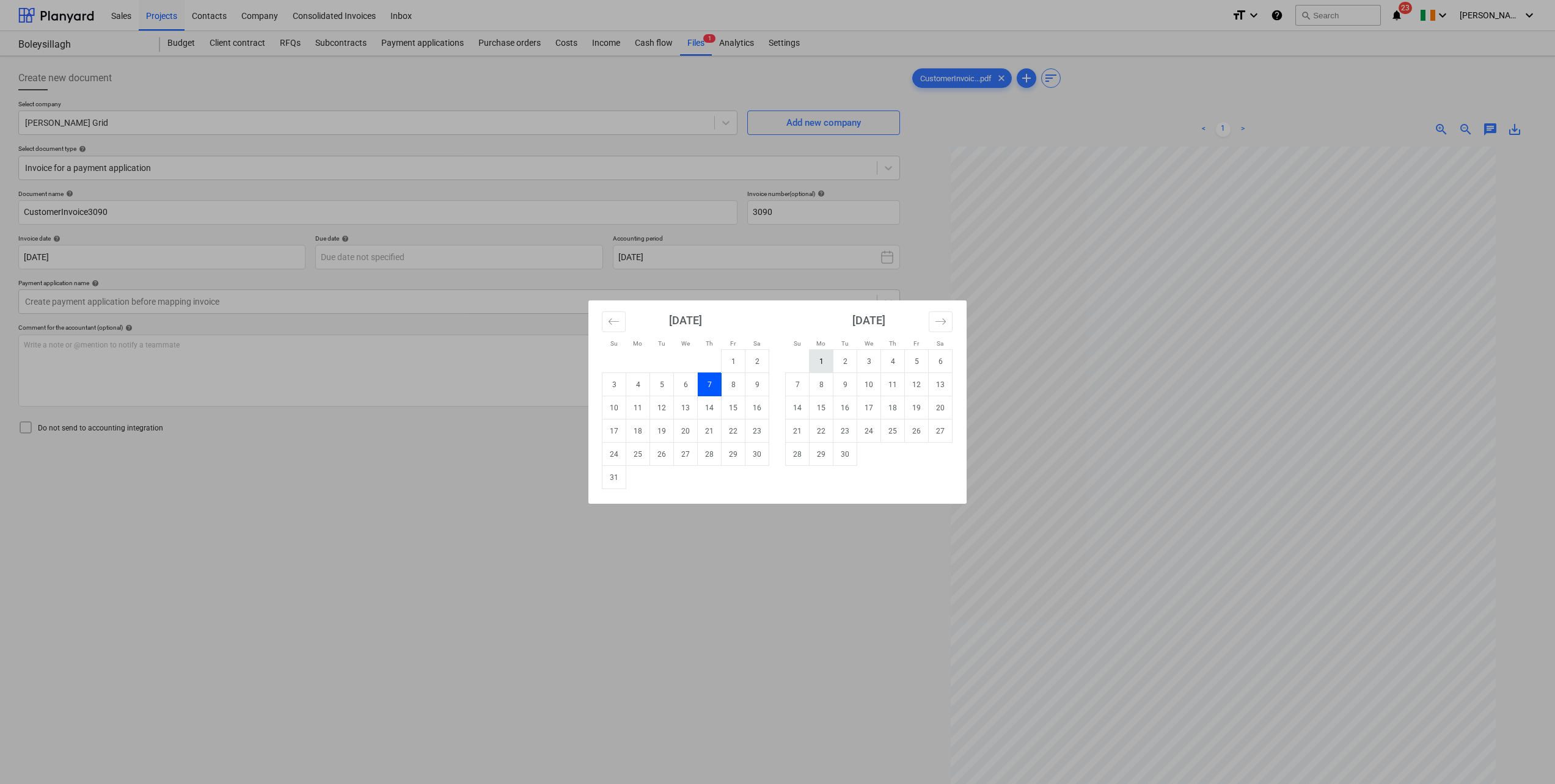
click at [815, 356] on td "1" at bounding box center [821, 361] width 24 height 24
type input "01 Sep 2025"
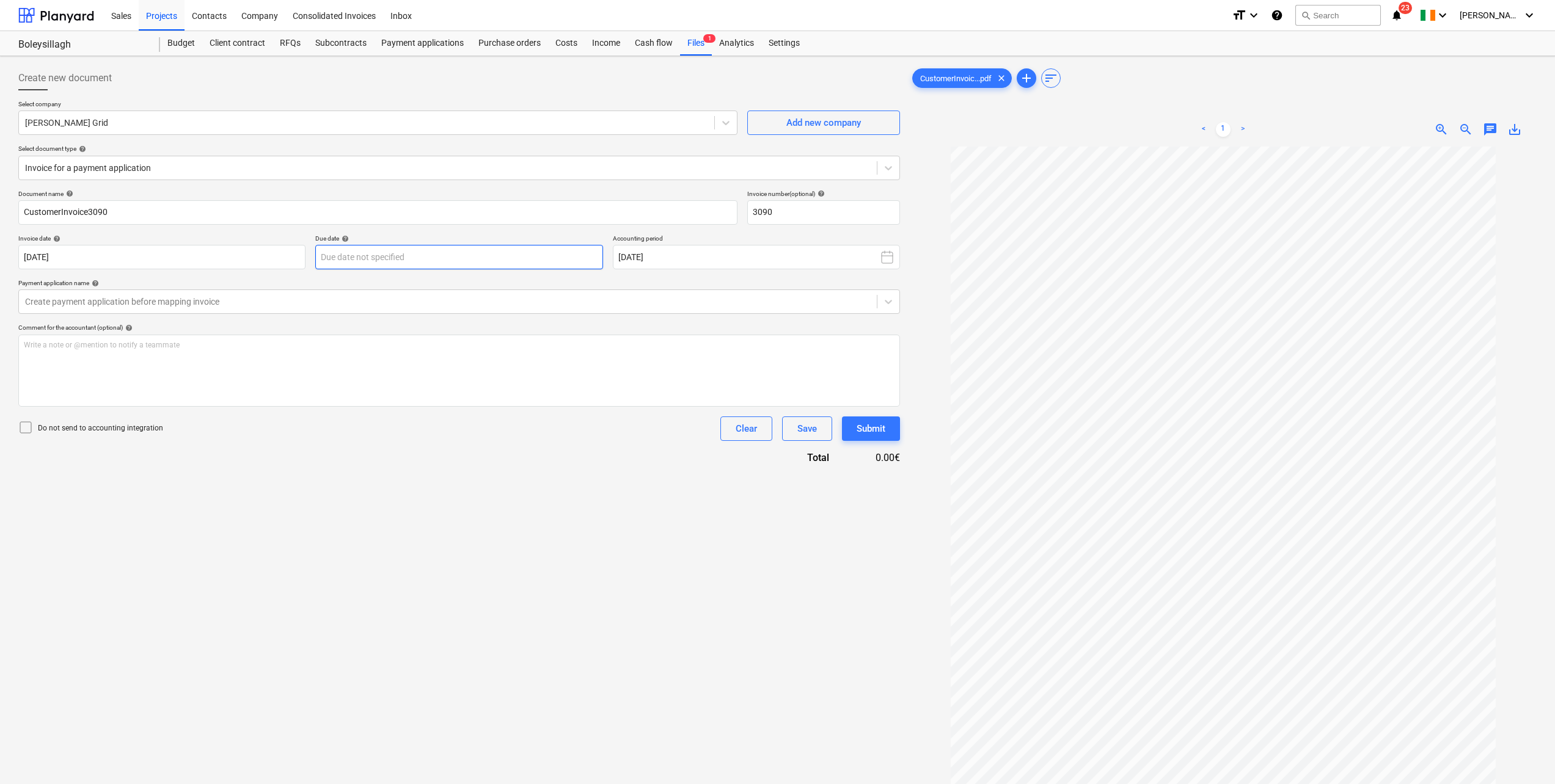
click at [443, 252] on body "Sales Projects Contacts Company Consolidated Invoices Inbox format_size keyboar…" at bounding box center [777, 392] width 1555 height 784
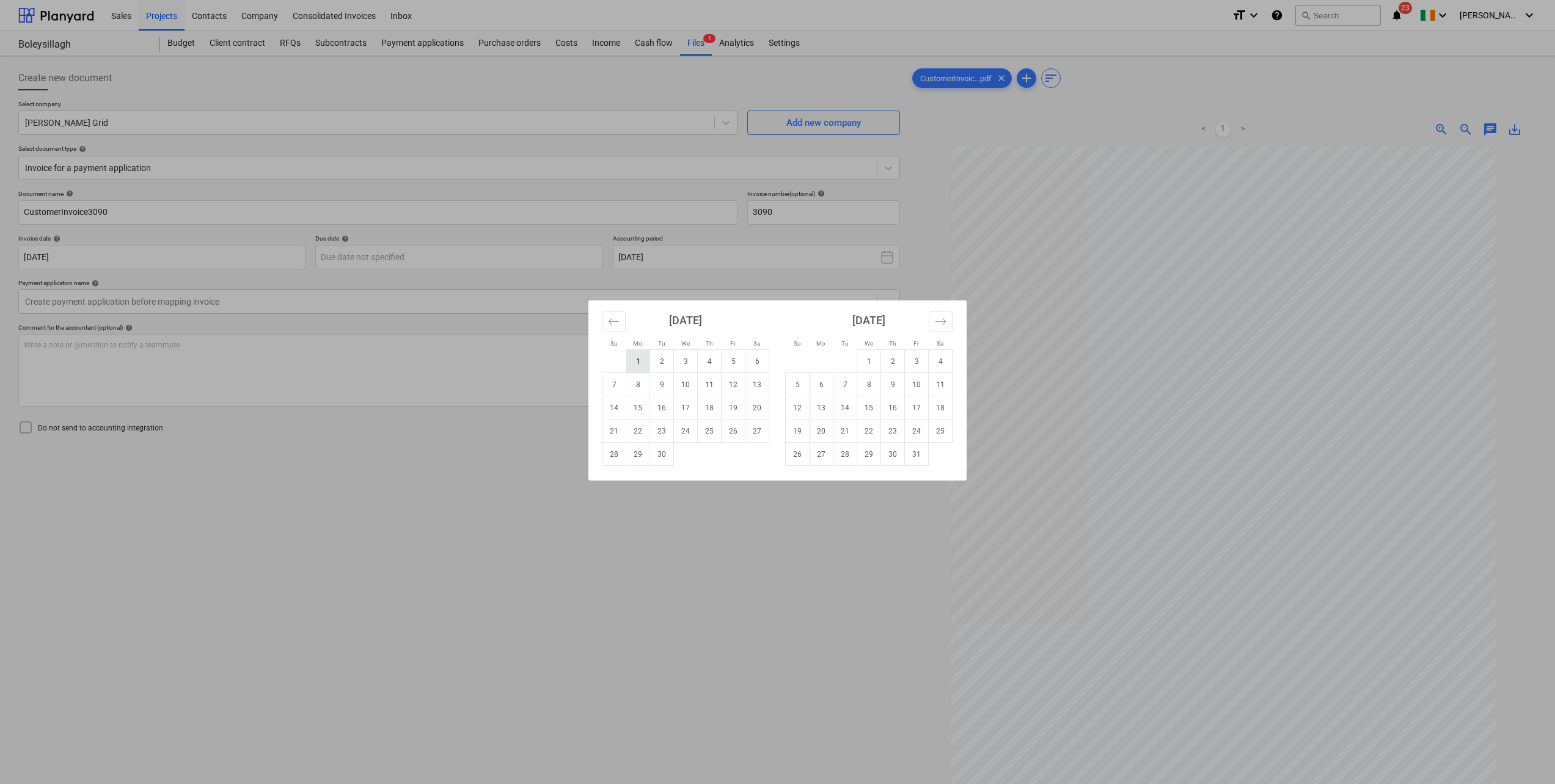
click at [640, 362] on td "1" at bounding box center [637, 361] width 24 height 24
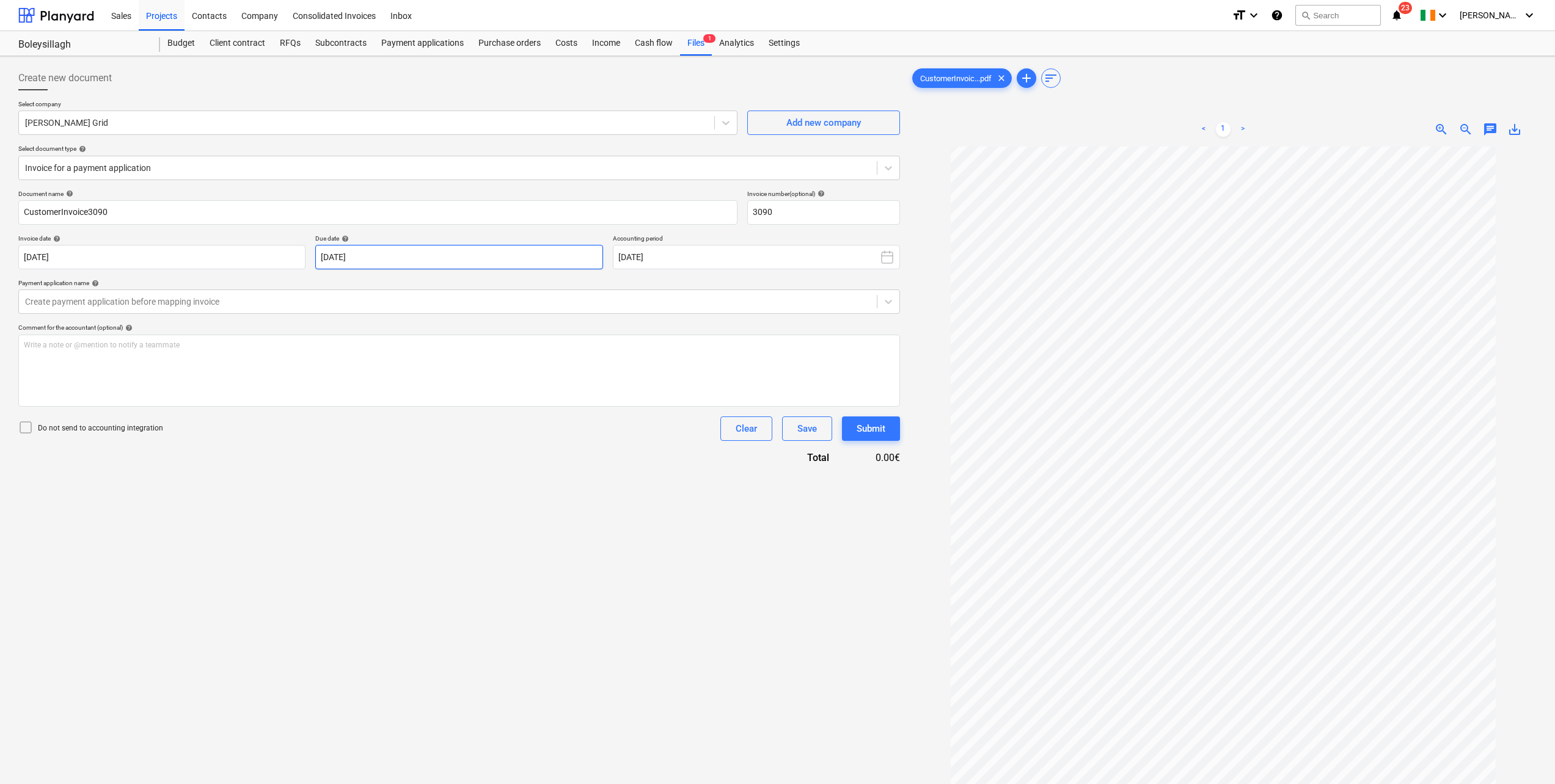
click at [422, 255] on body "Sales Projects Contacts Company Consolidated Invoices Inbox format_size keyboar…" at bounding box center [777, 392] width 1555 height 784
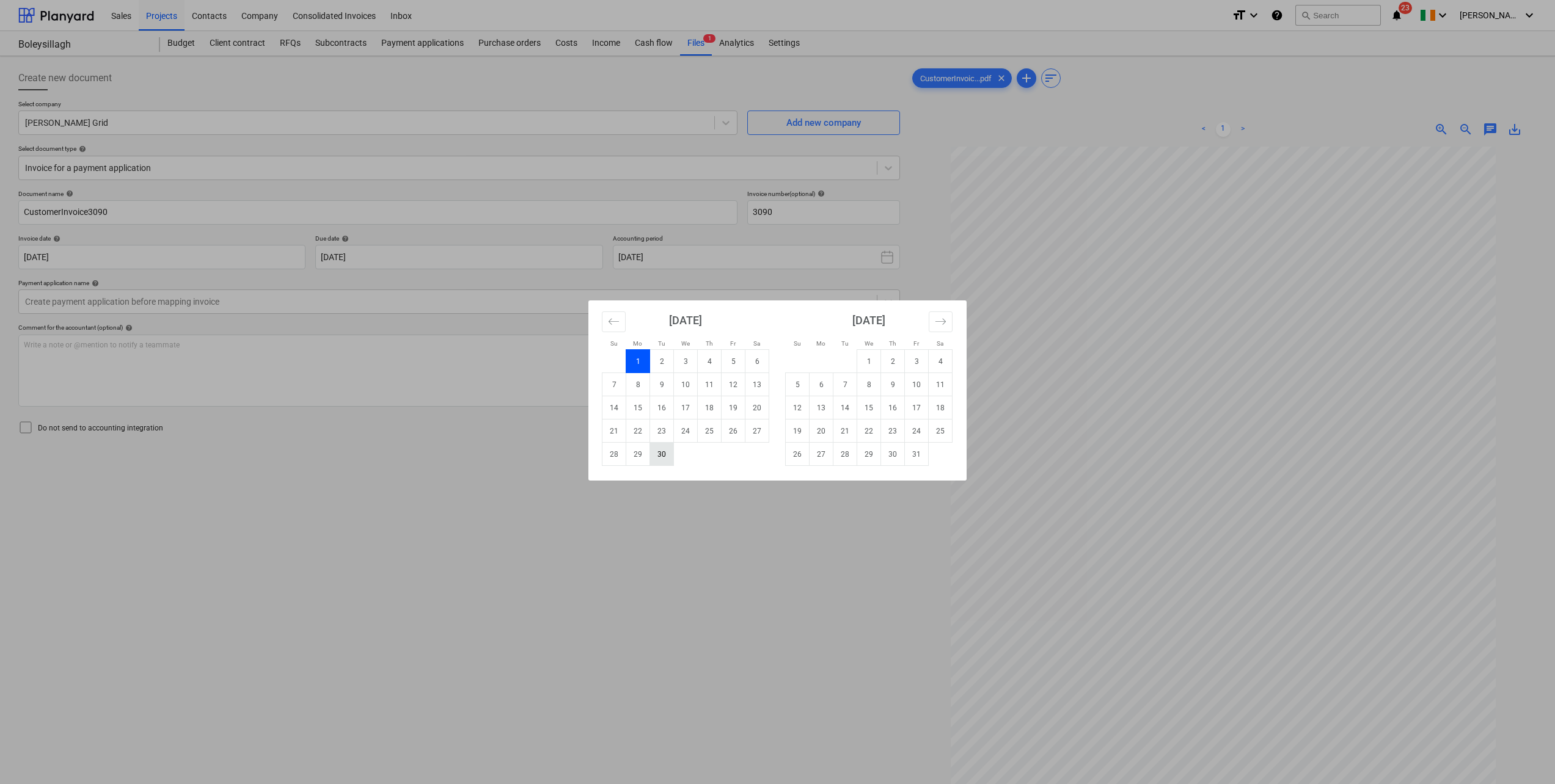
click at [666, 432] on td "30" at bounding box center [661, 454] width 24 height 24
type input "30 Sep 2025"
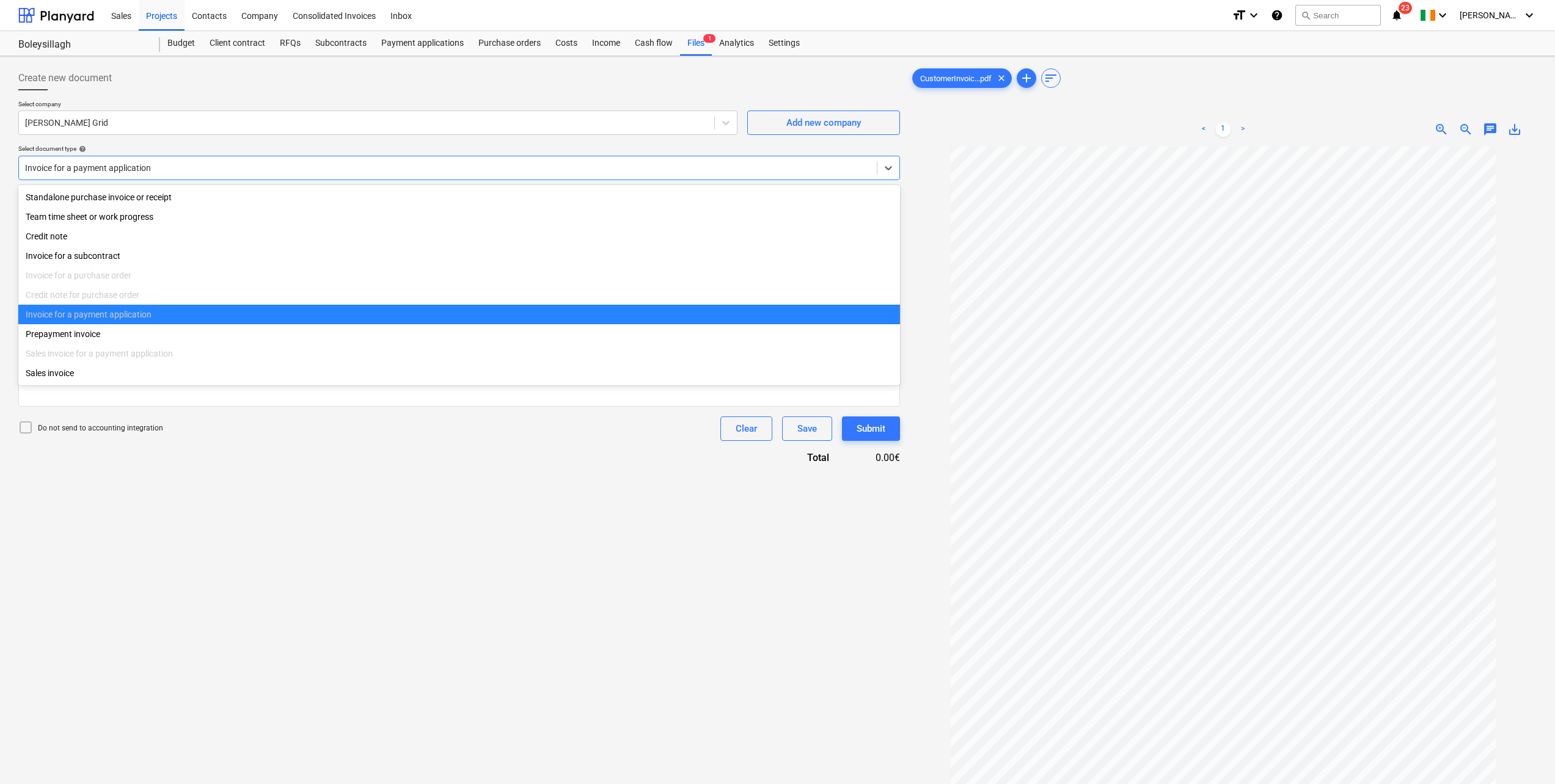
click at [177, 173] on div at bounding box center [447, 167] width 845 height 12
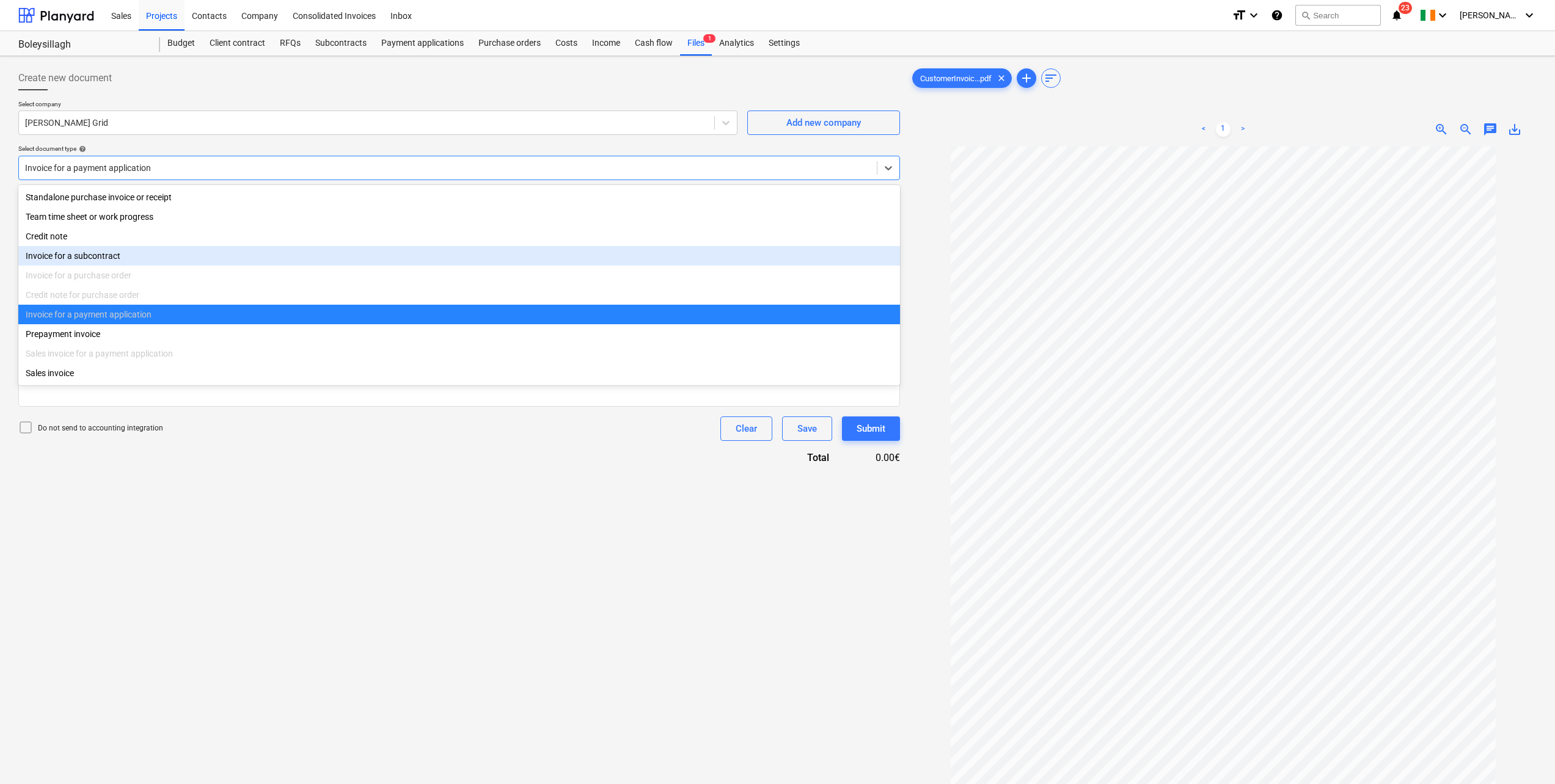
click at [159, 263] on div "Invoice for a subcontract" at bounding box center [460, 256] width 882 height 19
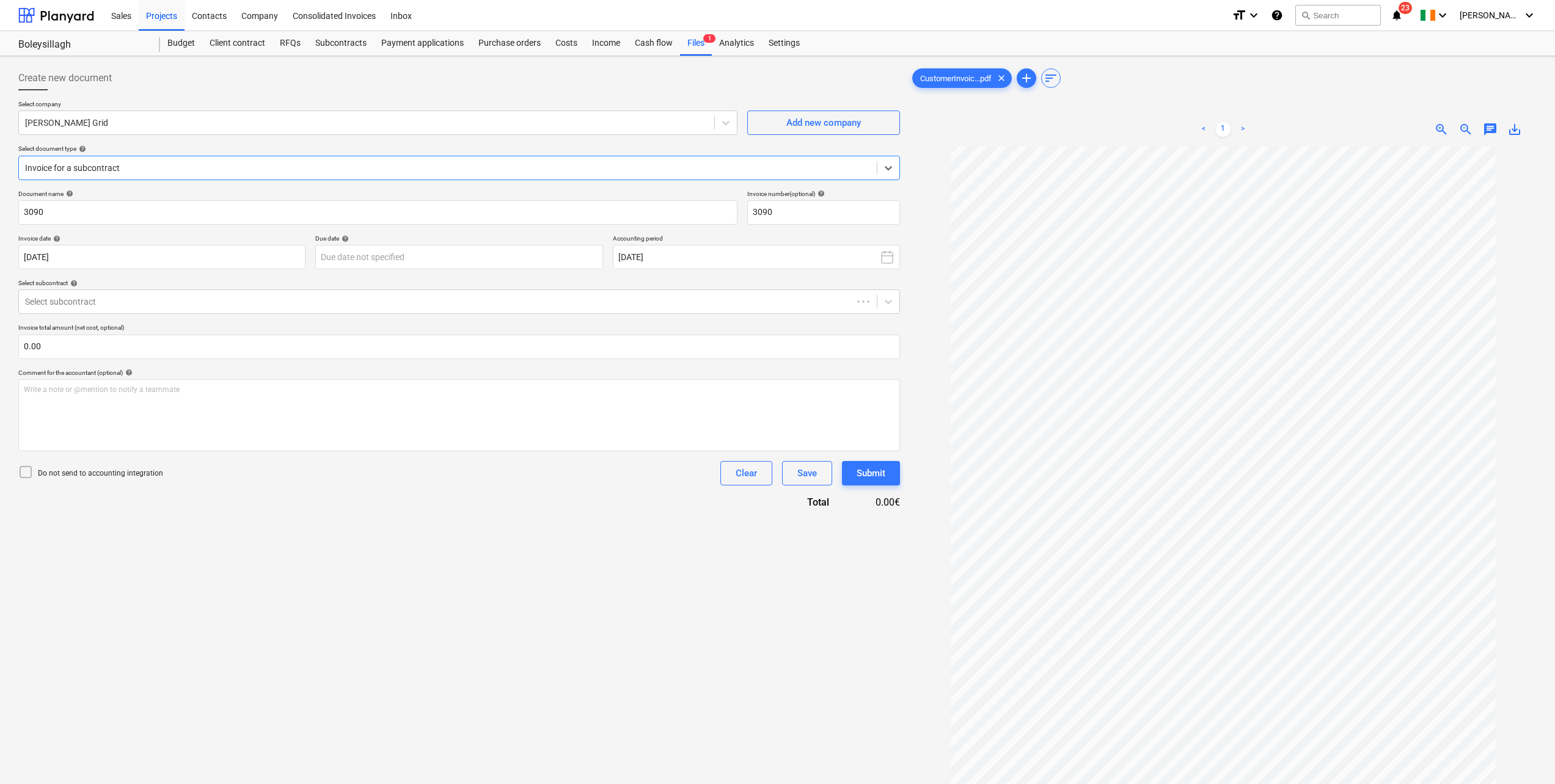
type input "30 Sep 2025"
click at [179, 261] on body "Sales Projects Contacts Company Consolidated Invoices Inbox format_size keyboar…" at bounding box center [777, 392] width 1555 height 784
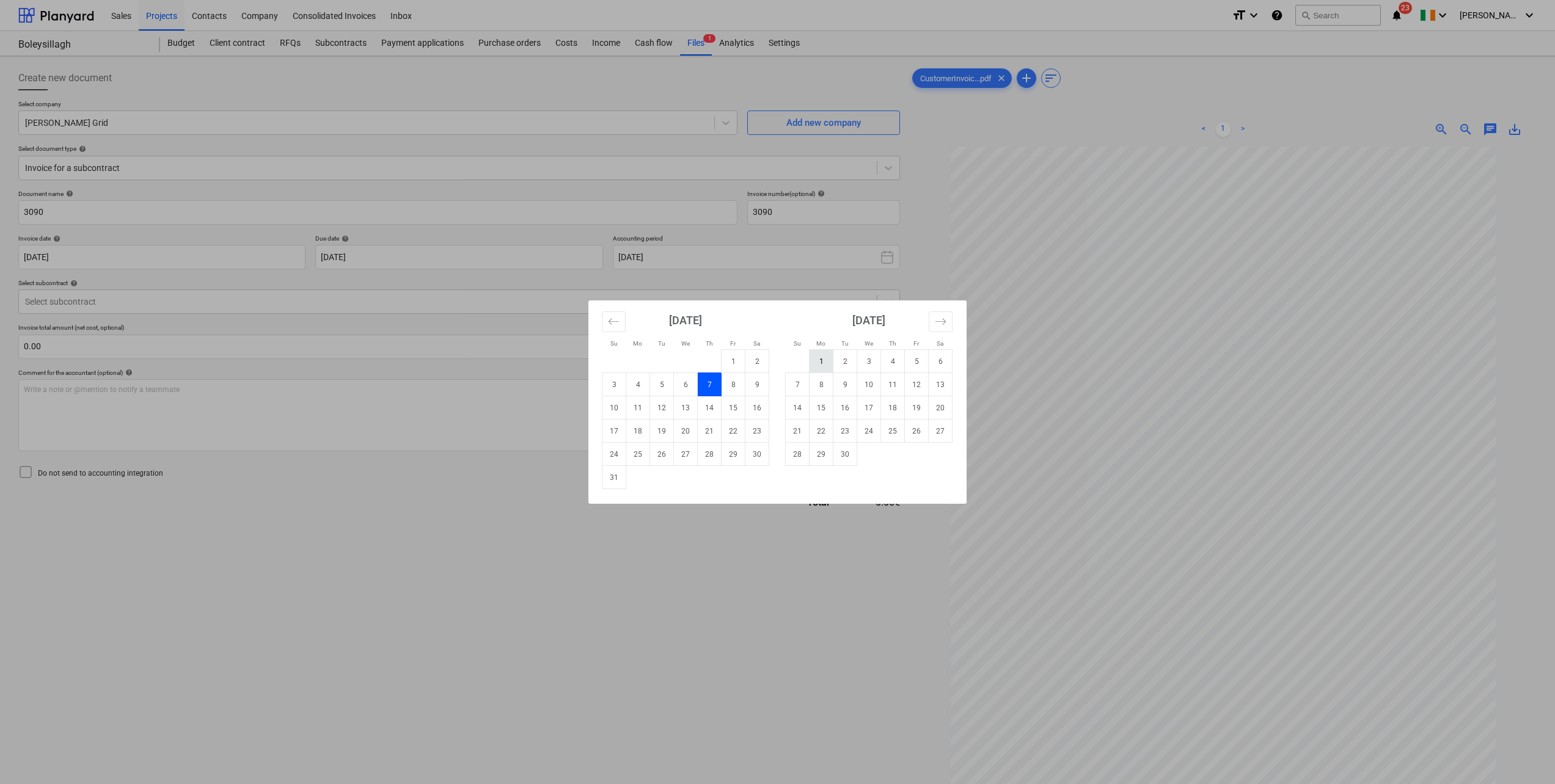
click at [815, 357] on td "1" at bounding box center [821, 361] width 24 height 24
type input "01 Sep 2025"
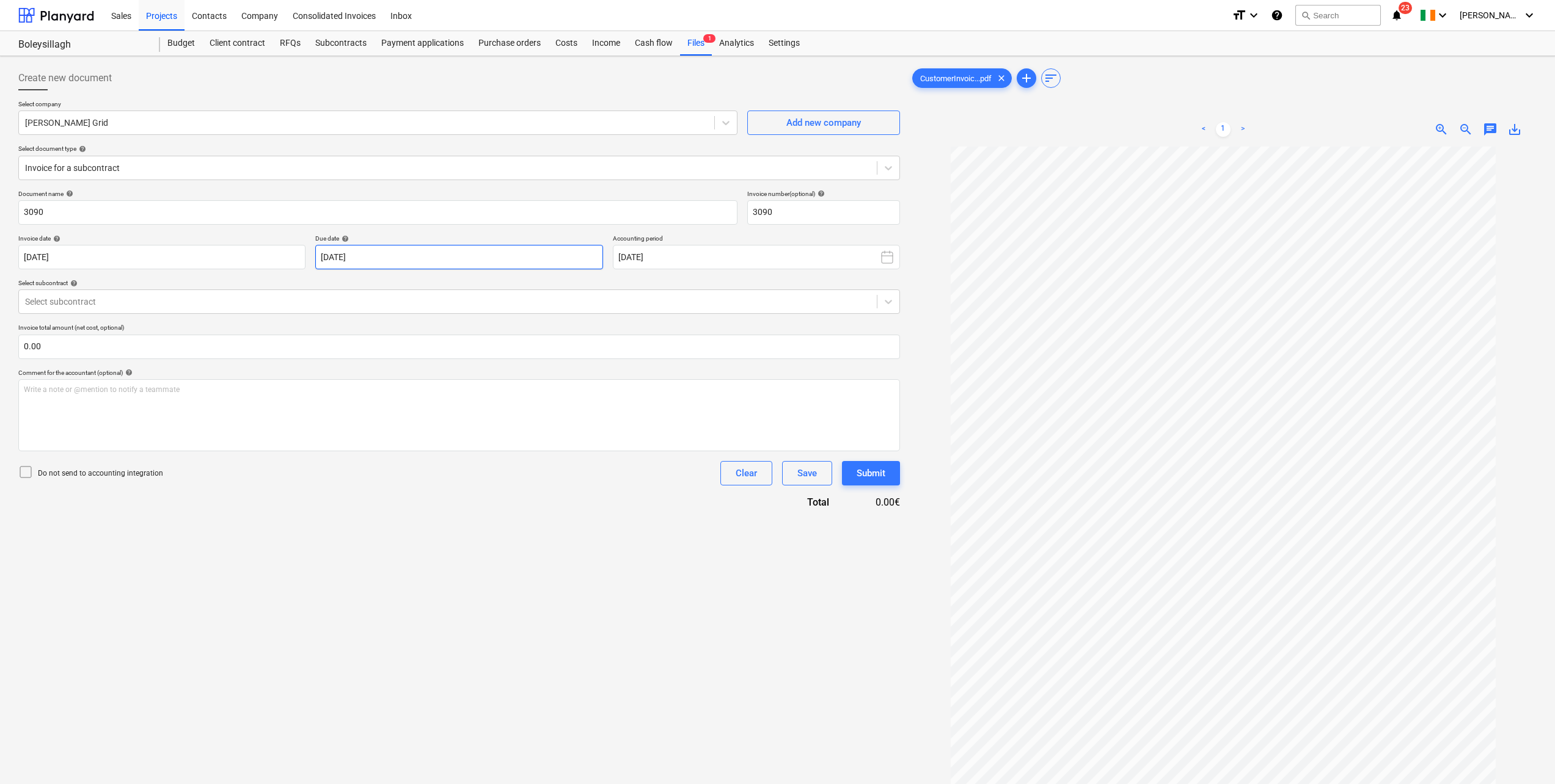
click at [391, 256] on body "Sales Projects Contacts Company Consolidated Invoices Inbox format_size keyboar…" at bounding box center [777, 392] width 1555 height 784
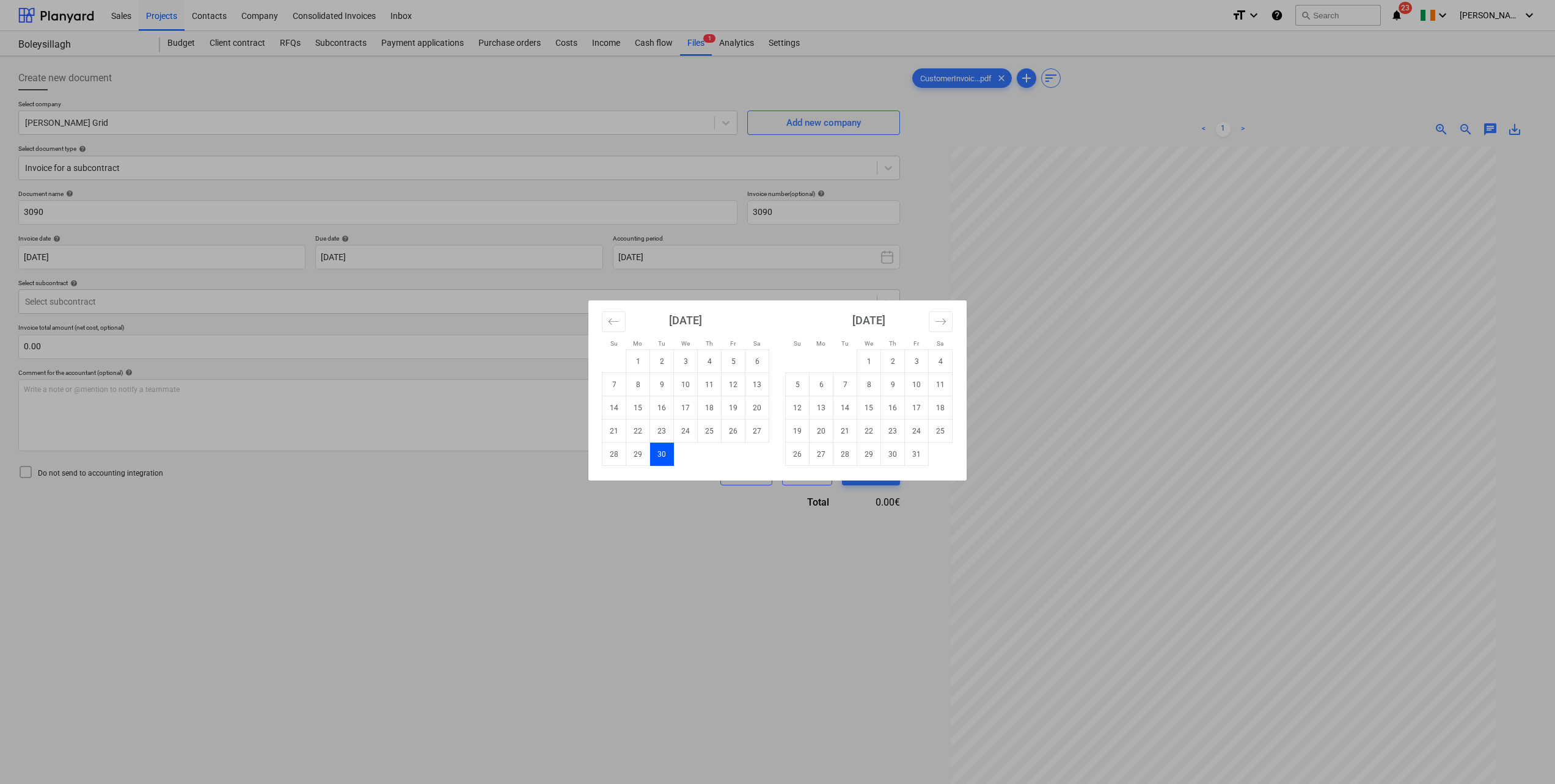
click at [665, 432] on td "30" at bounding box center [661, 454] width 24 height 24
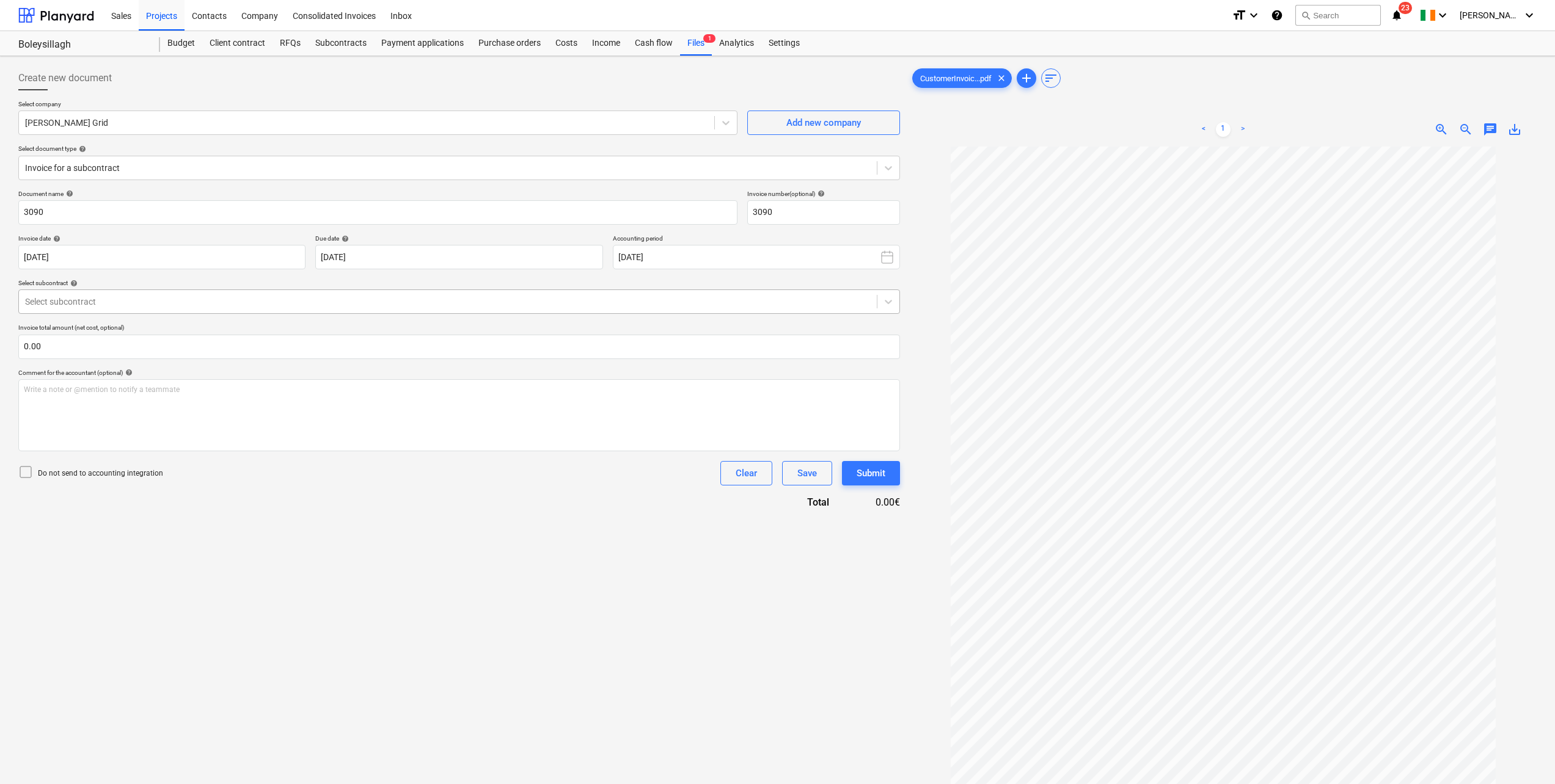
click at [154, 299] on div at bounding box center [447, 301] width 845 height 12
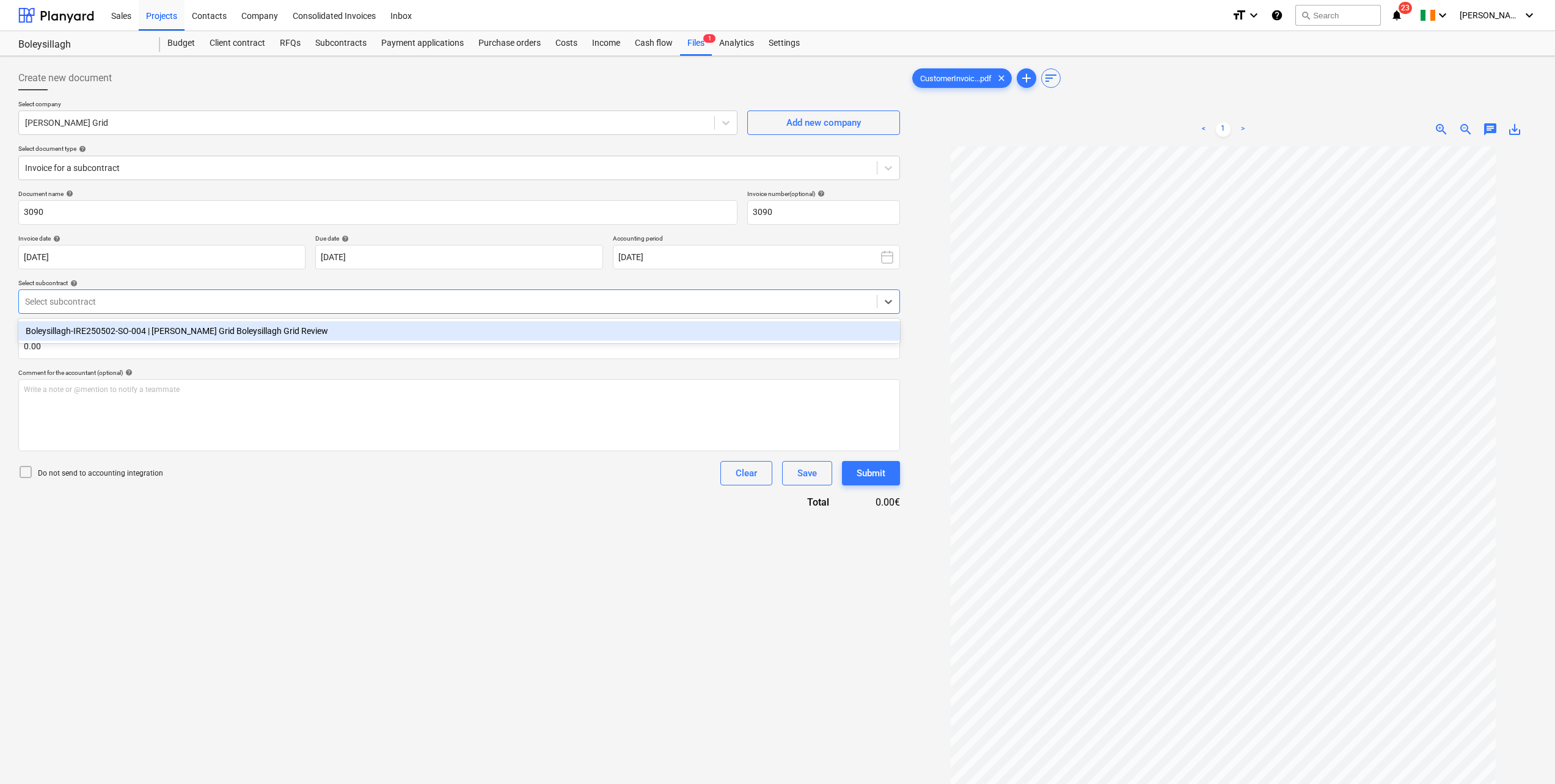
click at [154, 331] on div "Boleysillagh-IRE250502-SO-004 | Mullan Grid Boleysillagh Grid Review" at bounding box center [460, 331] width 882 height 19
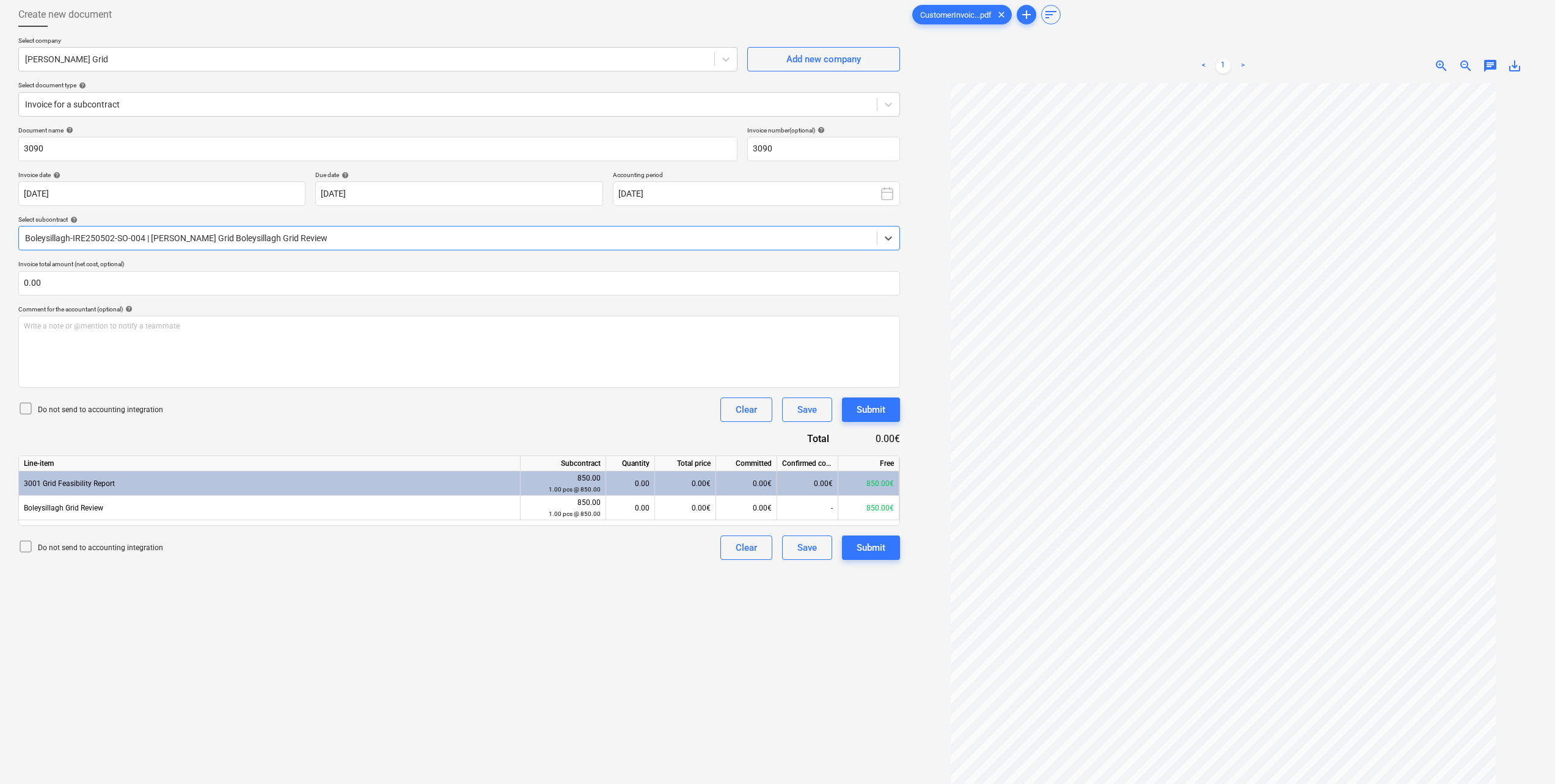
scroll to position [122, 0]
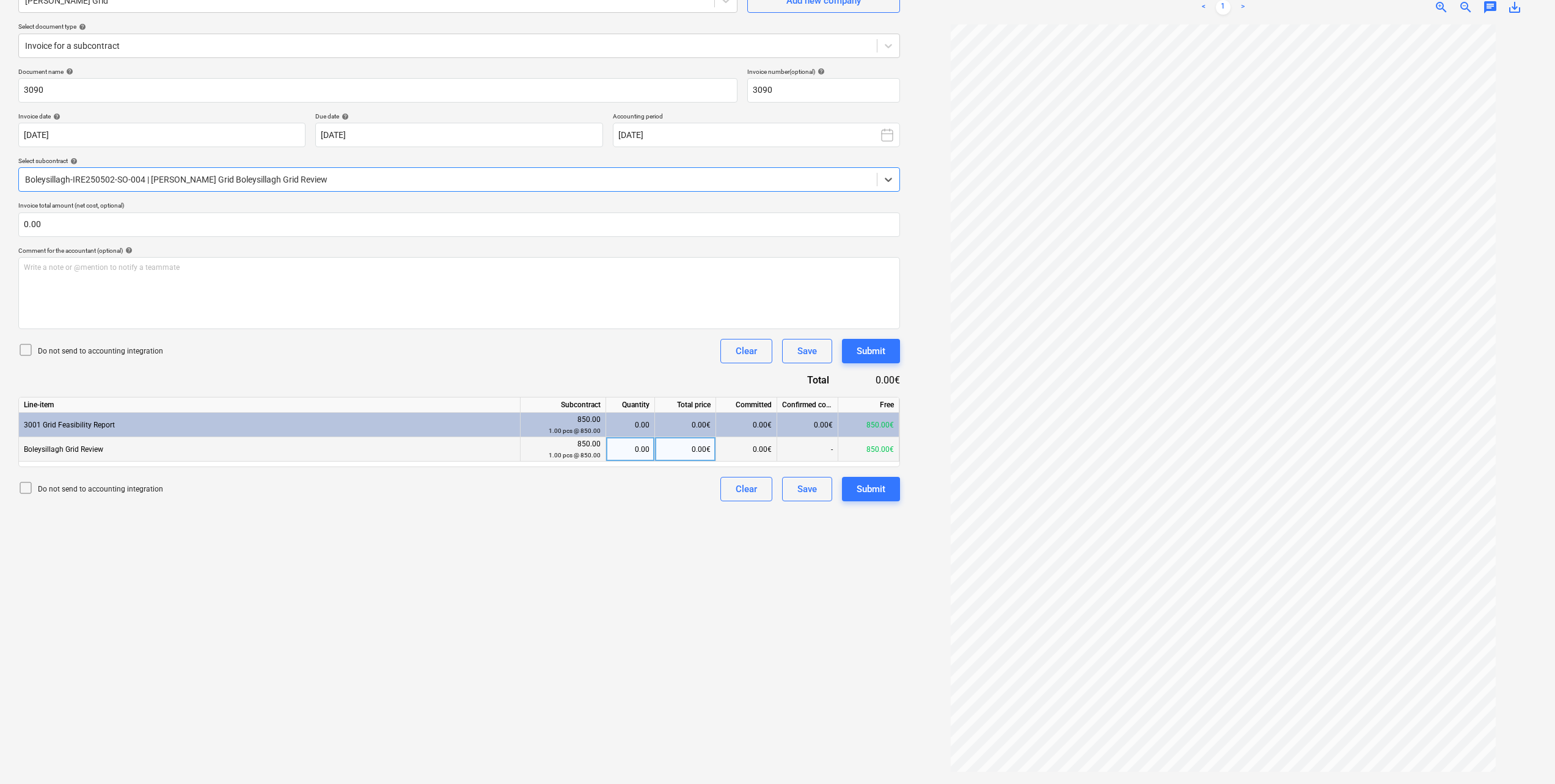
click at [628, 432] on div "0.00" at bounding box center [629, 450] width 38 height 24
type input "1"
click at [635, 432] on div "Create new document Select company Mullan Grid Add new company Select document …" at bounding box center [460, 359] width 892 height 840
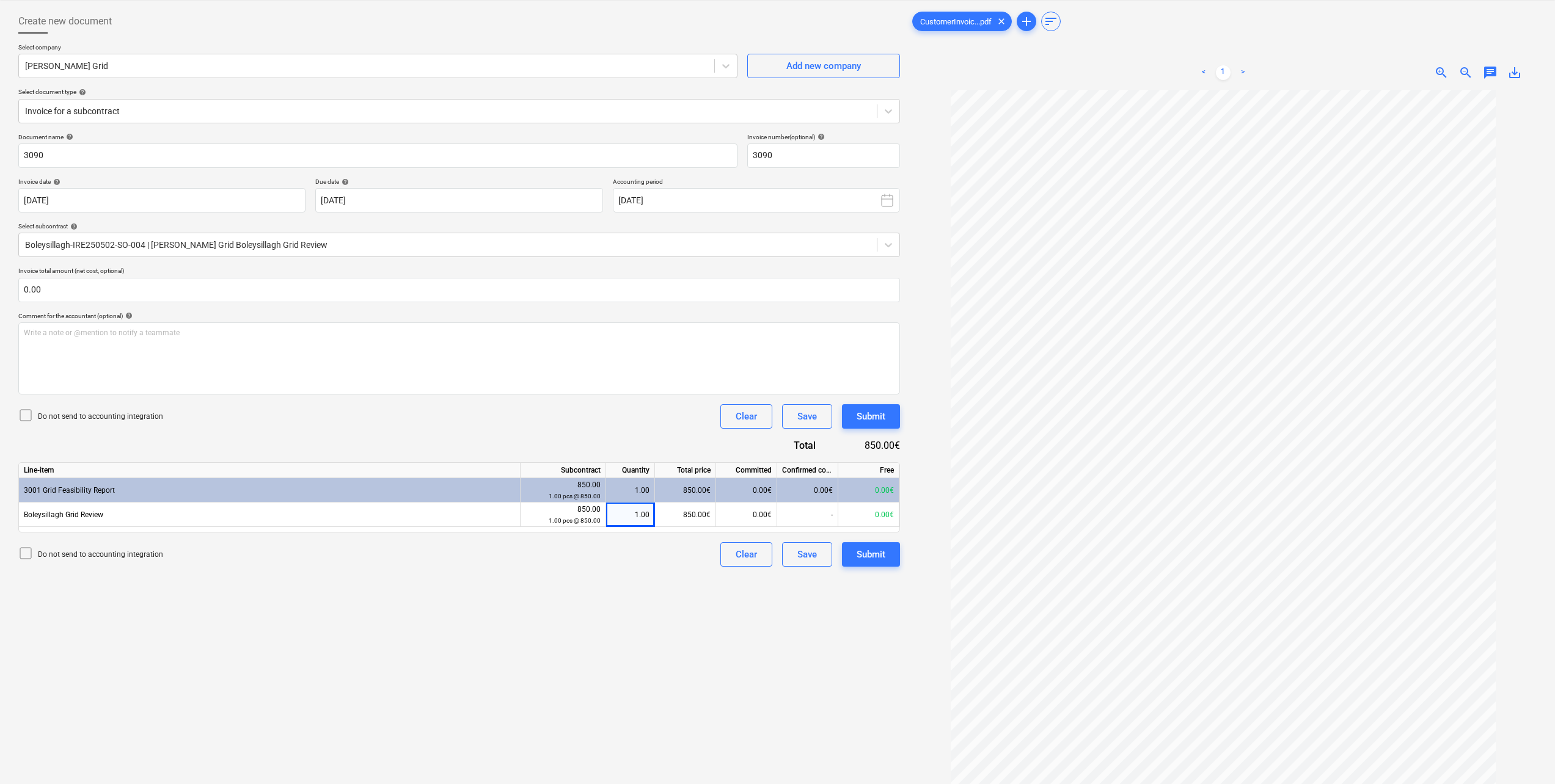
scroll to position [0, 0]
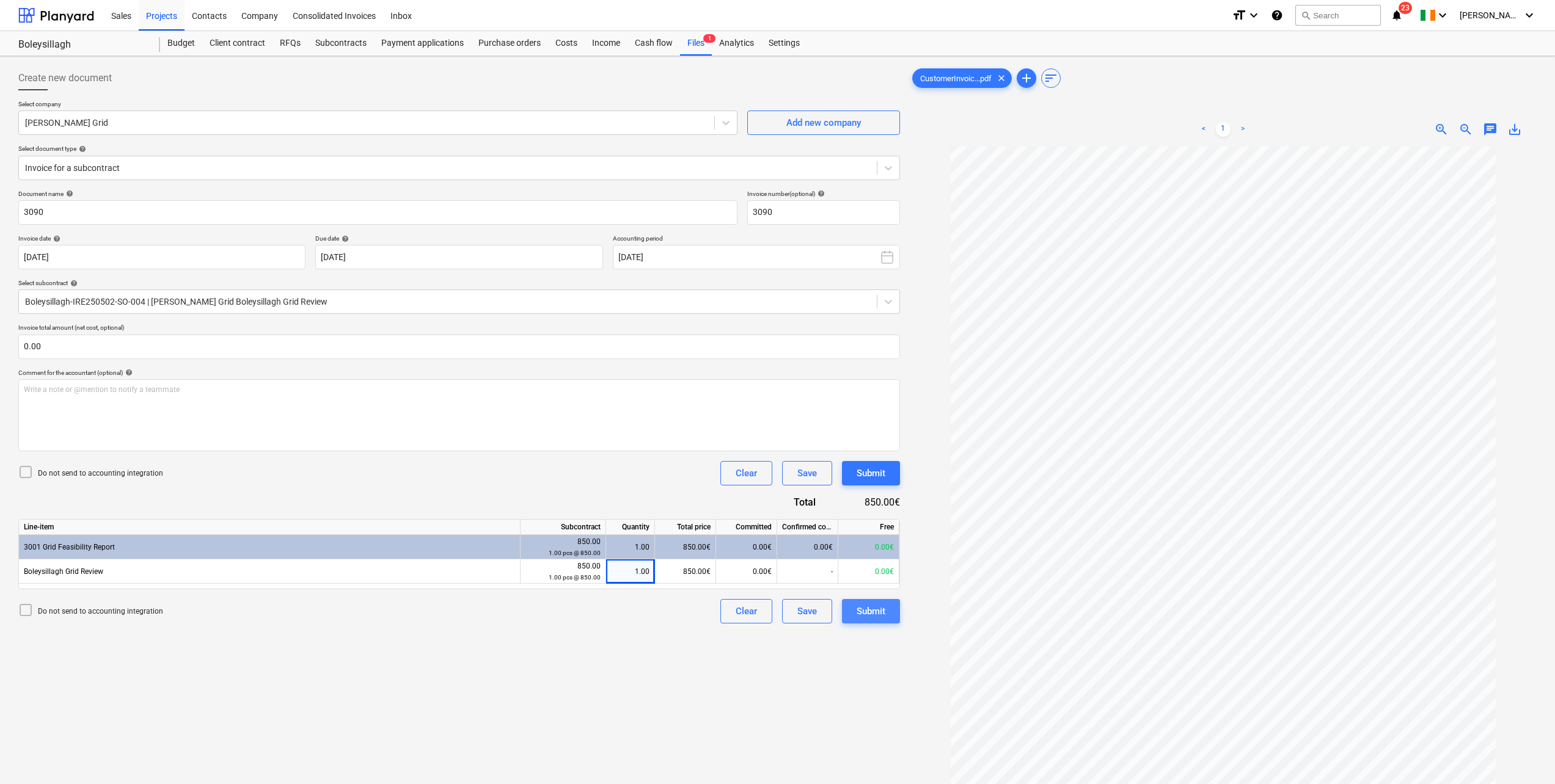
click at [870, 432] on div "Submit" at bounding box center [870, 611] width 28 height 16
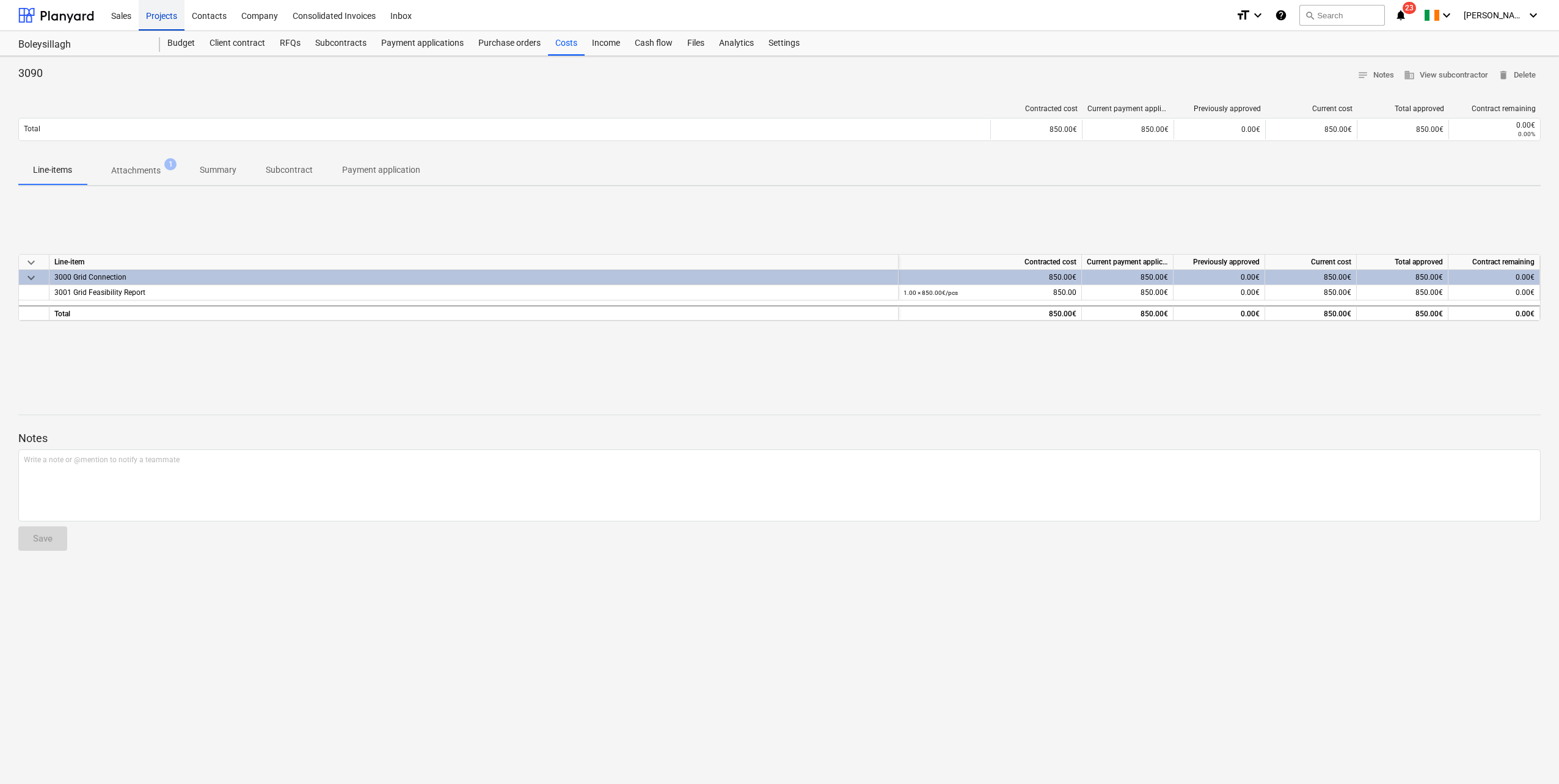
click at [170, 18] on div "Projects" at bounding box center [162, 15] width 45 height 31
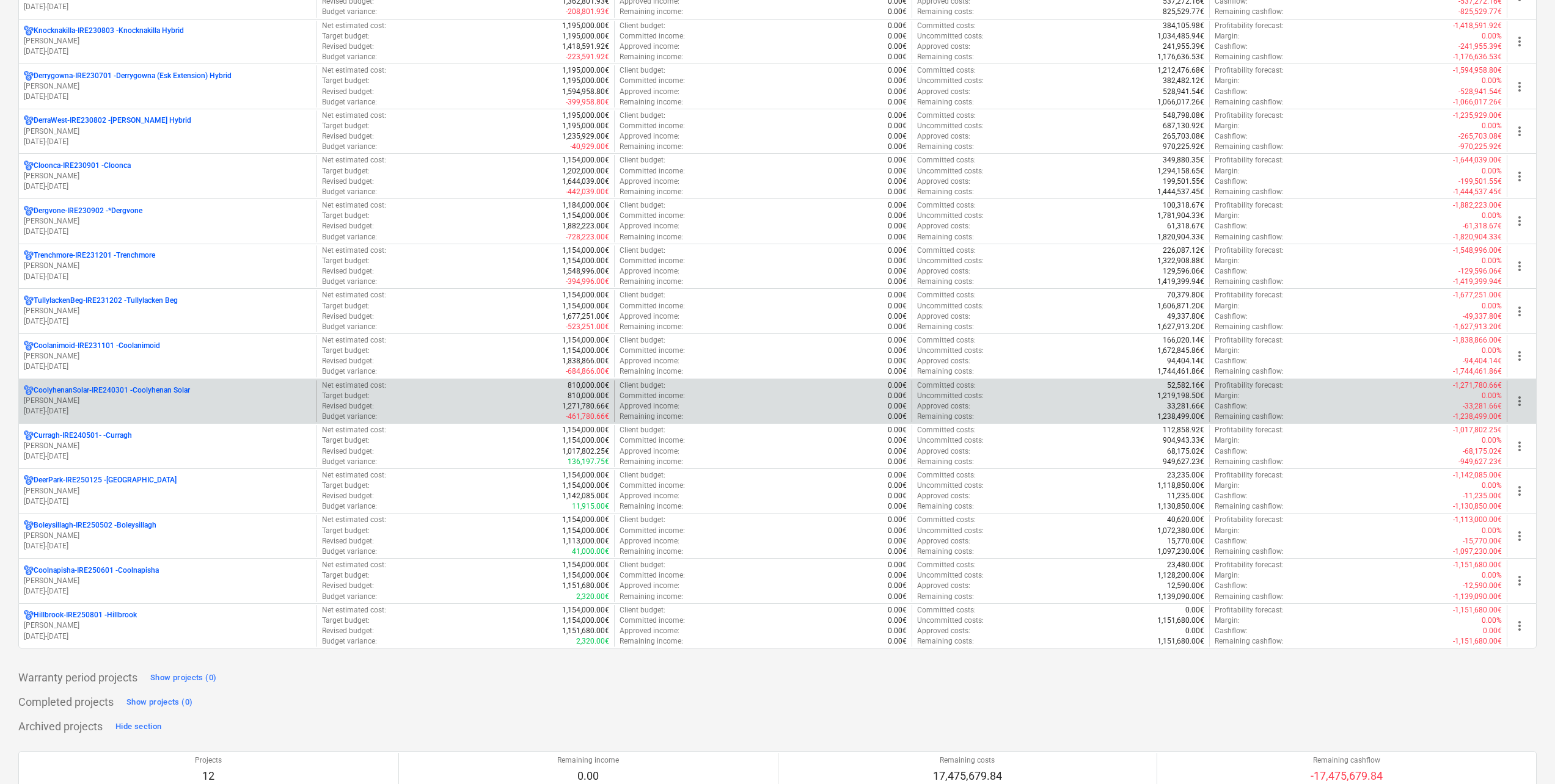
scroll to position [366, 0]
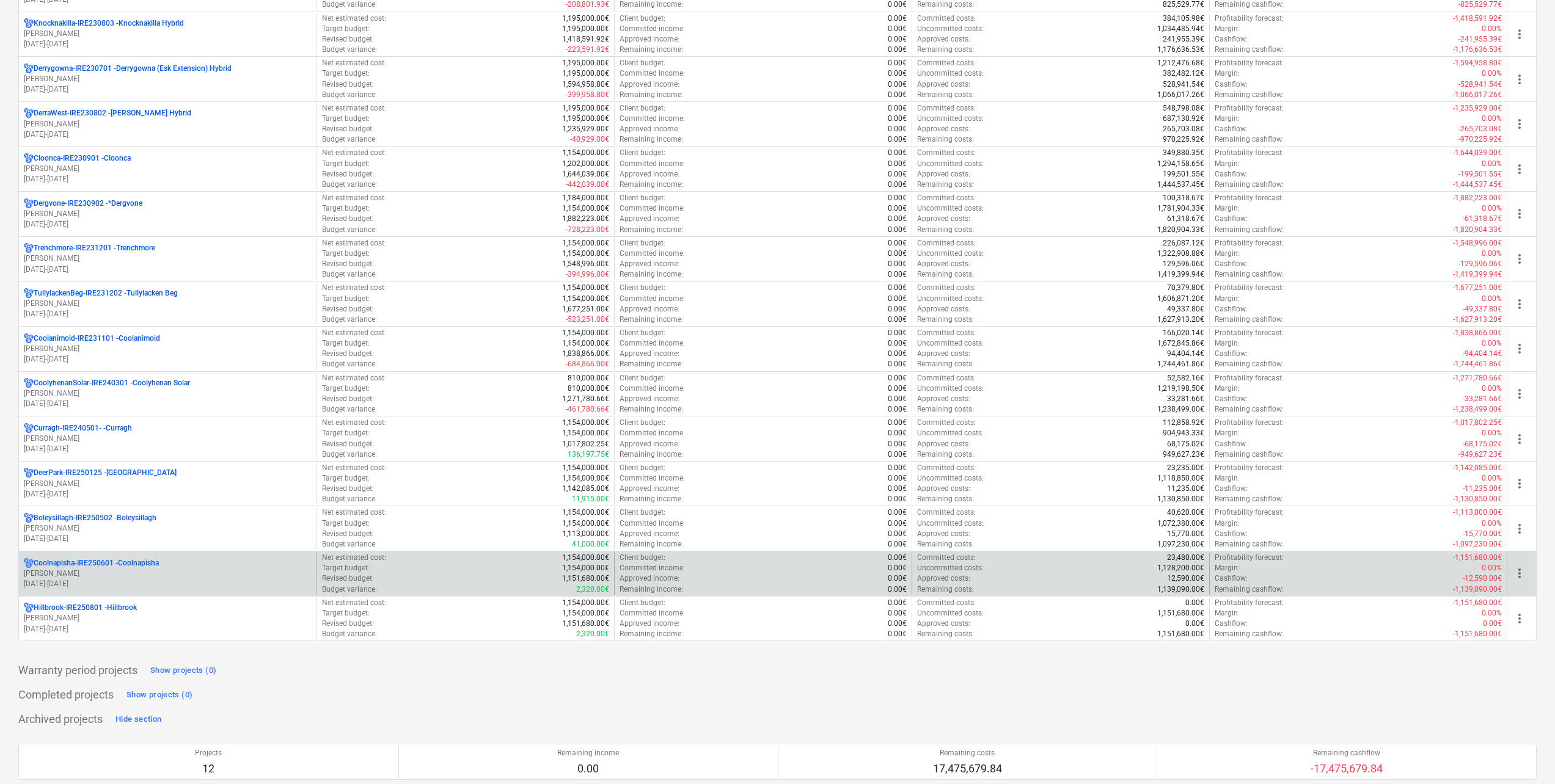
click at [124, 432] on div "Coolnapisha-IRE250601 - Coolnapisha N. Martin 01.06.2025 - 30.06.2030" at bounding box center [167, 574] width 297 height 42
click at [124, 432] on p "Coolnapisha-IRE250601 - Coolnapisha" at bounding box center [96, 563] width 125 height 11
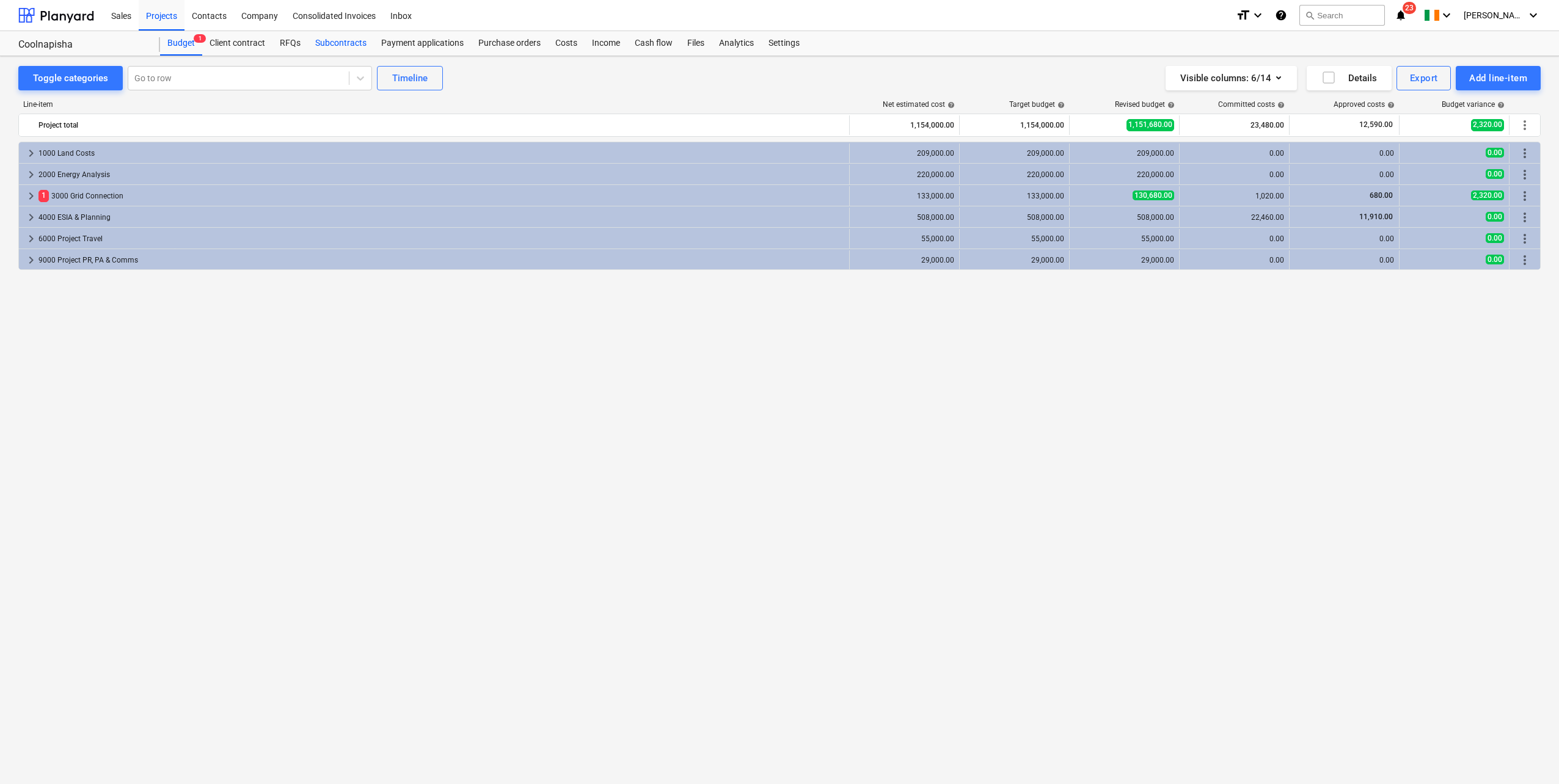
click at [333, 42] on div "Subcontracts" at bounding box center [340, 43] width 66 height 24
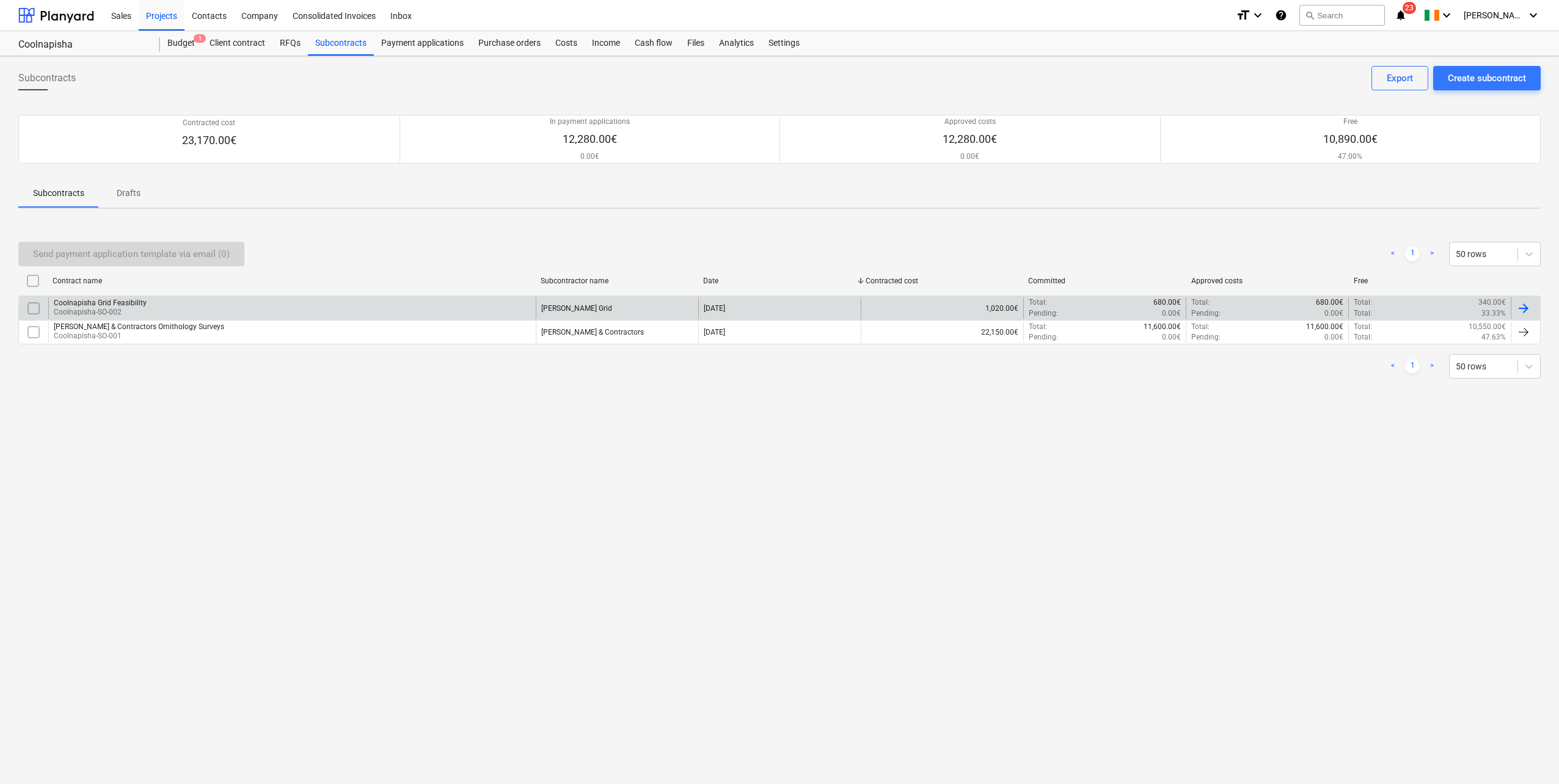
click at [196, 309] on div "Coolnapisha Grid Feasibility Coolnapisha-SO-002" at bounding box center [292, 308] width 487 height 21
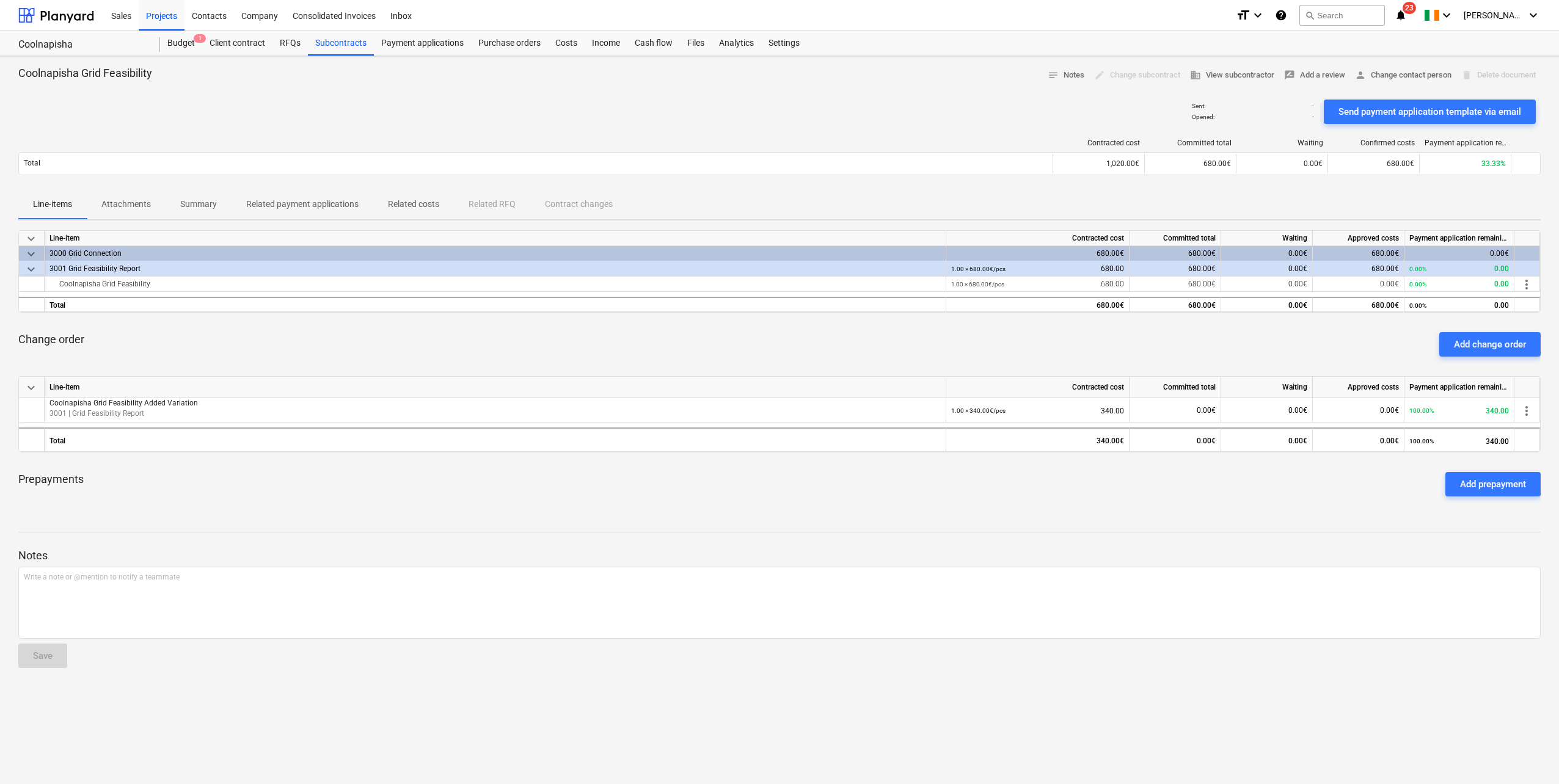
click at [421, 209] on p "Related costs" at bounding box center [413, 205] width 51 height 13
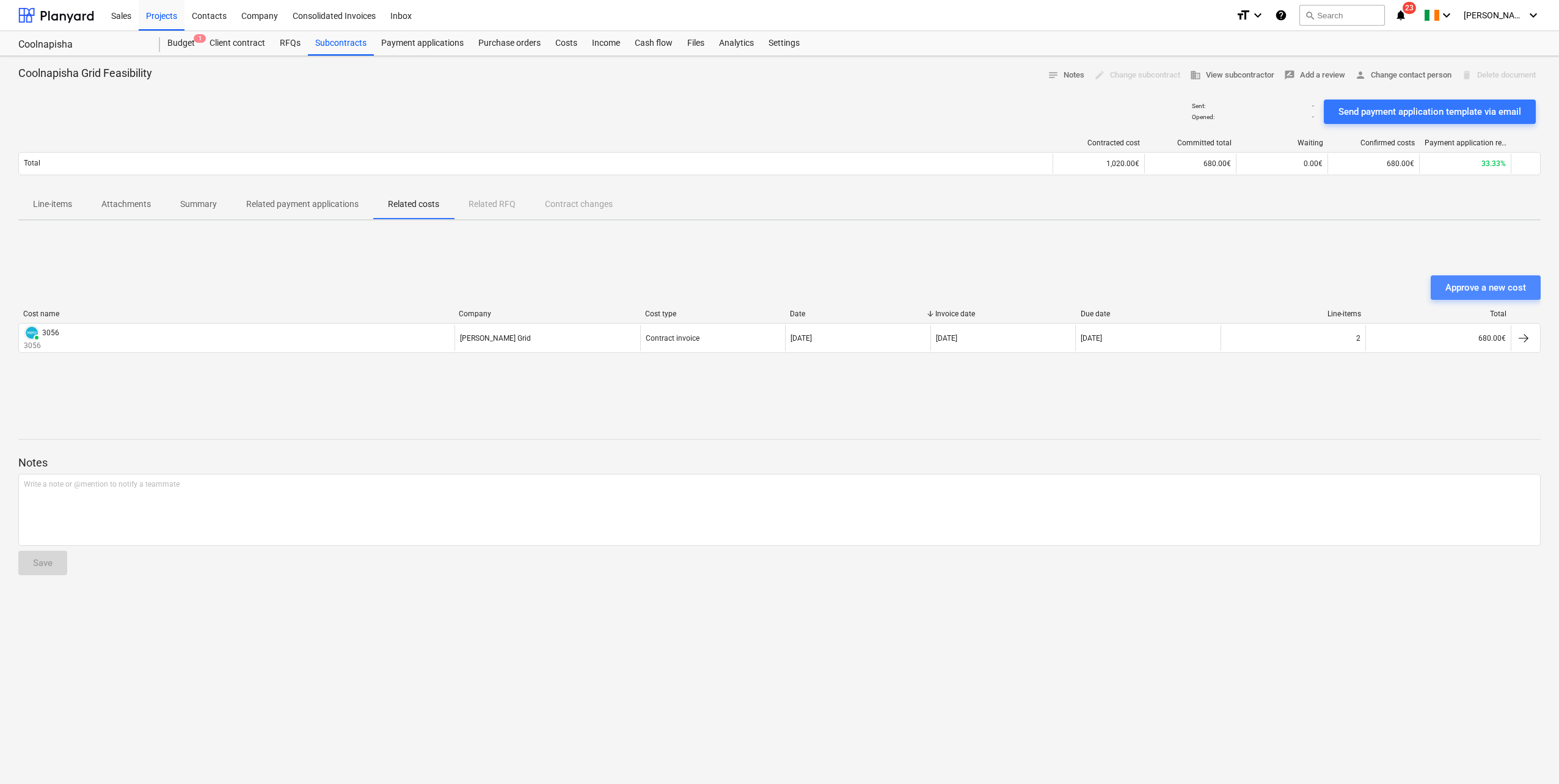
click at [929, 287] on div "Approve a new cost" at bounding box center [1485, 288] width 80 height 16
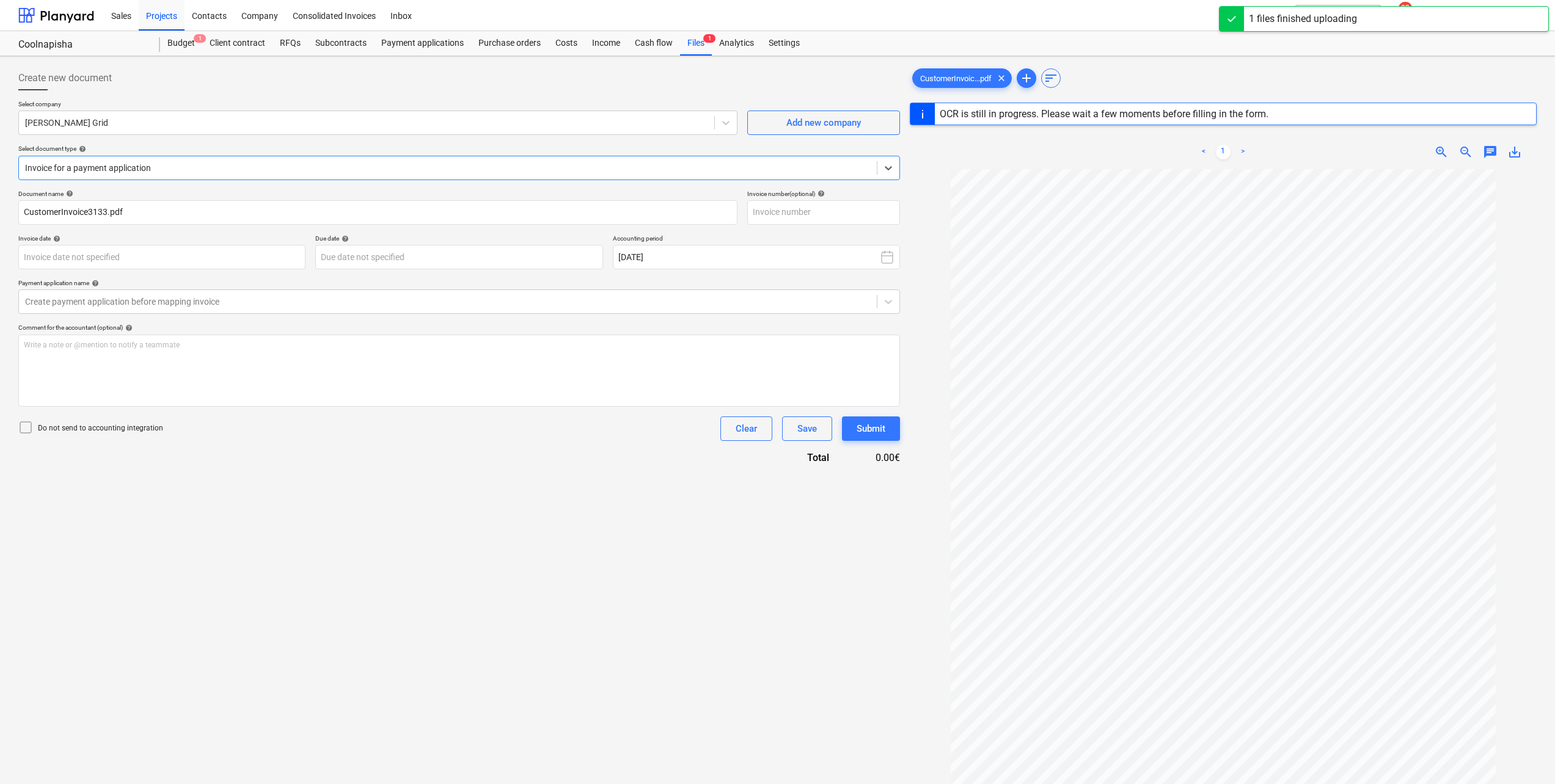
scroll to position [24, 0]
type input "3133"
type input "07 Aug 2025"
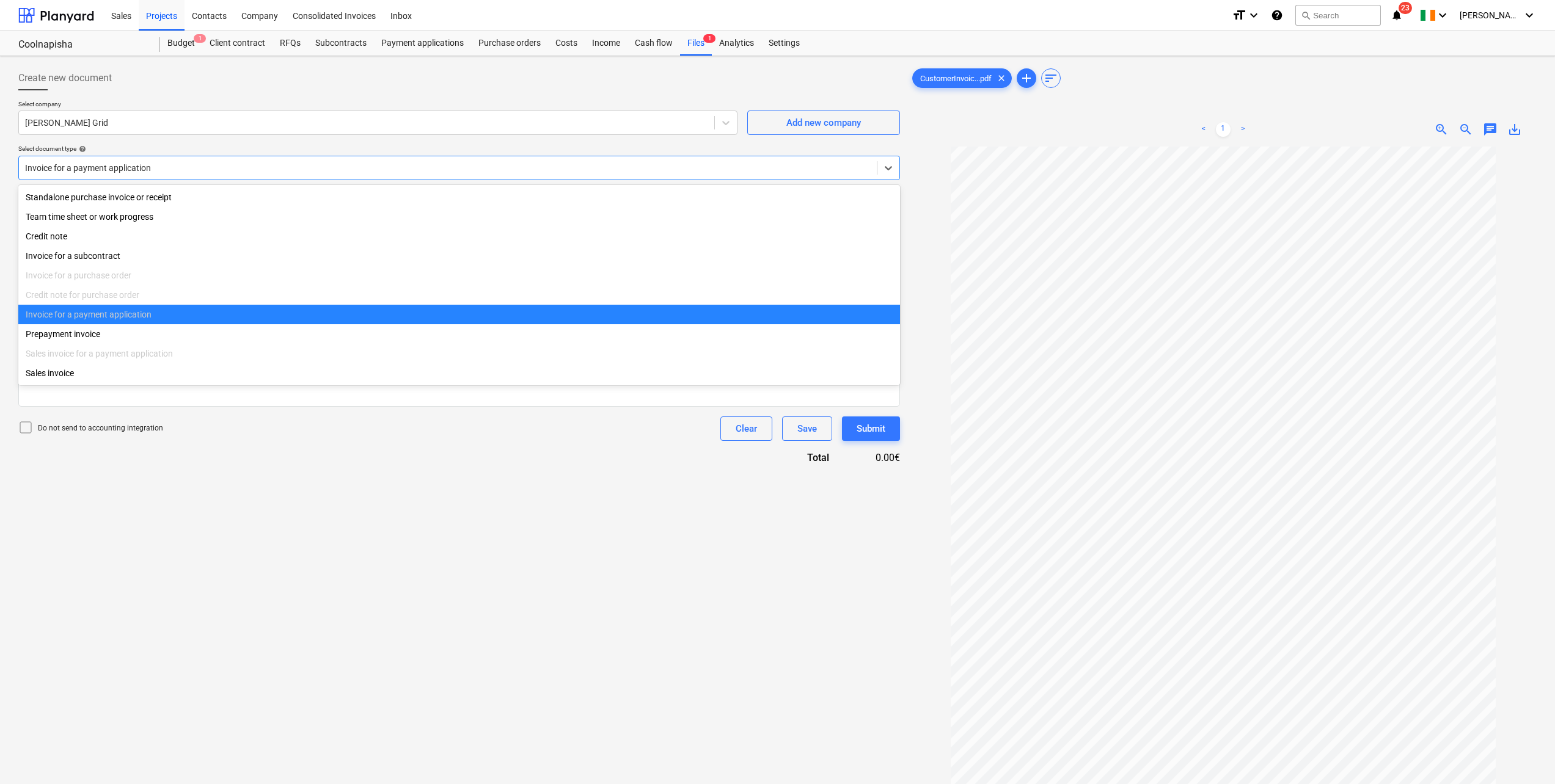
click at [206, 170] on div at bounding box center [447, 167] width 845 height 12
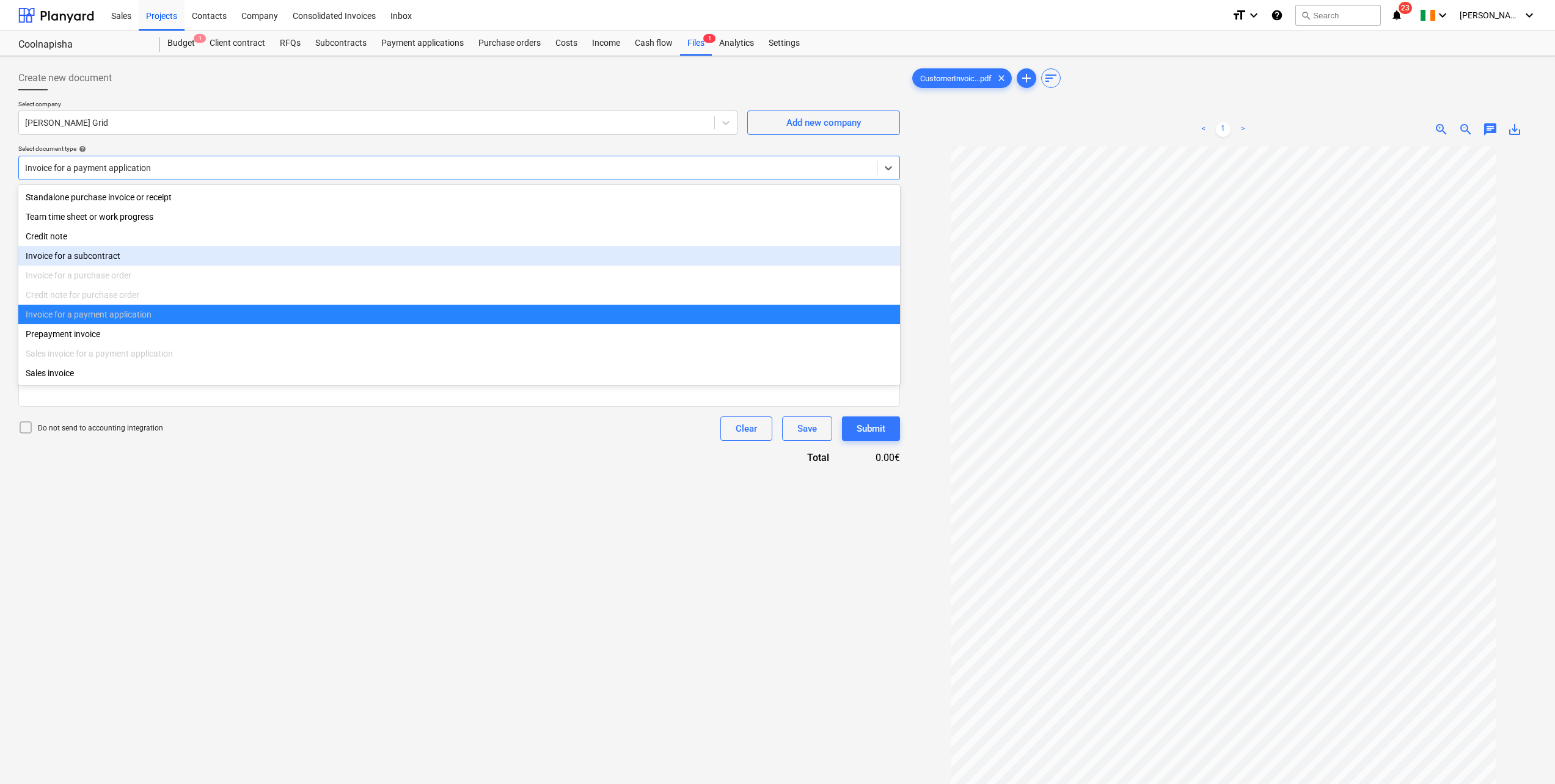
click at [127, 259] on div "Invoice for a subcontract" at bounding box center [460, 256] width 882 height 19
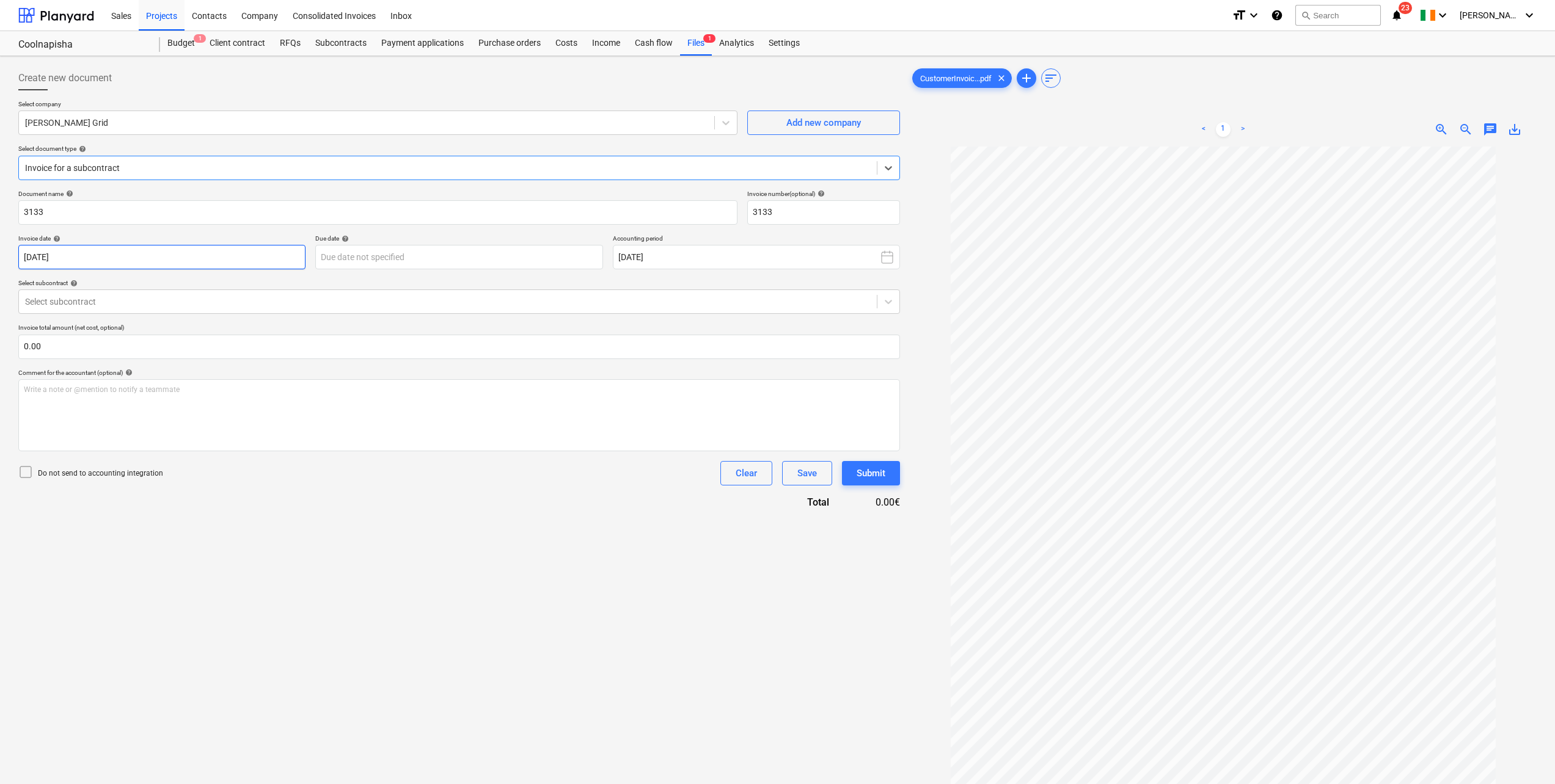
click at [117, 256] on body "Sales Projects Contacts Company Consolidated Invoices Inbox format_size keyboar…" at bounding box center [777, 392] width 1555 height 784
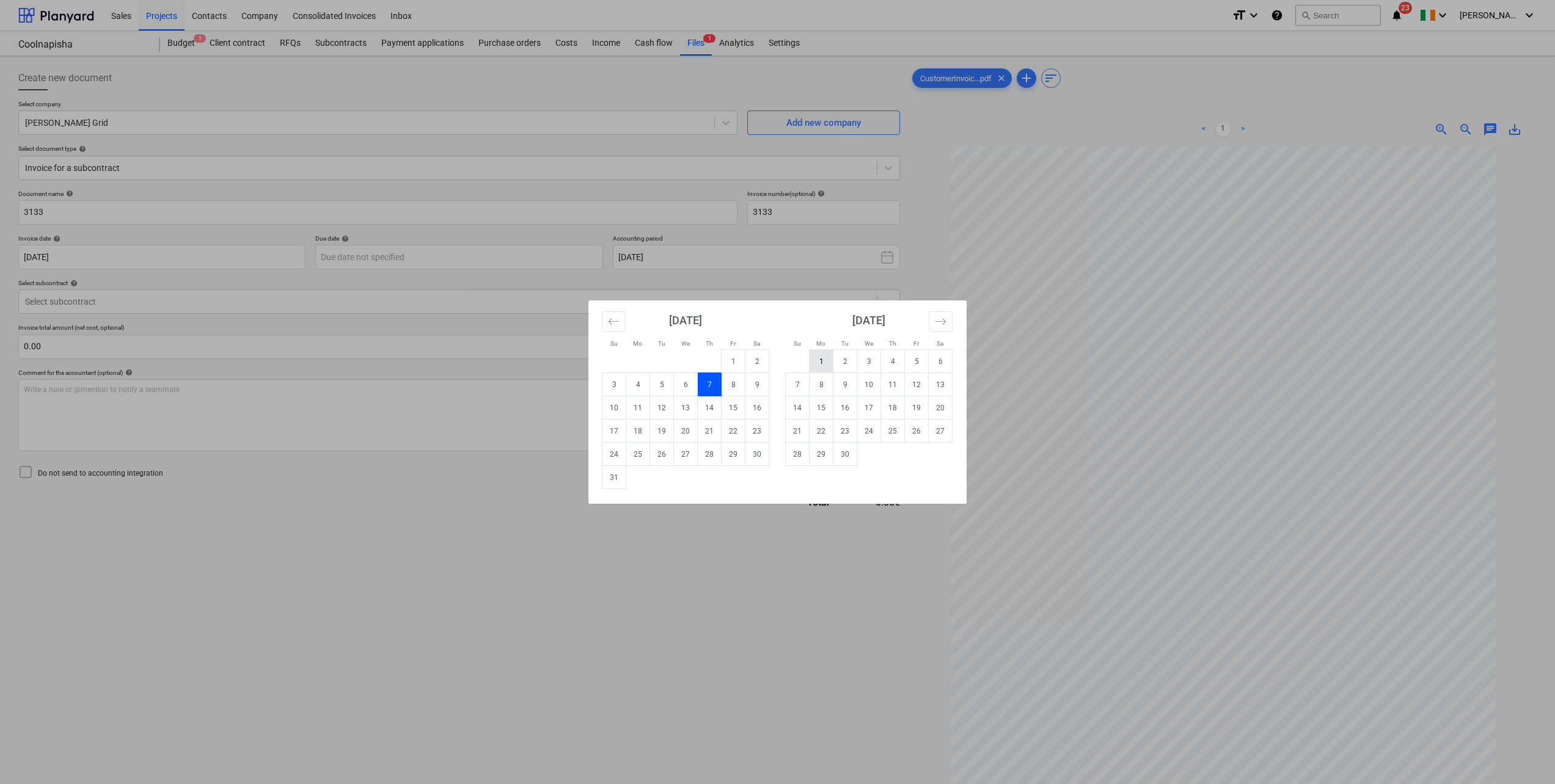
click at [825, 363] on td "1" at bounding box center [821, 361] width 24 height 24
type input "01 Sep 2025"
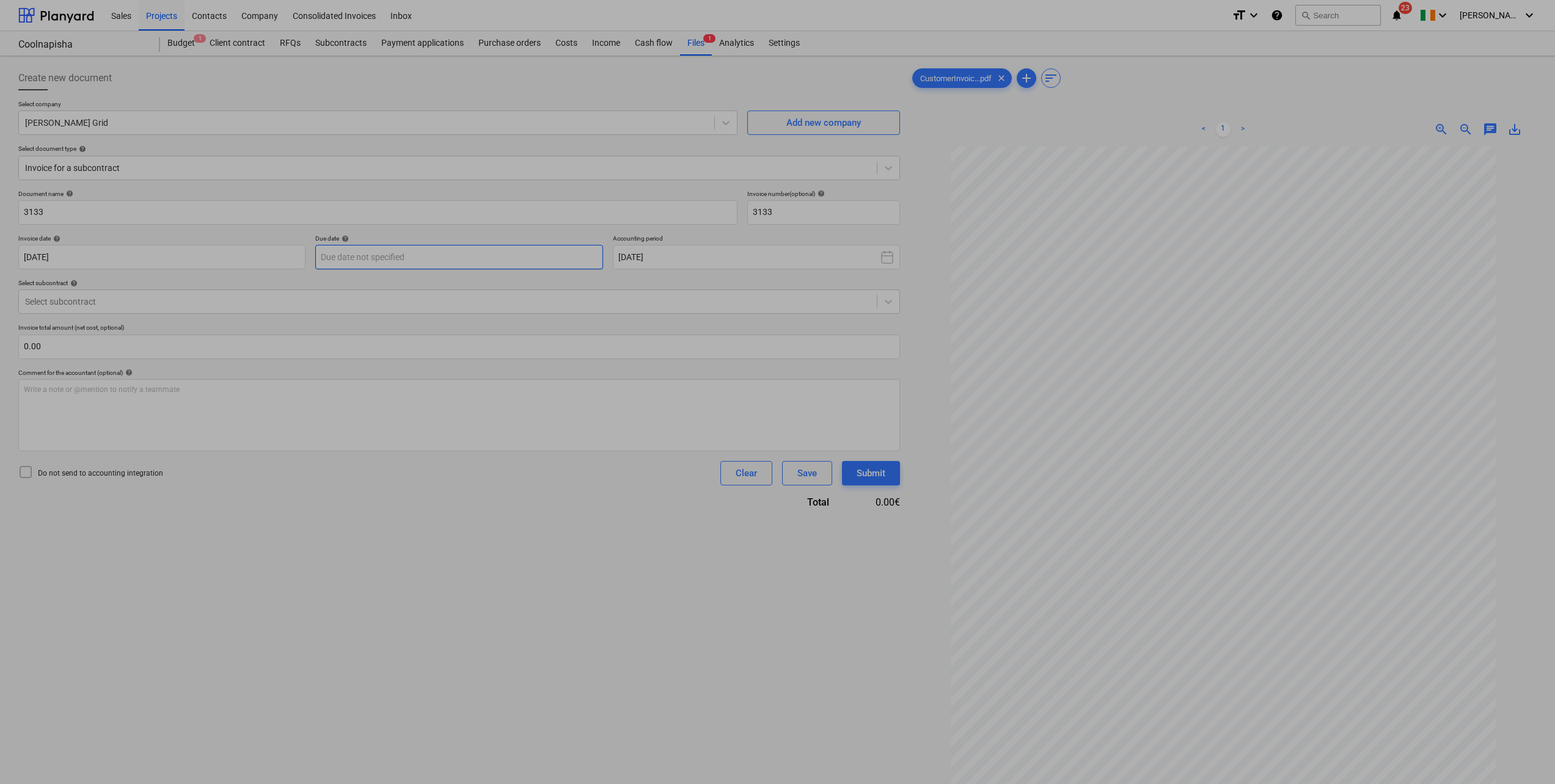
click at [523, 265] on body "Sales Projects Contacts Company Consolidated Invoices Inbox format_size keyboar…" at bounding box center [777, 392] width 1555 height 784
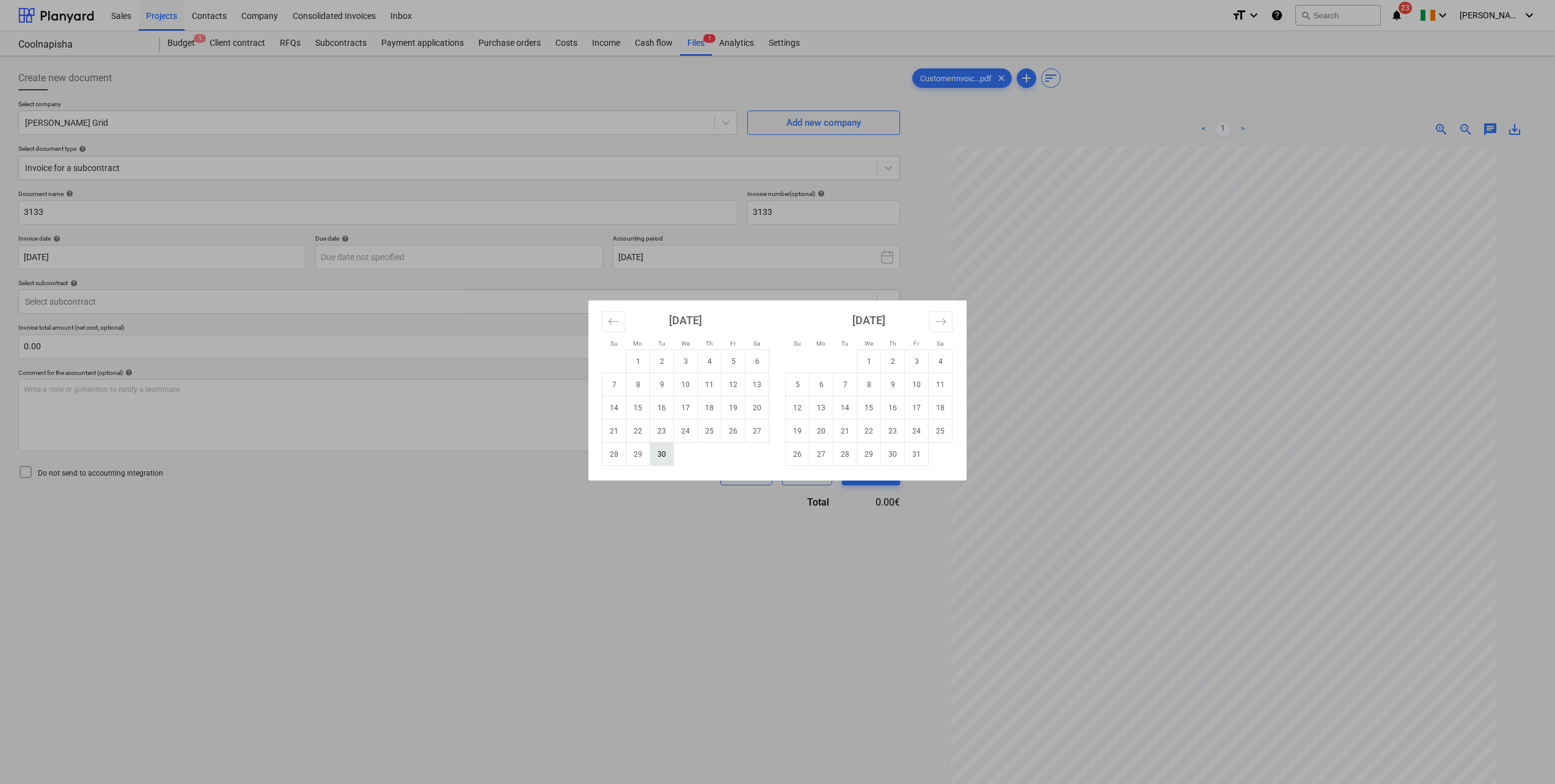
click at [665, 432] on td "30" at bounding box center [661, 454] width 24 height 24
type input "30 Sep 2025"
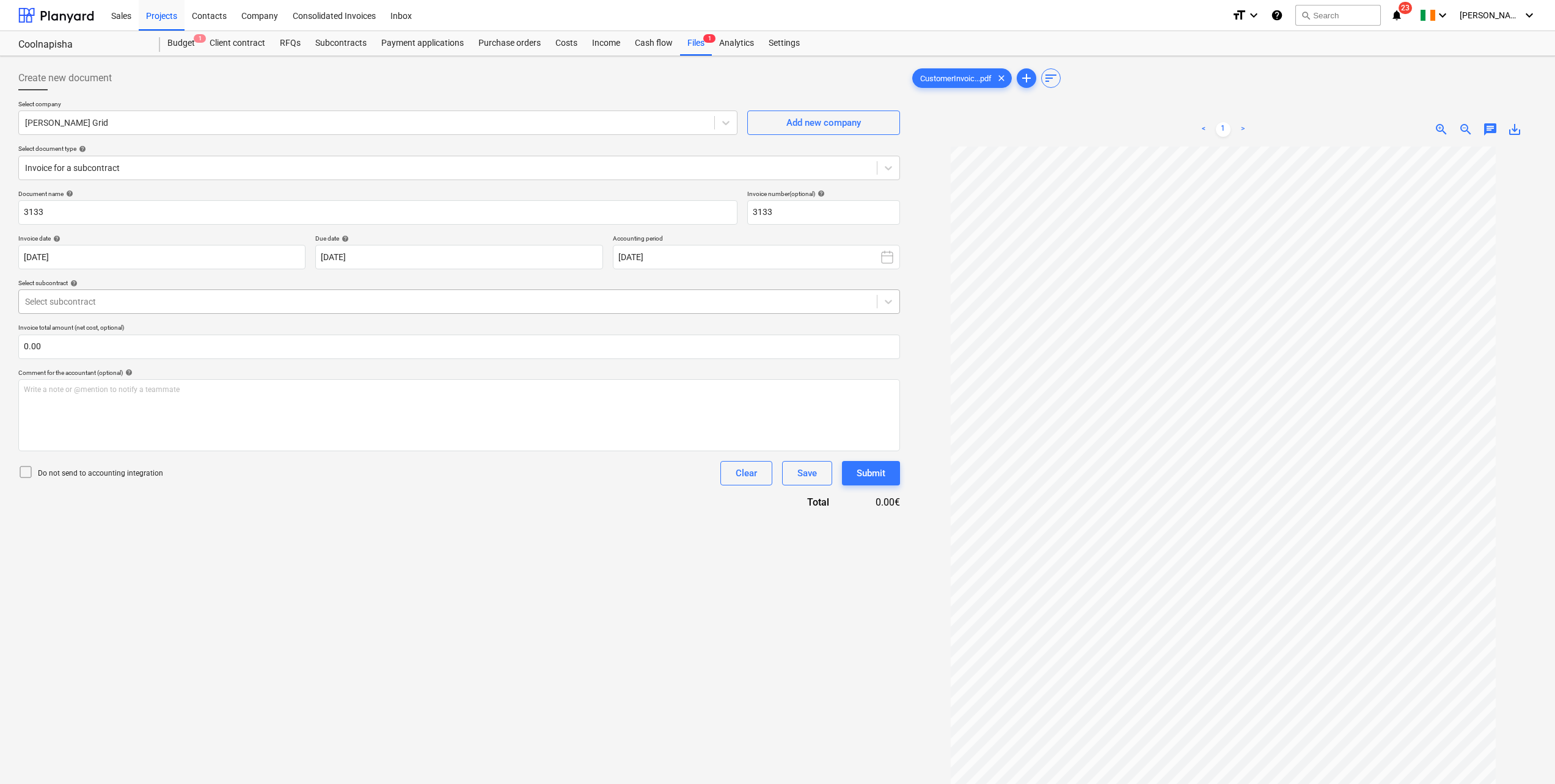
click at [268, 302] on div at bounding box center [447, 301] width 845 height 12
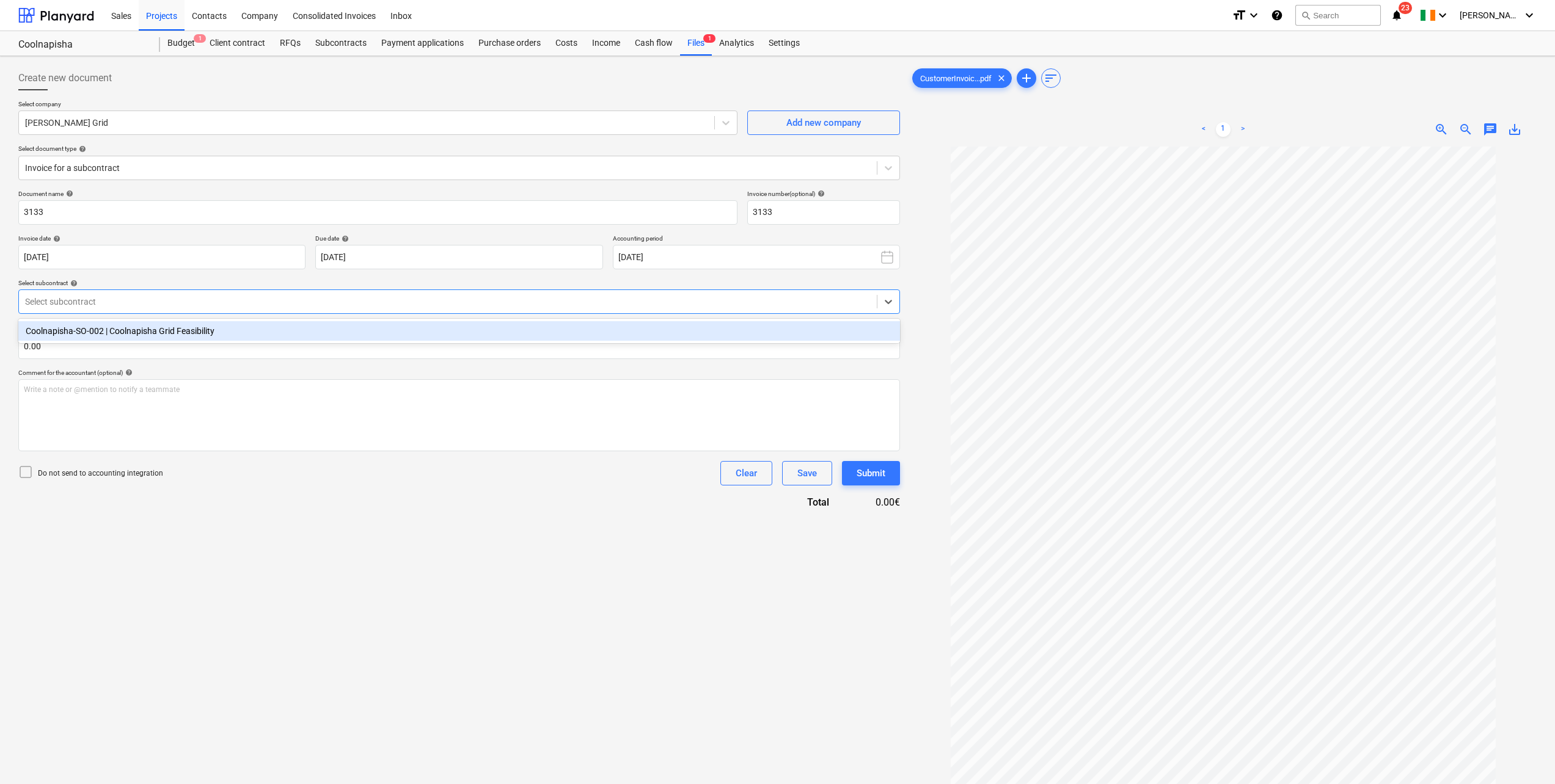
click at [214, 330] on div "Coolnapisha-SO-002 | Coolnapisha Grid Feasibility" at bounding box center [460, 331] width 882 height 19
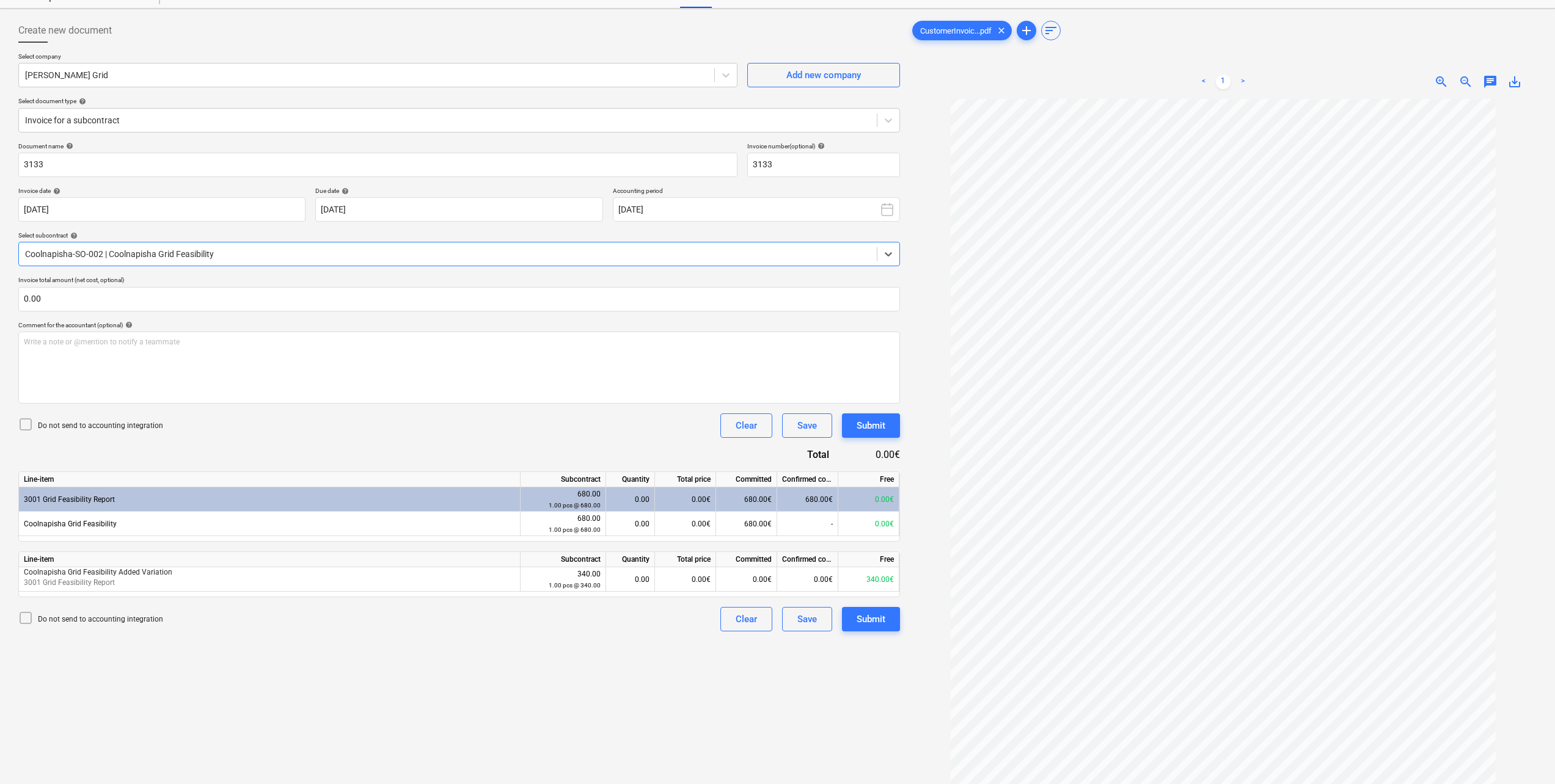
scroll to position [122, 0]
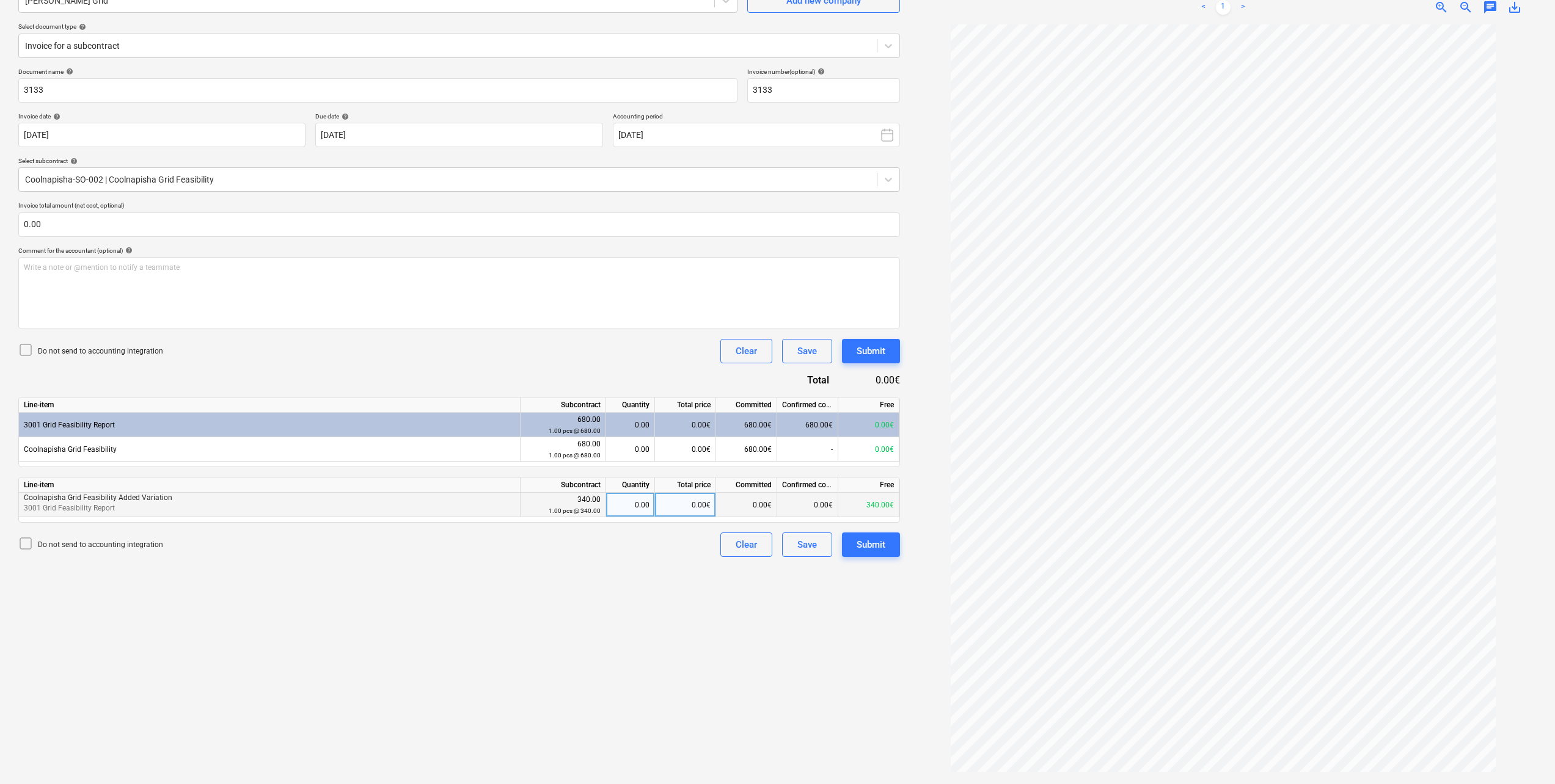
click at [642, 432] on div "0.00" at bounding box center [629, 505] width 38 height 24
type input "1"
click at [702, 432] on div "Create new document Select company Mullan Grid Add new company Select document …" at bounding box center [460, 359] width 892 height 840
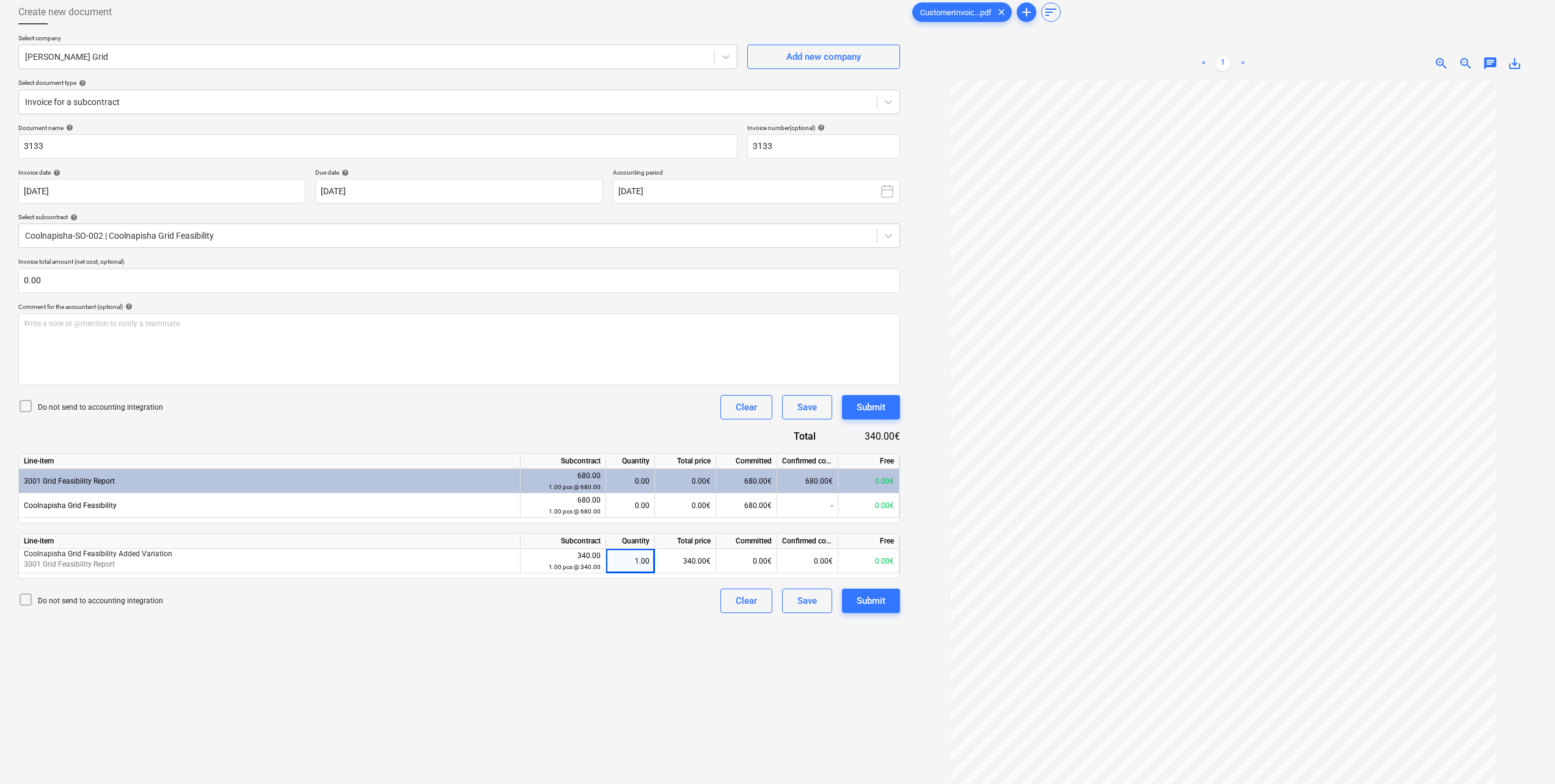
scroll to position [0, 0]
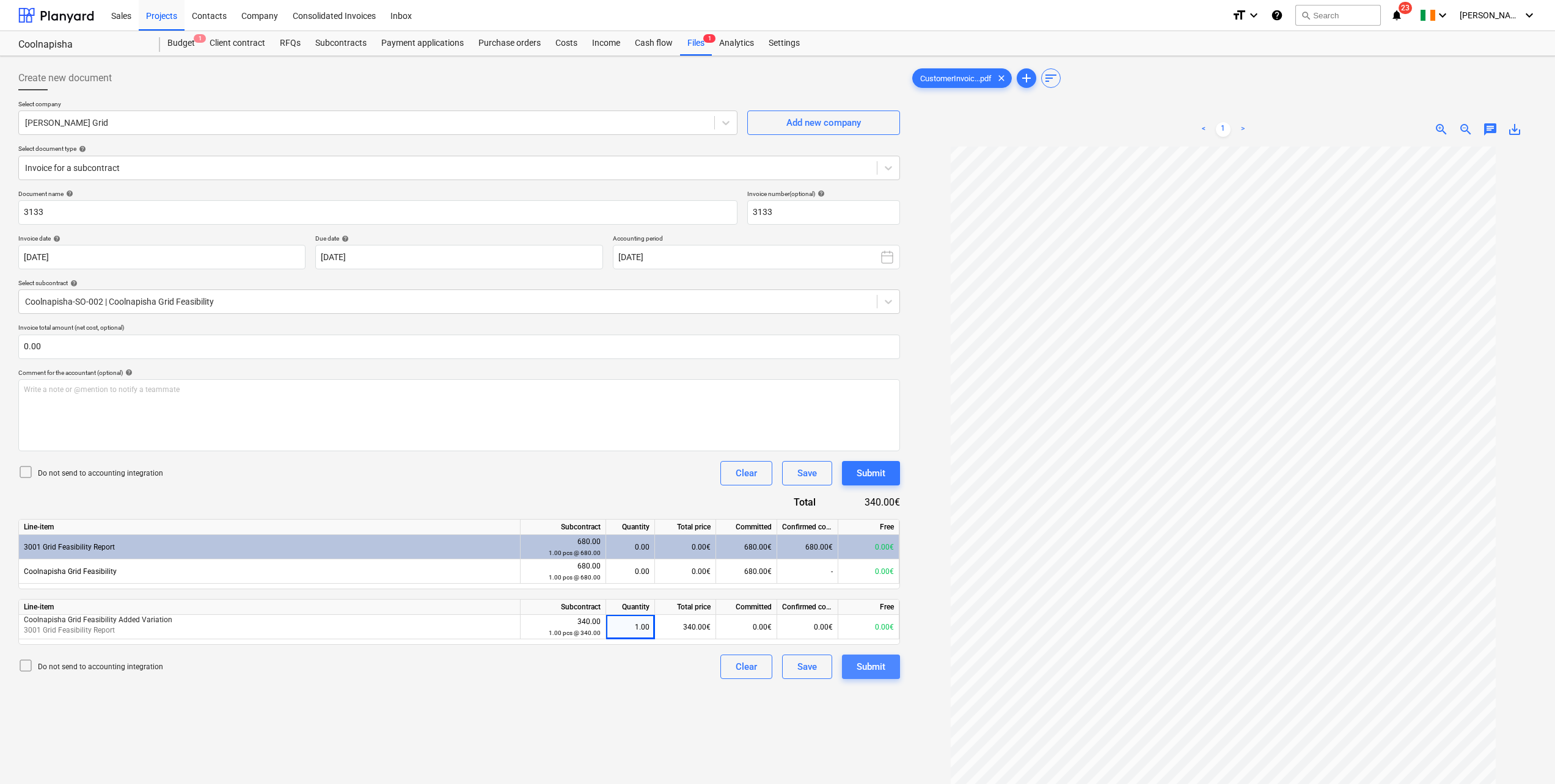
click at [875, 432] on div "Submit" at bounding box center [870, 667] width 28 height 16
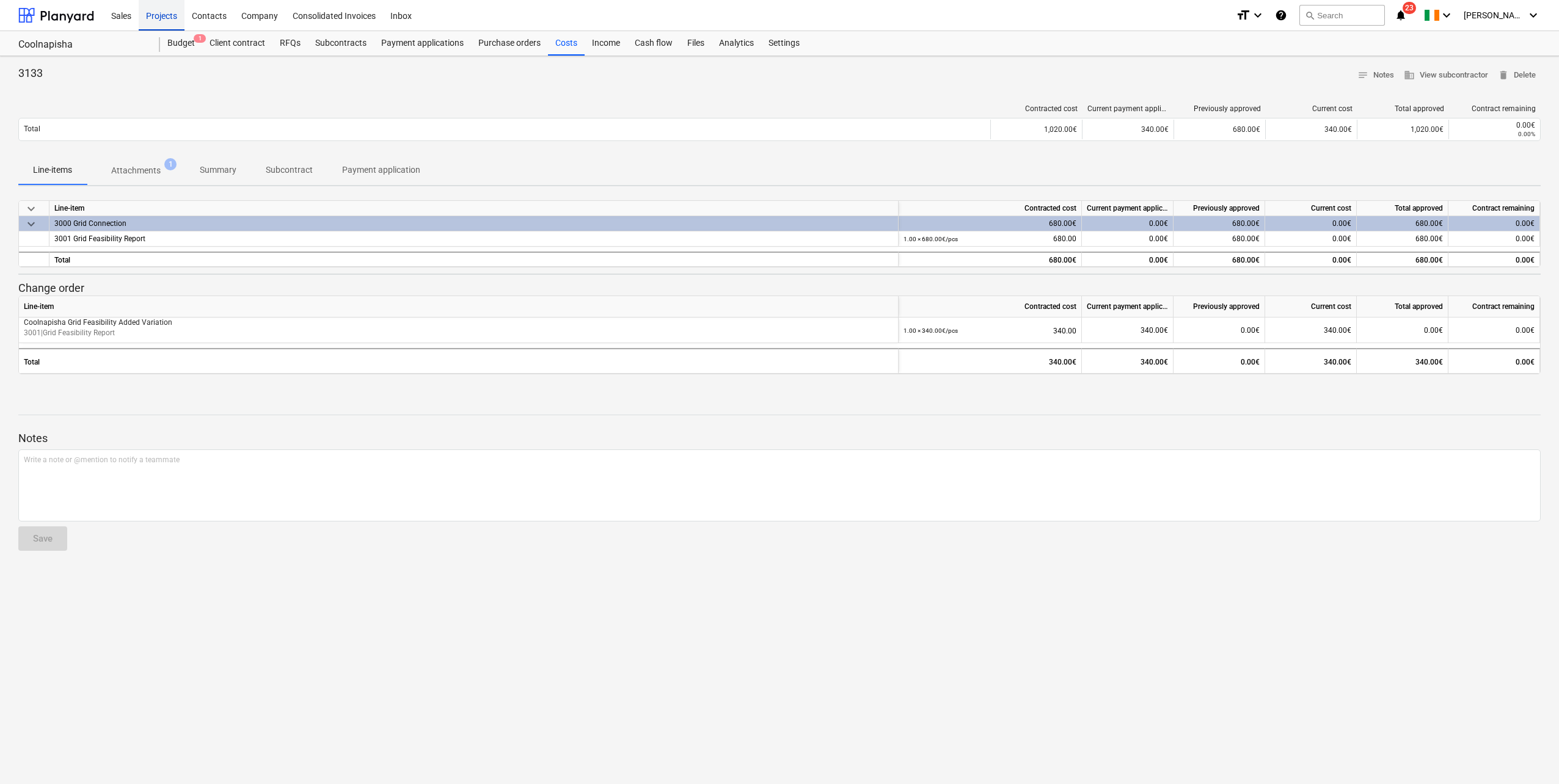
click at [163, 14] on div "Projects" at bounding box center [162, 15] width 45 height 31
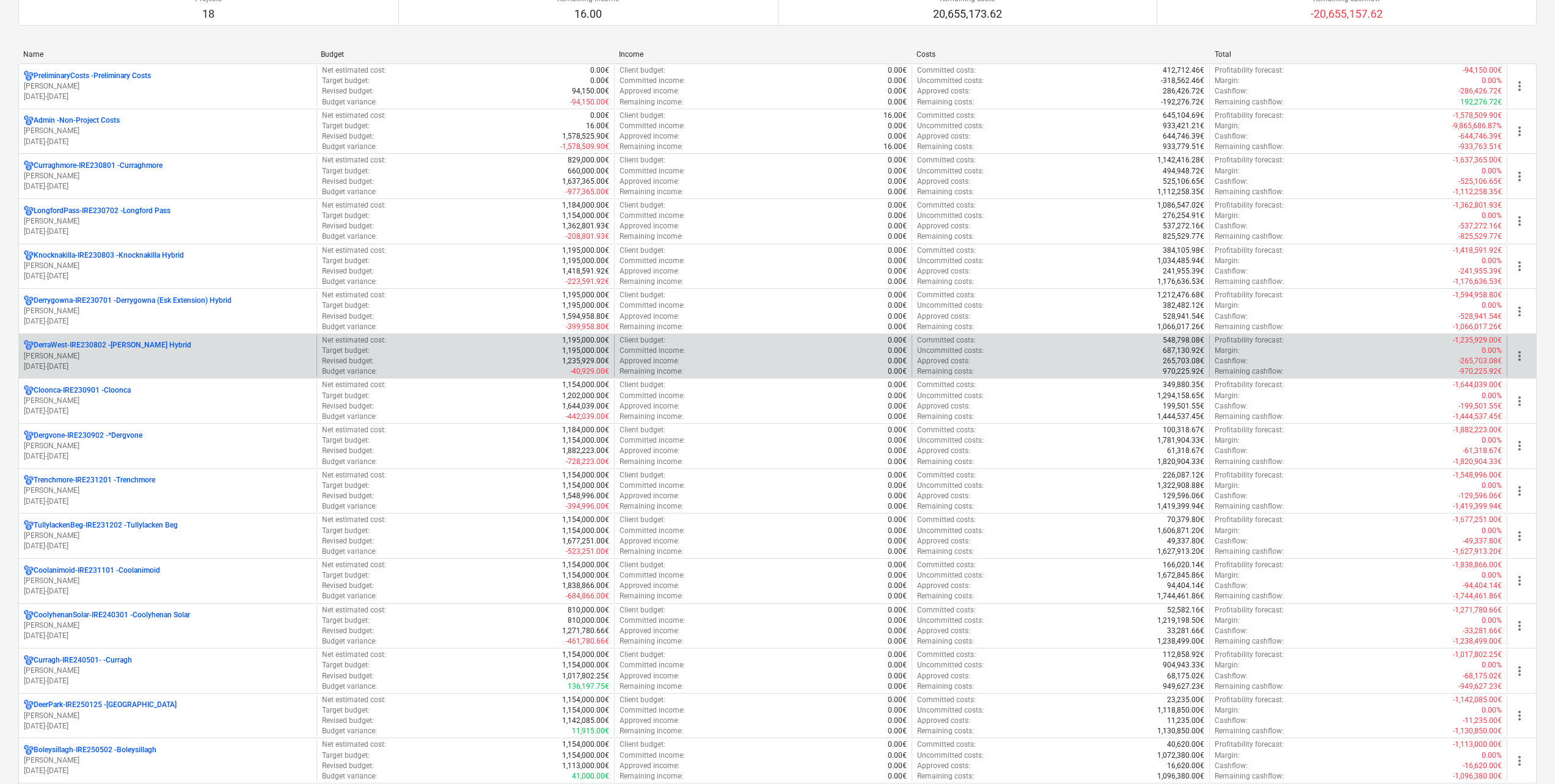
scroll to position [122, 0]
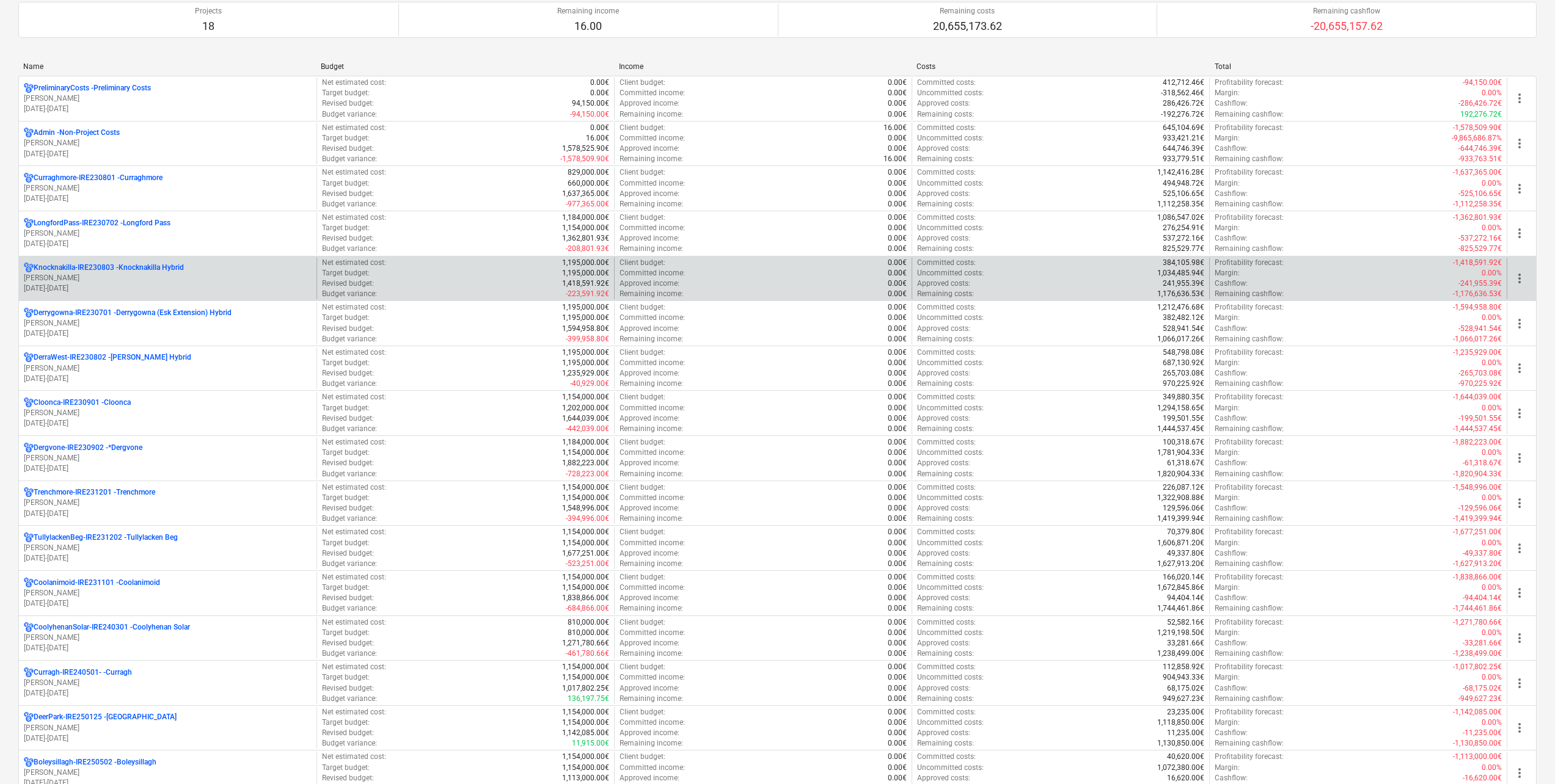
click at [145, 279] on p "[PERSON_NAME]" at bounding box center [167, 278] width 287 height 11
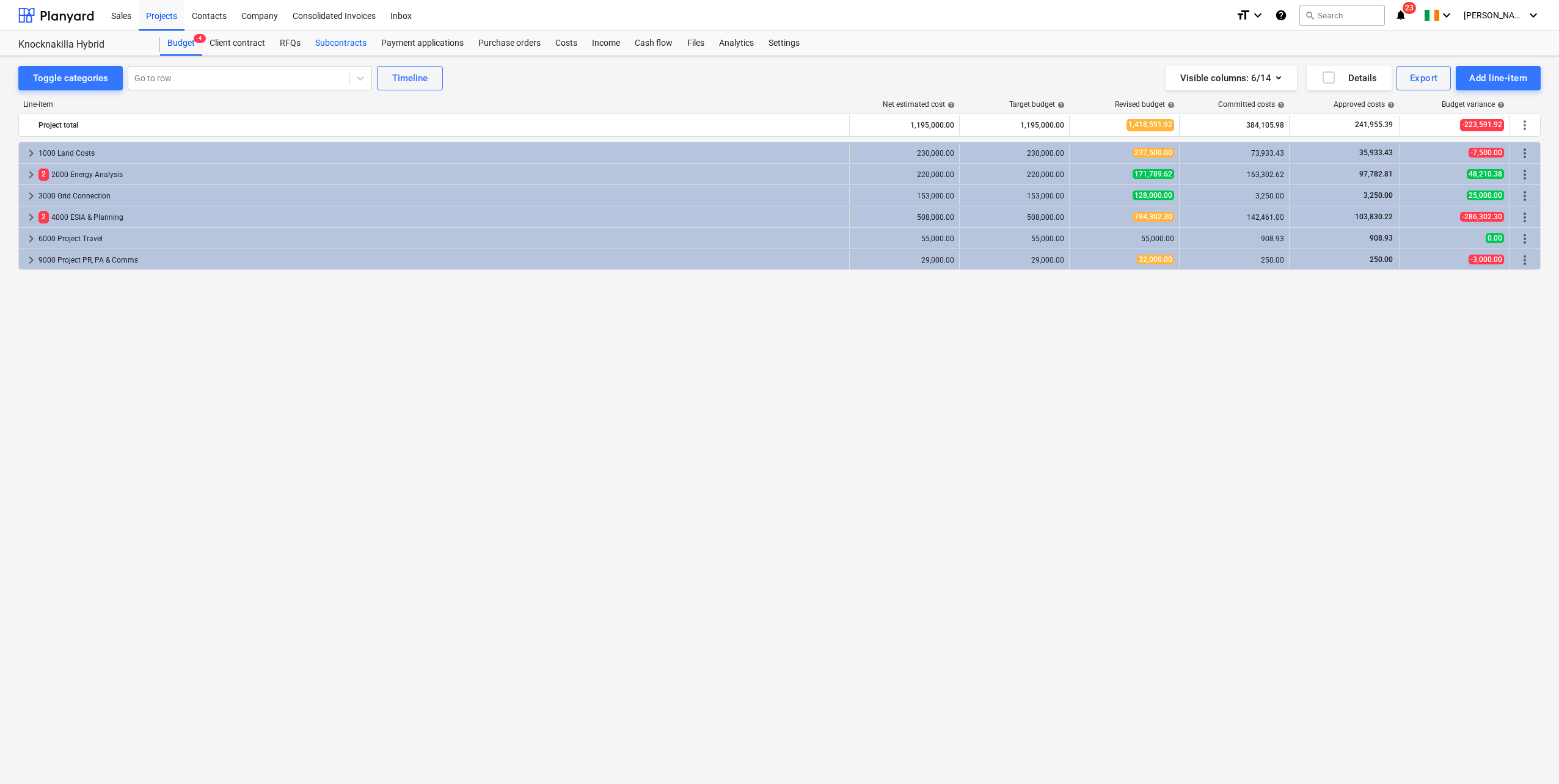
click at [333, 45] on div "Subcontracts" at bounding box center [340, 43] width 66 height 24
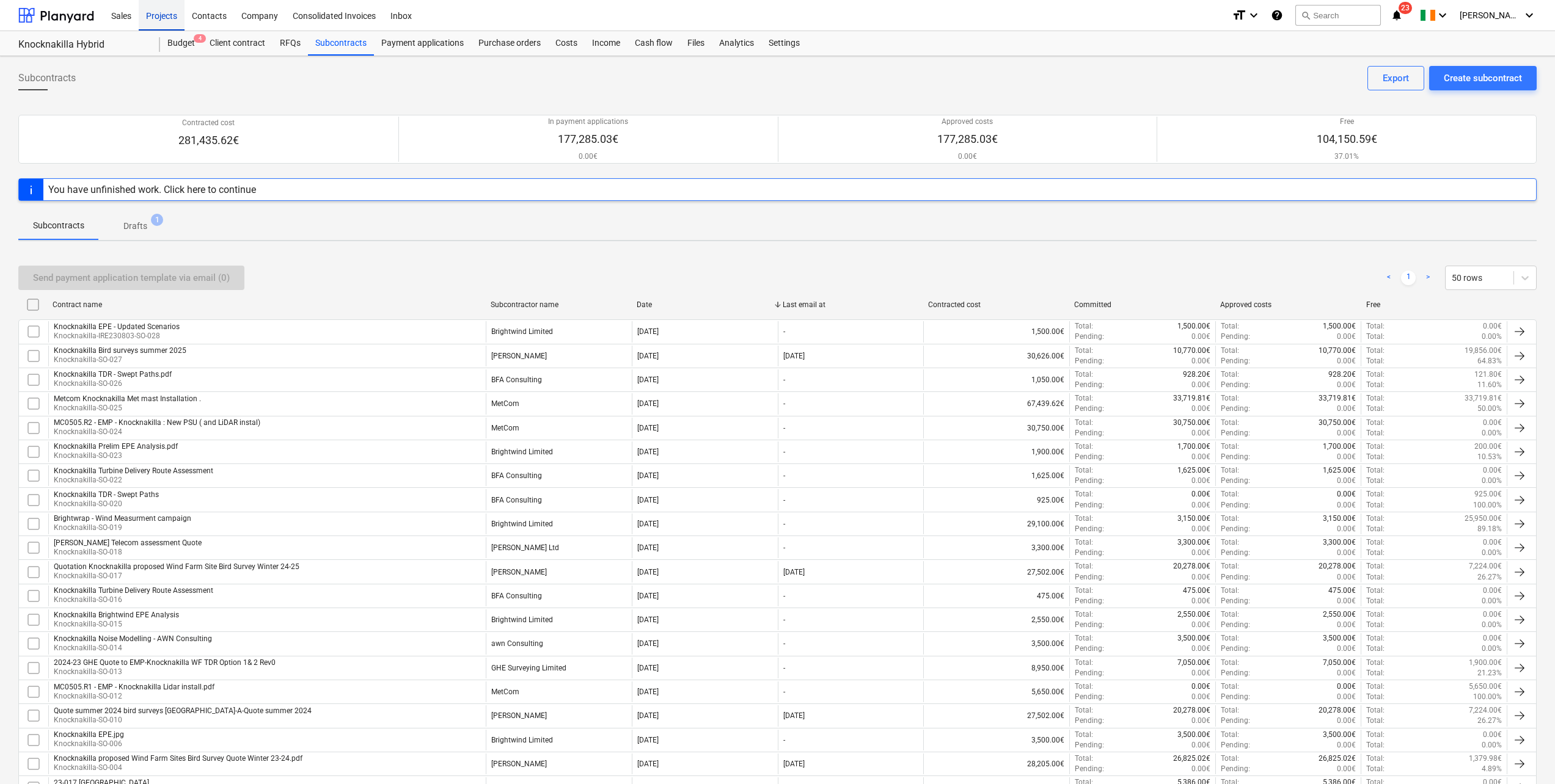
click at [153, 21] on div "Projects" at bounding box center [162, 15] width 45 height 31
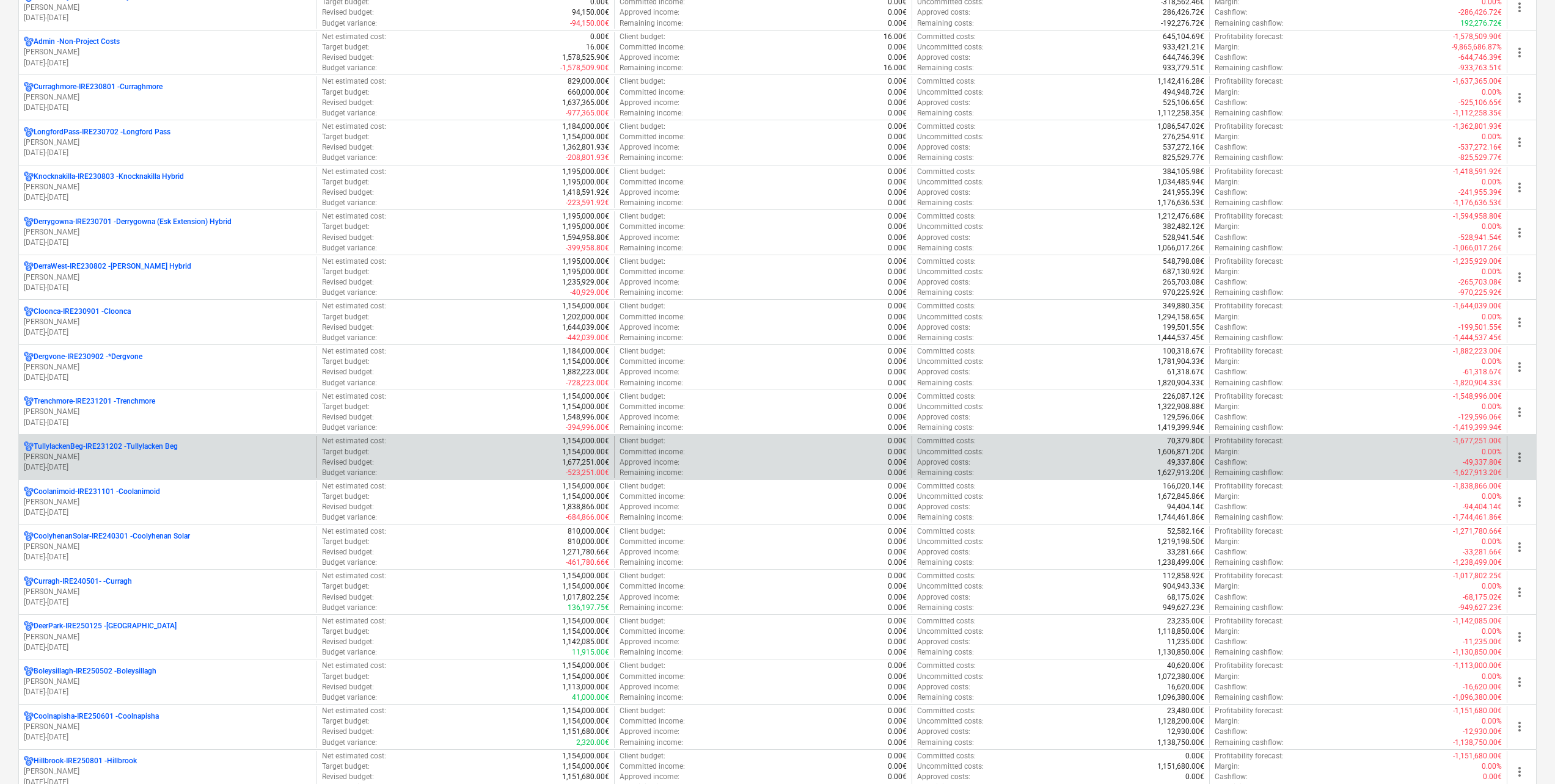
scroll to position [183, 0]
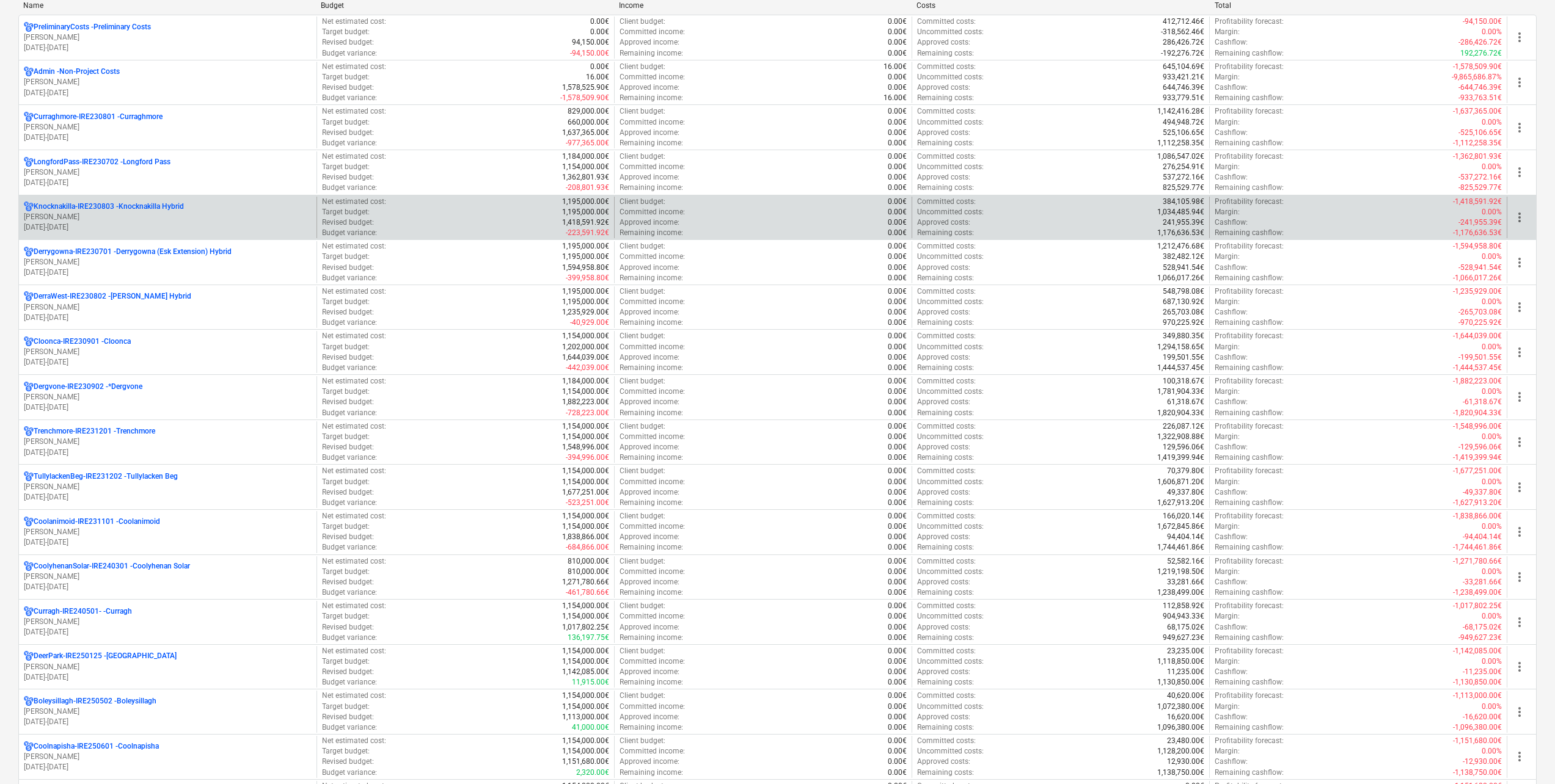
click at [105, 211] on p "Knocknakilla-IRE230803 - Knocknakilla Hybrid" at bounding box center [108, 206] width 150 height 11
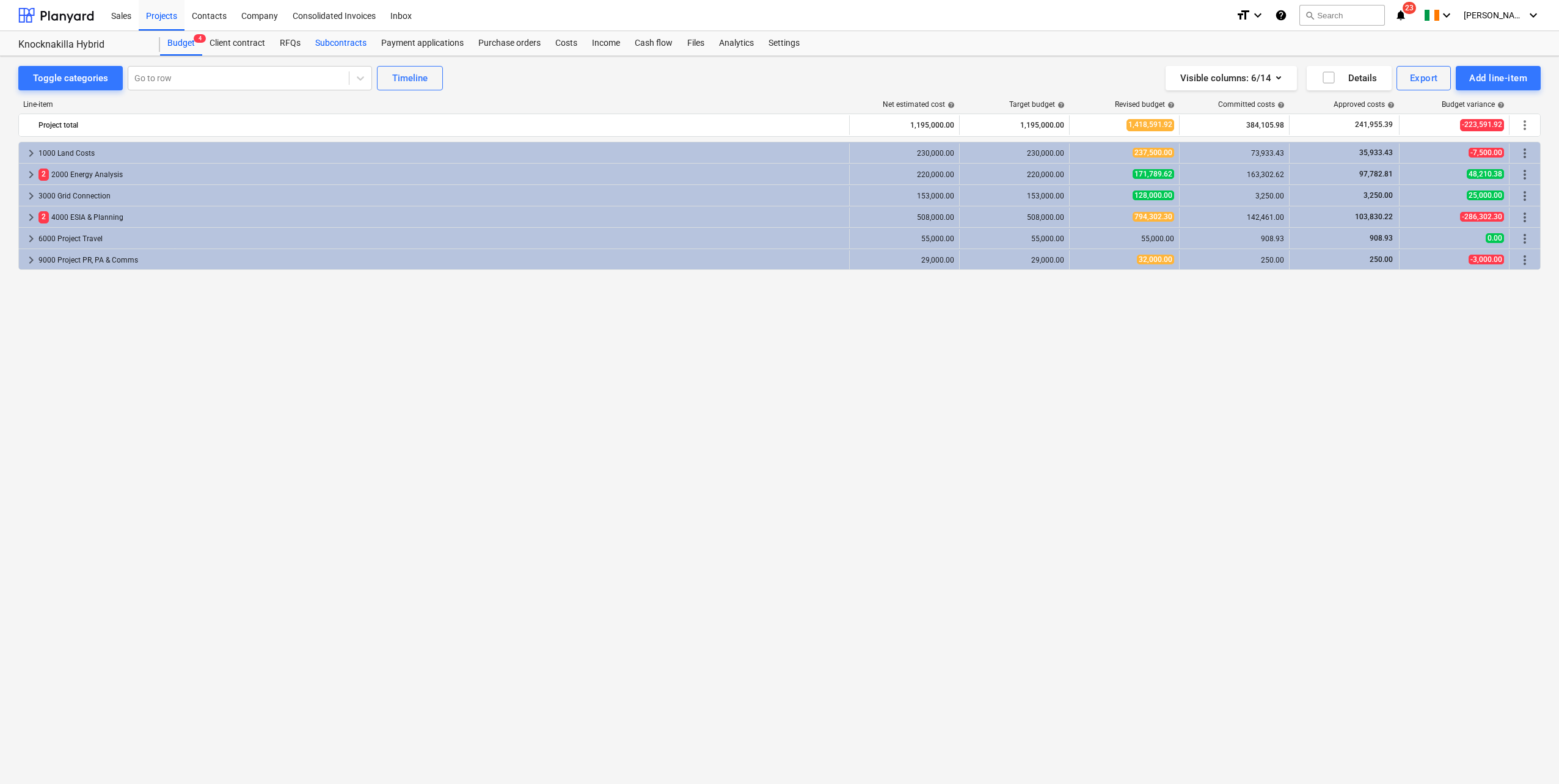
click at [330, 45] on div "Subcontracts" at bounding box center [340, 43] width 66 height 24
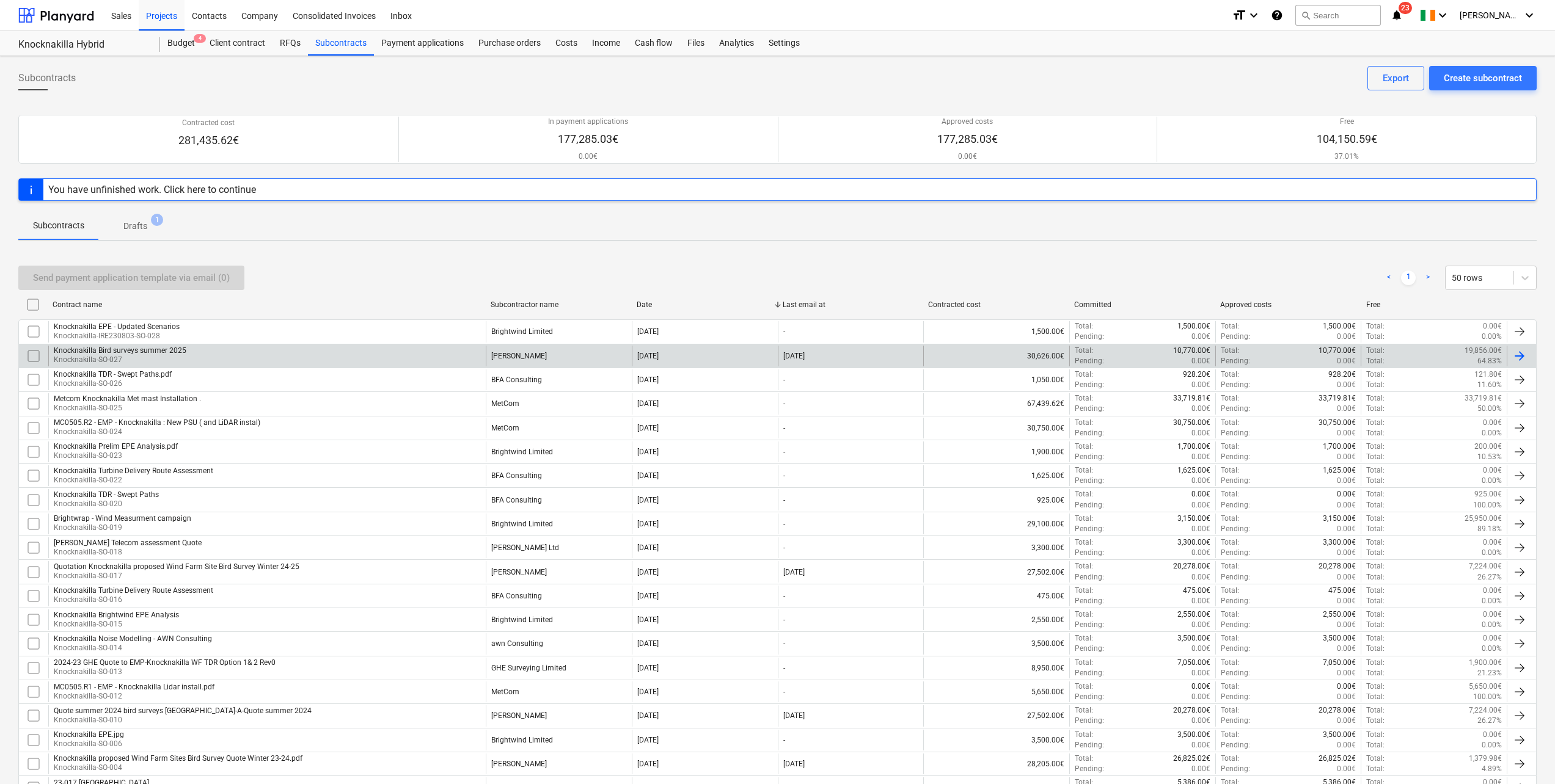
click at [179, 359] on p "Knocknakilla-SO-027" at bounding box center [119, 360] width 132 height 11
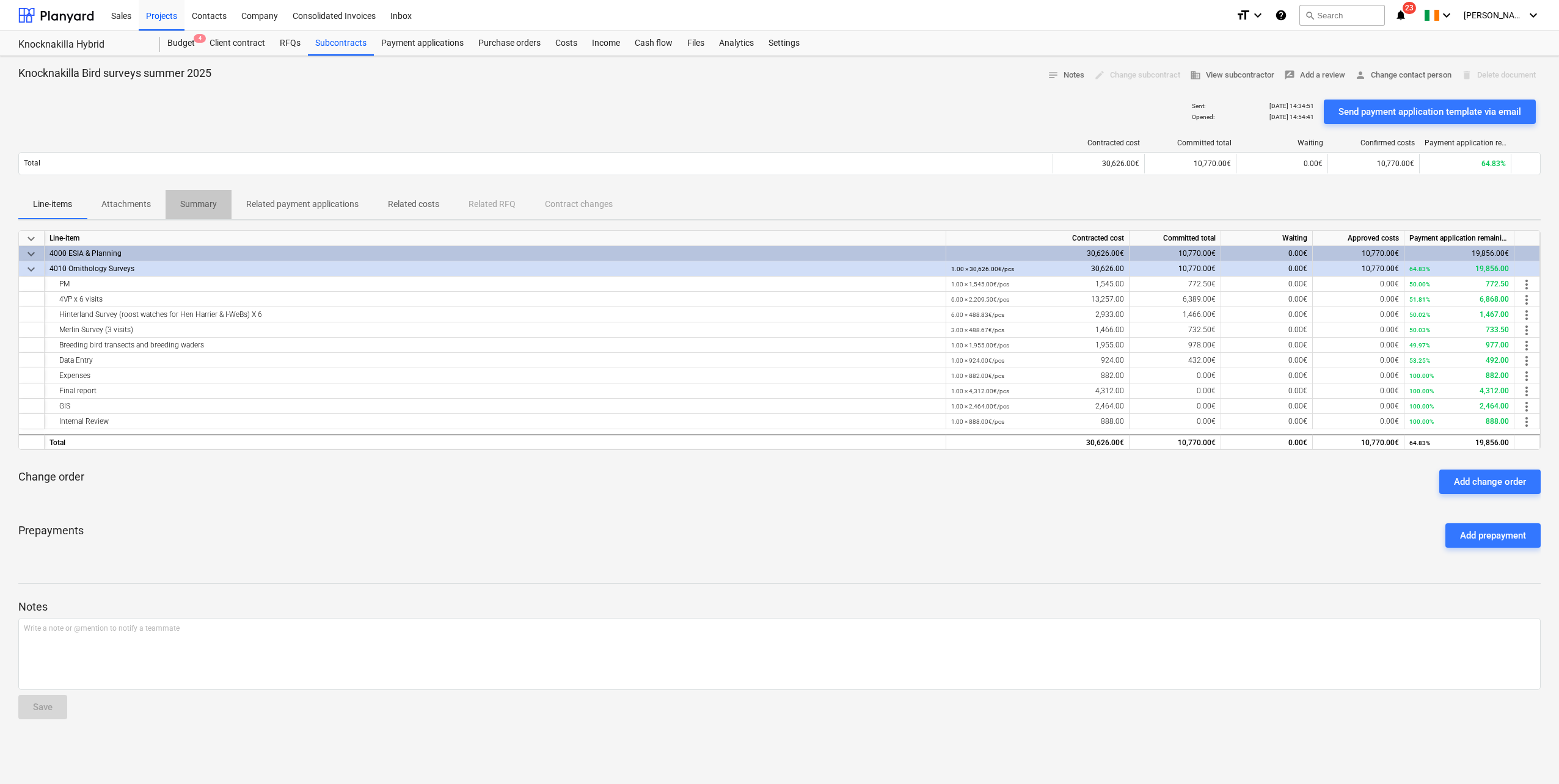
click at [192, 206] on p "Summary" at bounding box center [198, 205] width 37 height 13
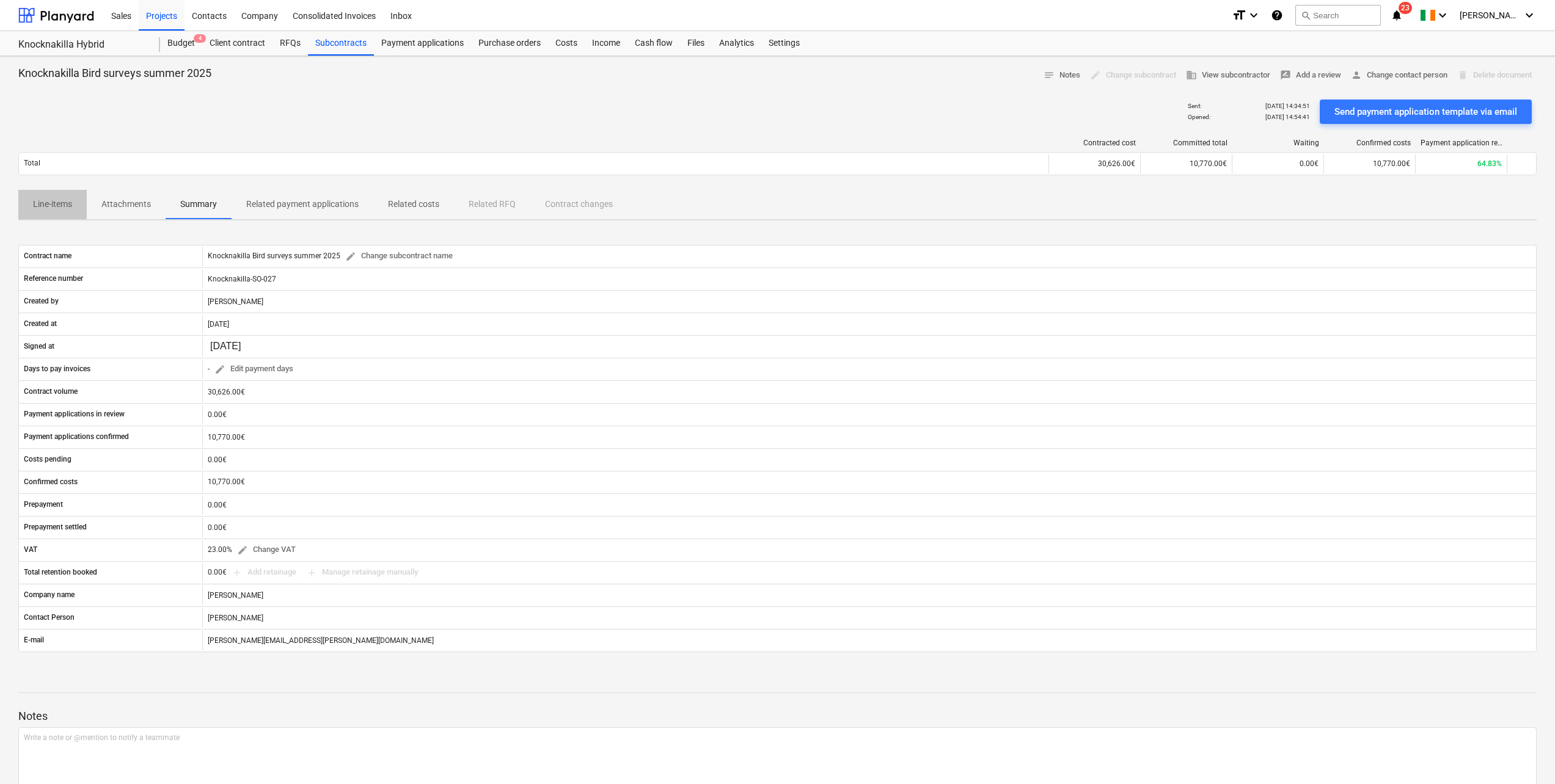
click at [55, 205] on p "Line-items" at bounding box center [53, 205] width 39 height 13
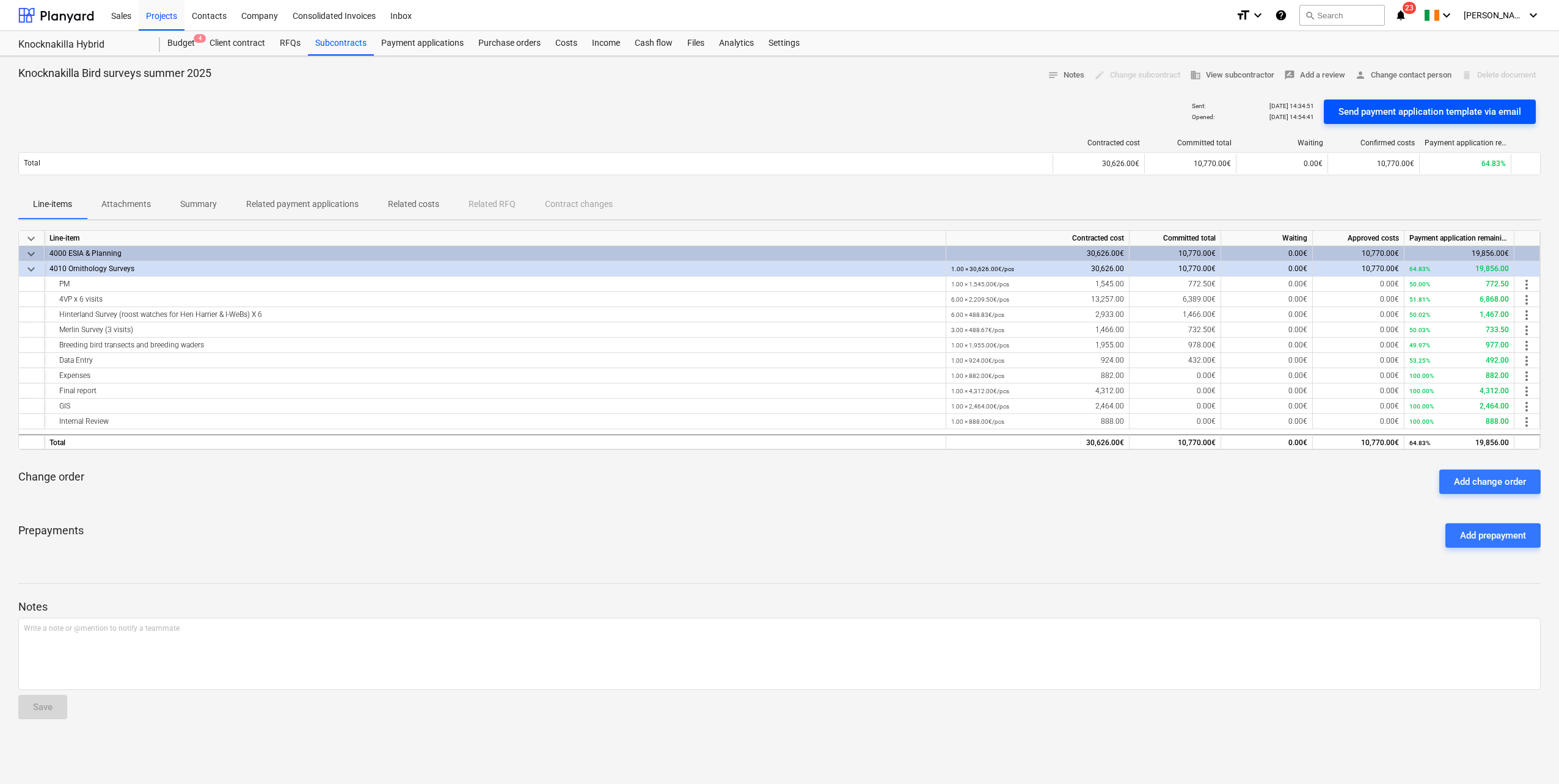
click at [929, 109] on div "Send payment application template via email" at bounding box center [1429, 112] width 183 height 16
click at [164, 15] on div "Projects" at bounding box center [162, 15] width 45 height 31
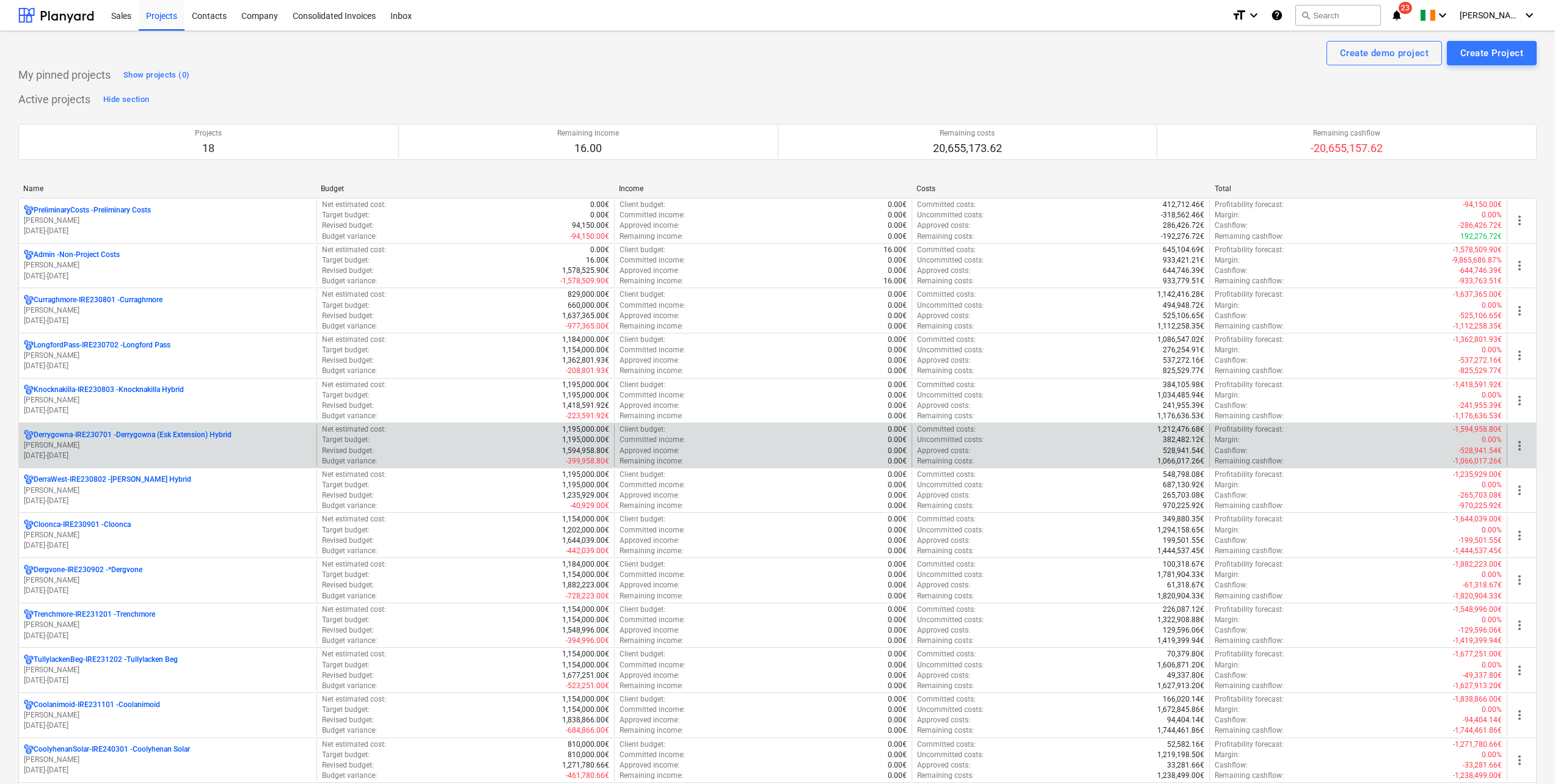
click at [136, 428] on div "Derrygowna-IRE230701 - Derrygowna (Esk Extension) Hybrid c. langley 01.01.2024 …" at bounding box center [167, 446] width 297 height 42
click at [139, 432] on p "Derrygowna-IRE230701 - Derrygowna (Esk Extension) Hybrid" at bounding box center [132, 435] width 198 height 11
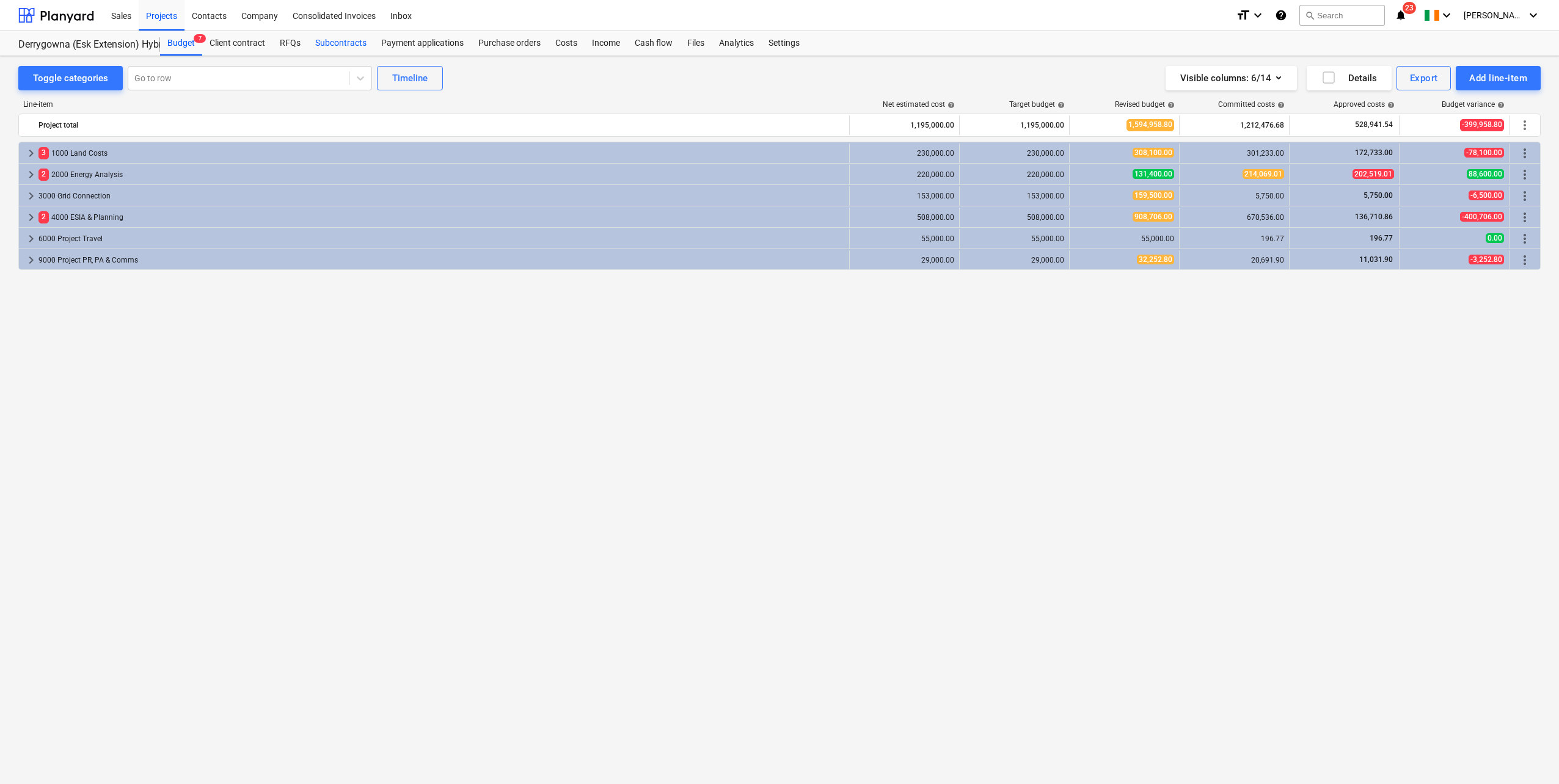
click at [340, 43] on div "Subcontracts" at bounding box center [340, 43] width 66 height 24
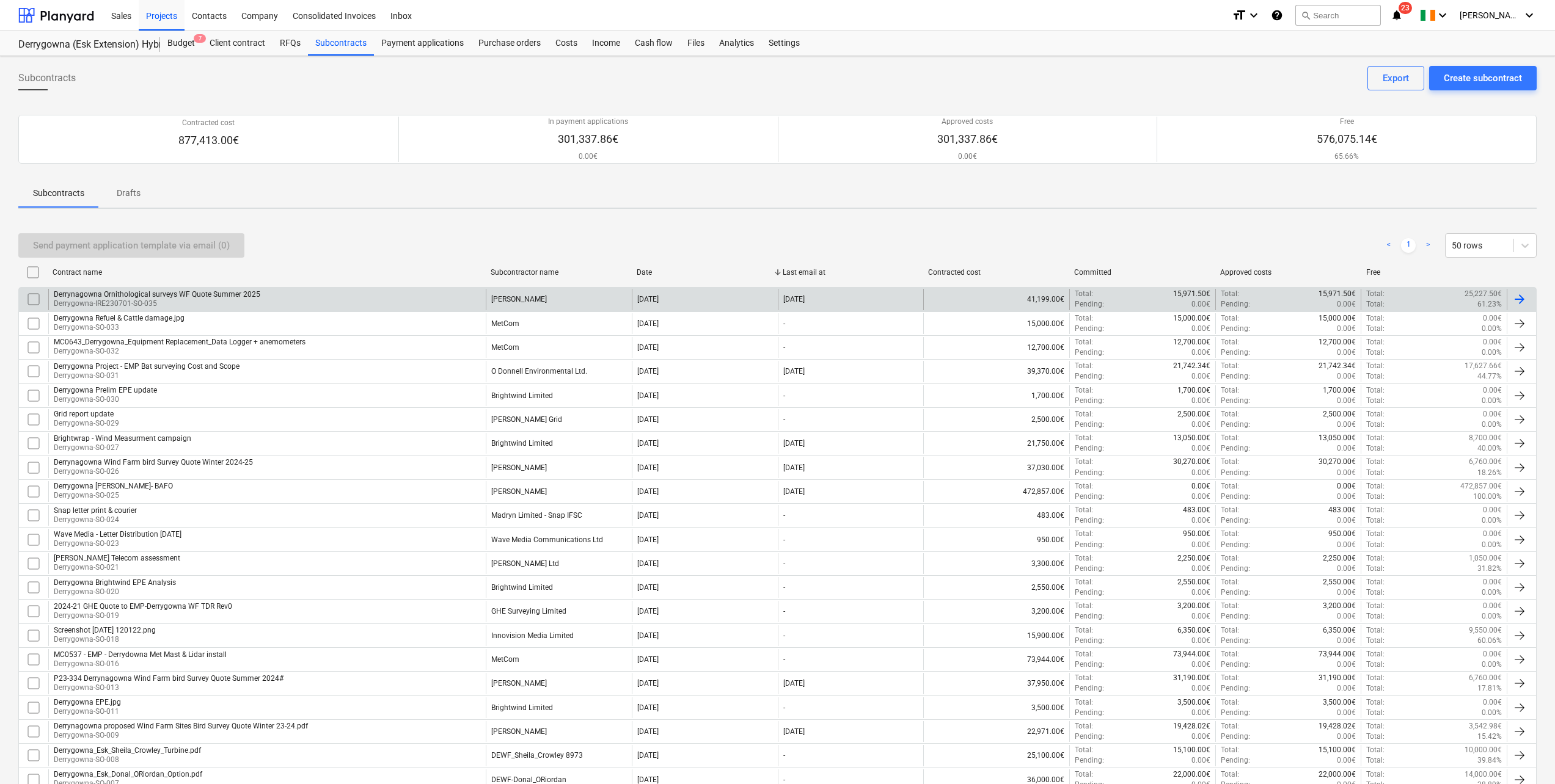
click at [261, 301] on div "Derrynagowna Ornithological surveys WF Quote Summer 2025 Derrygowna-IRE230701-S…" at bounding box center [266, 299] width 438 height 21
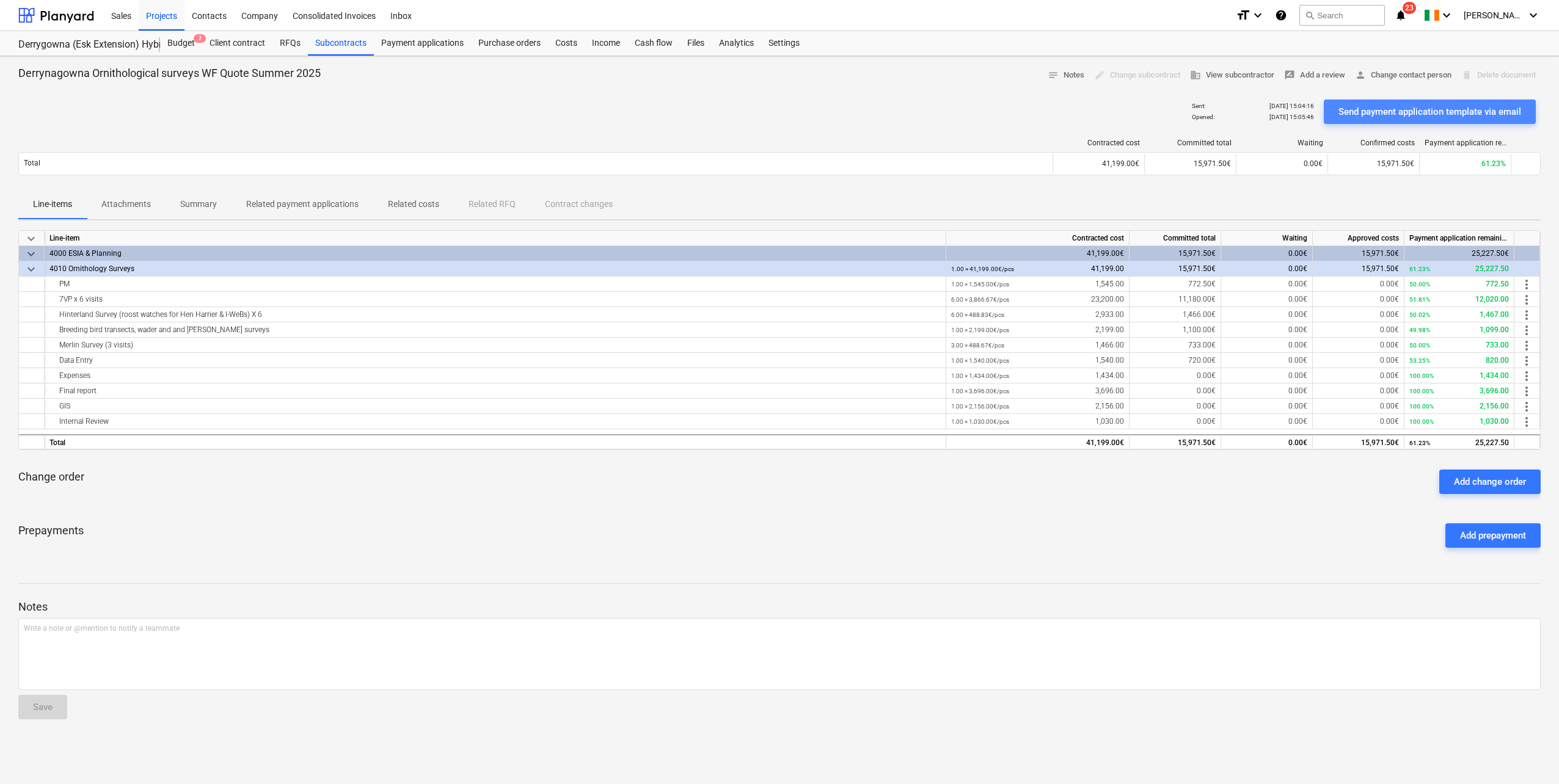
click at [929, 109] on div "Send payment application template via email" at bounding box center [1429, 112] width 183 height 16
click at [145, 19] on div "Projects" at bounding box center [162, 15] width 45 height 31
